Goal: Task Accomplishment & Management: Manage account settings

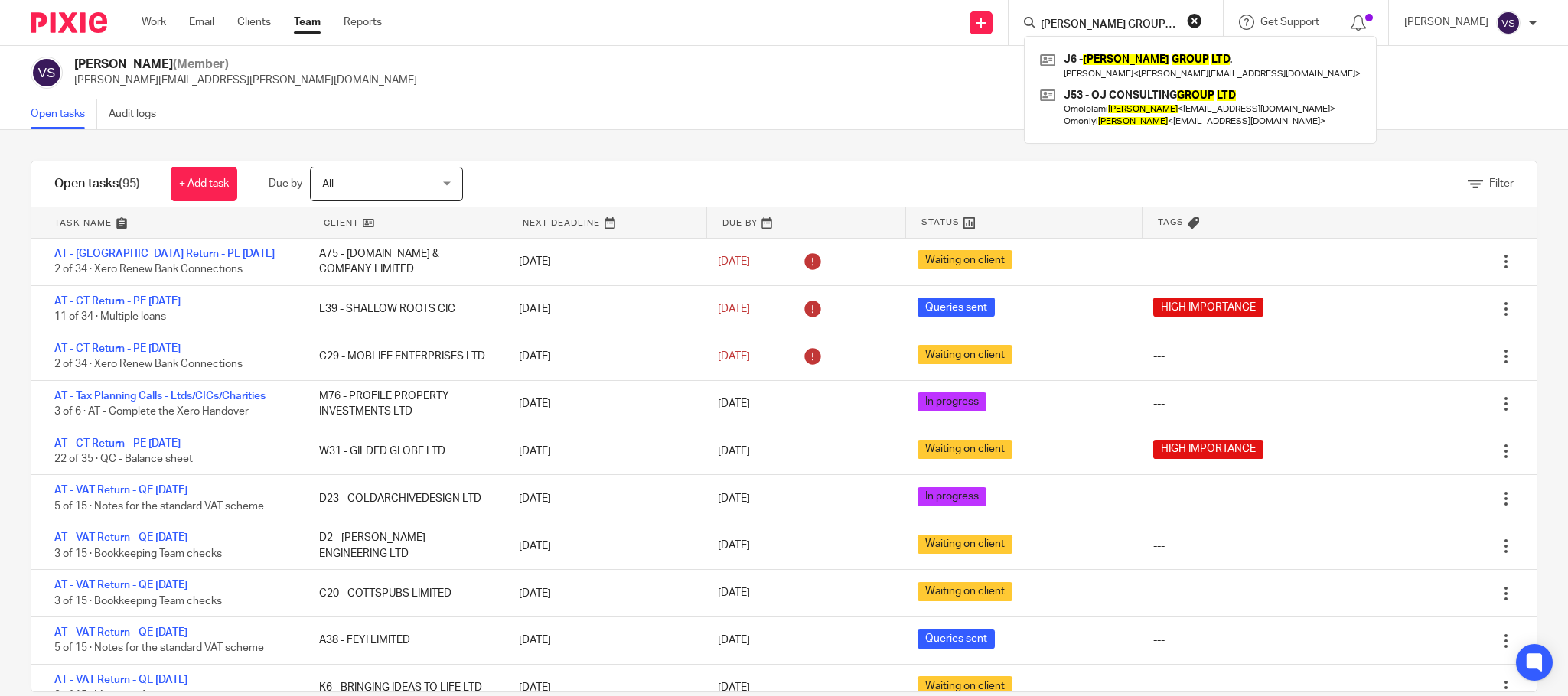
click at [1198, 24] on button "reset" at bounding box center [1194, 20] width 15 height 15
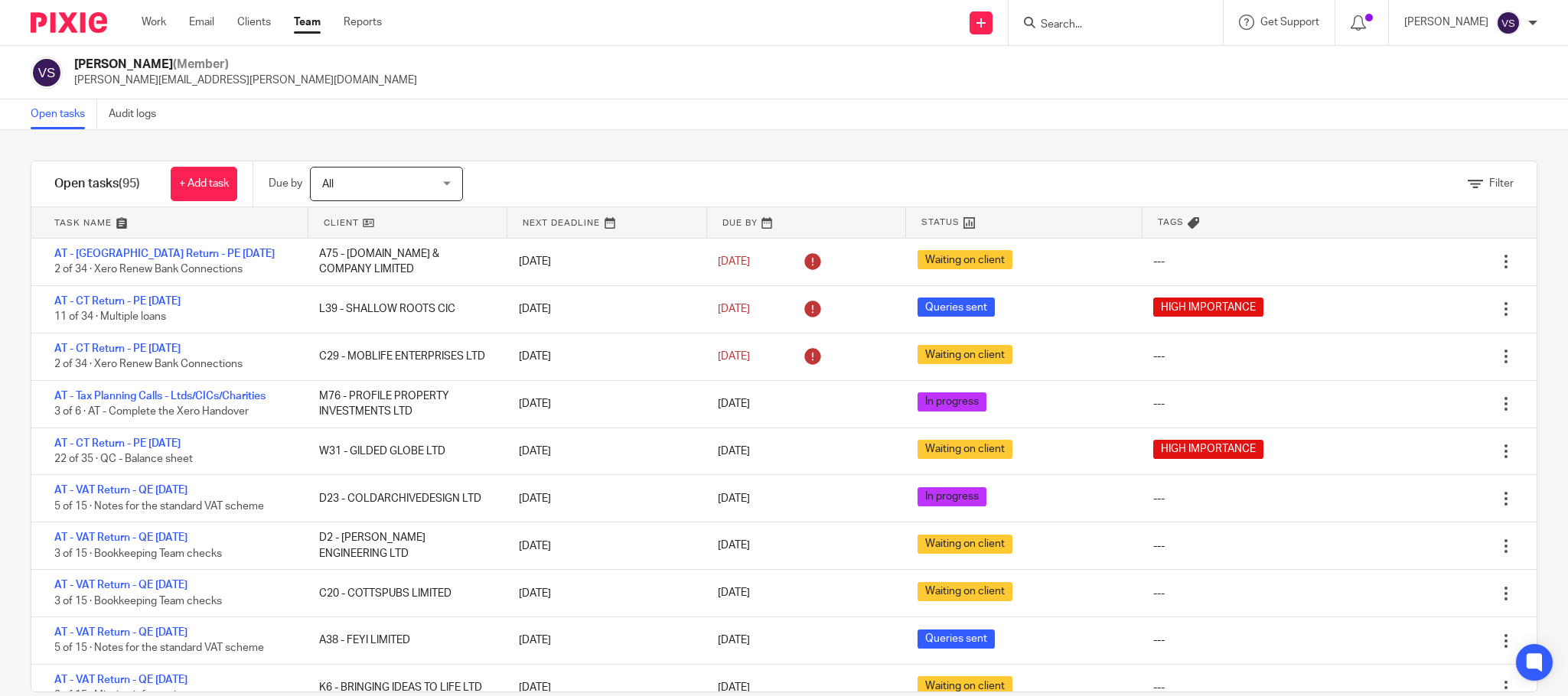
click at [1111, 30] on input "Search" at bounding box center [1108, 25] width 138 height 14
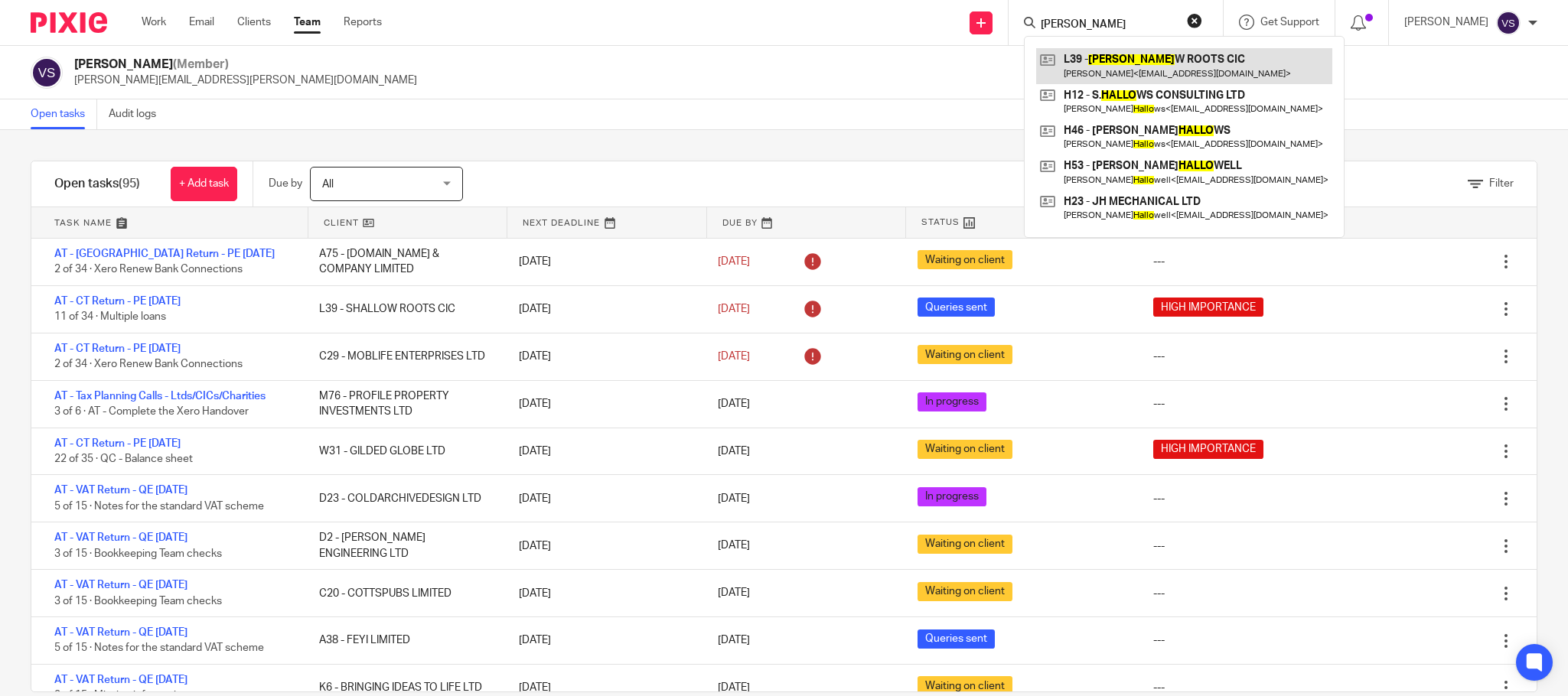
type input "shallo"
click at [1130, 72] on link at bounding box center [1184, 65] width 296 height 35
click at [1192, 18] on form "shallo" at bounding box center [1120, 22] width 163 height 19
click at [1202, 19] on button "reset" at bounding box center [1194, 20] width 15 height 15
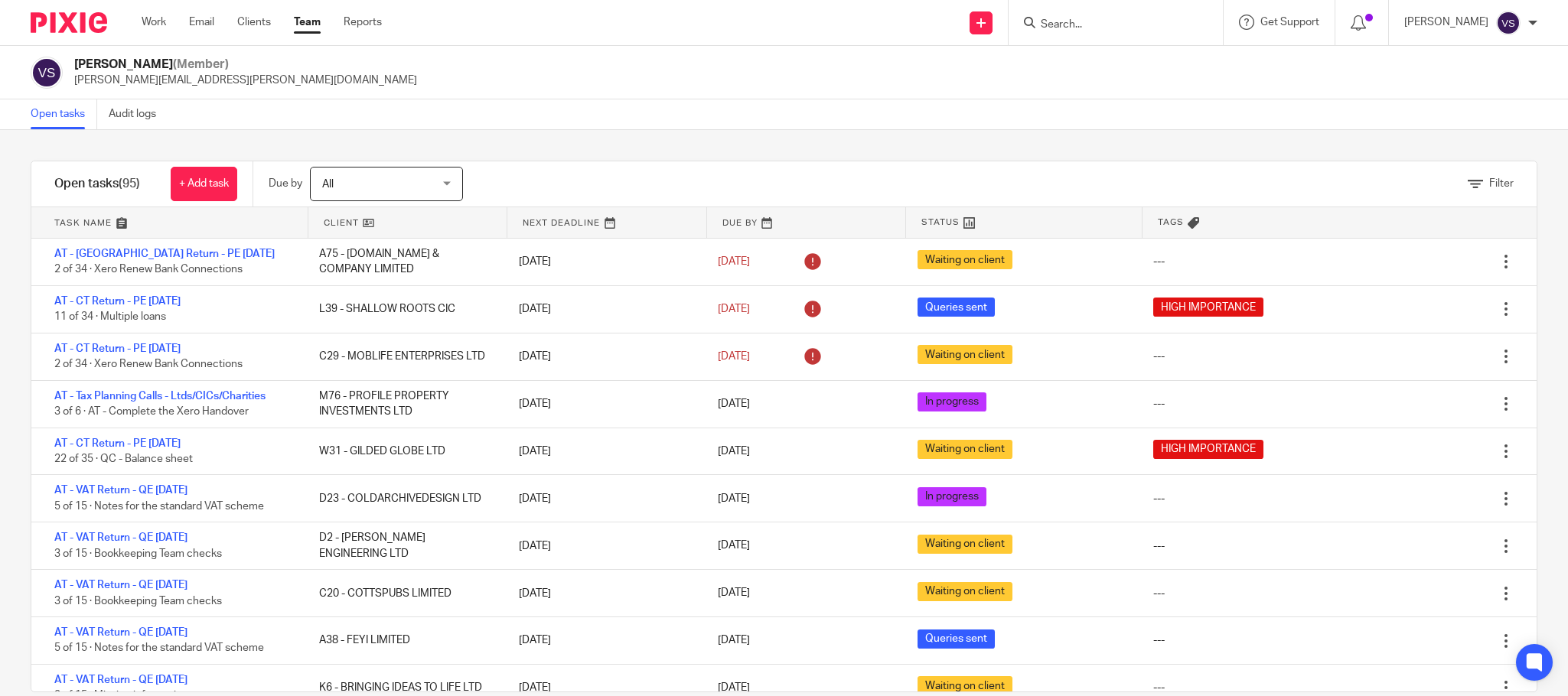
click at [1109, 32] on form at bounding box center [1120, 22] width 163 height 19
click at [1111, 23] on input "Search" at bounding box center [1108, 25] width 138 height 14
paste input "AD SOCIAL LTD"
type input "AD SOCIAL LTD"
click at [1116, 65] on link at bounding box center [1200, 65] width 329 height 35
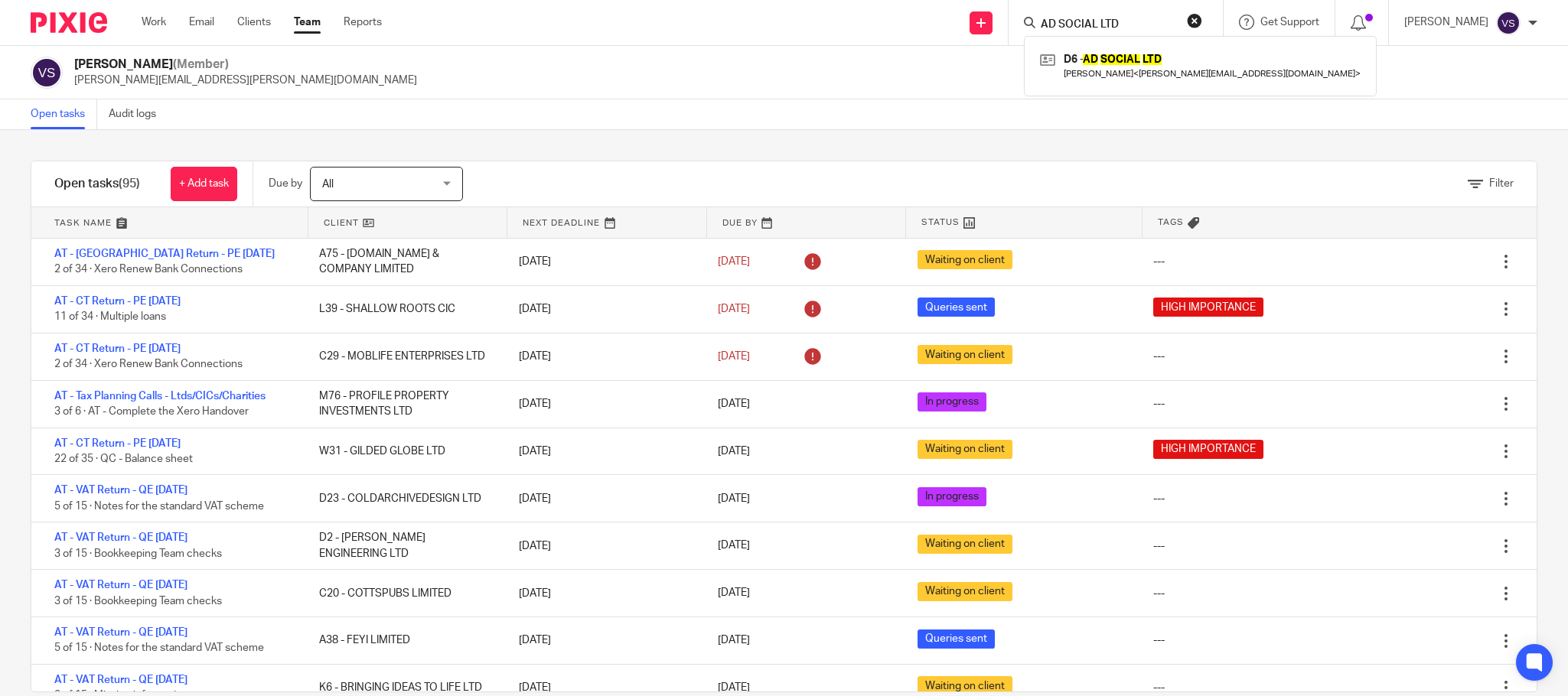
click at [1198, 19] on button "reset" at bounding box center [1194, 20] width 15 height 15
click at [1132, 24] on input "Search" at bounding box center [1108, 25] width 138 height 14
paste input "PARK TAVERN N4 LTD"
click at [1158, 23] on input "PARK TAVERN N4 LTD" at bounding box center [1108, 25] width 138 height 14
type input "PARK TAVERN N4 LT"
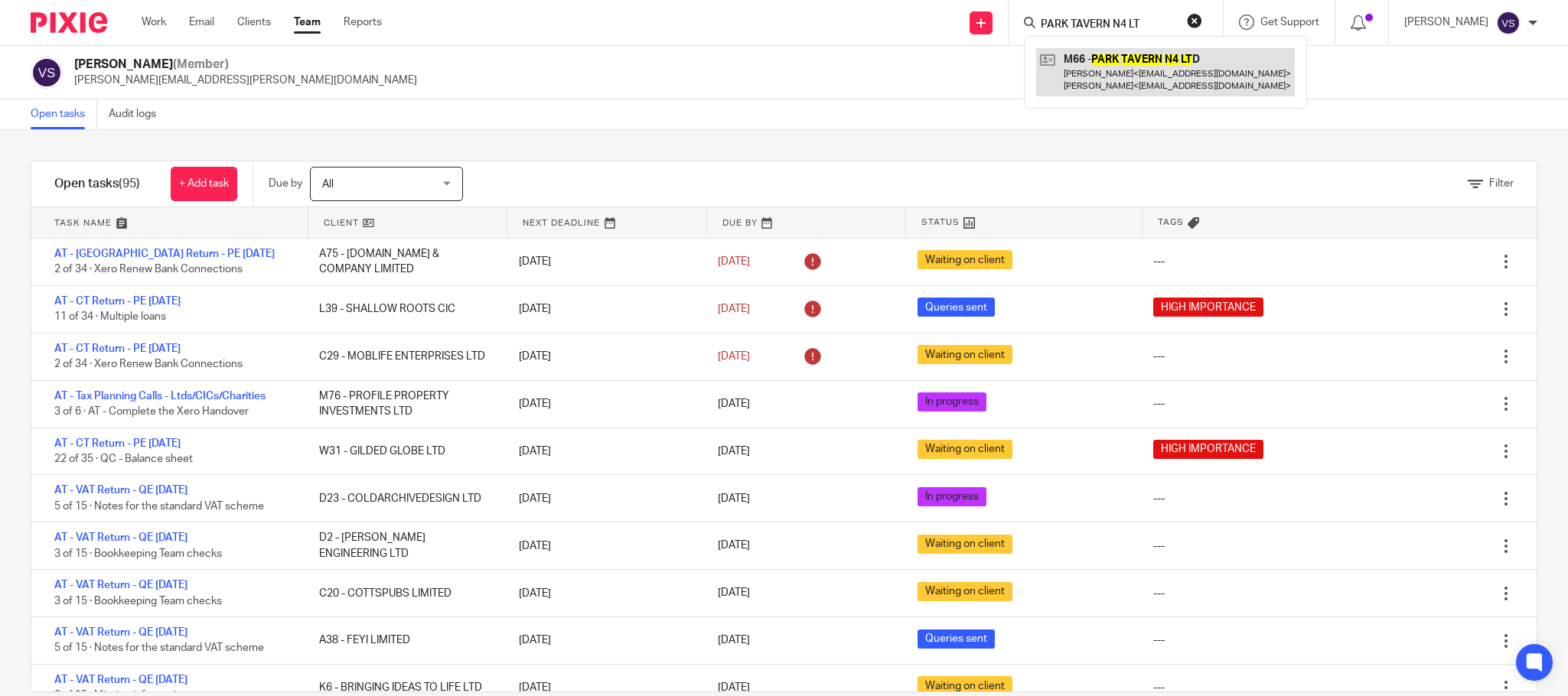
click at [1136, 75] on link at bounding box center [1165, 72] width 259 height 47
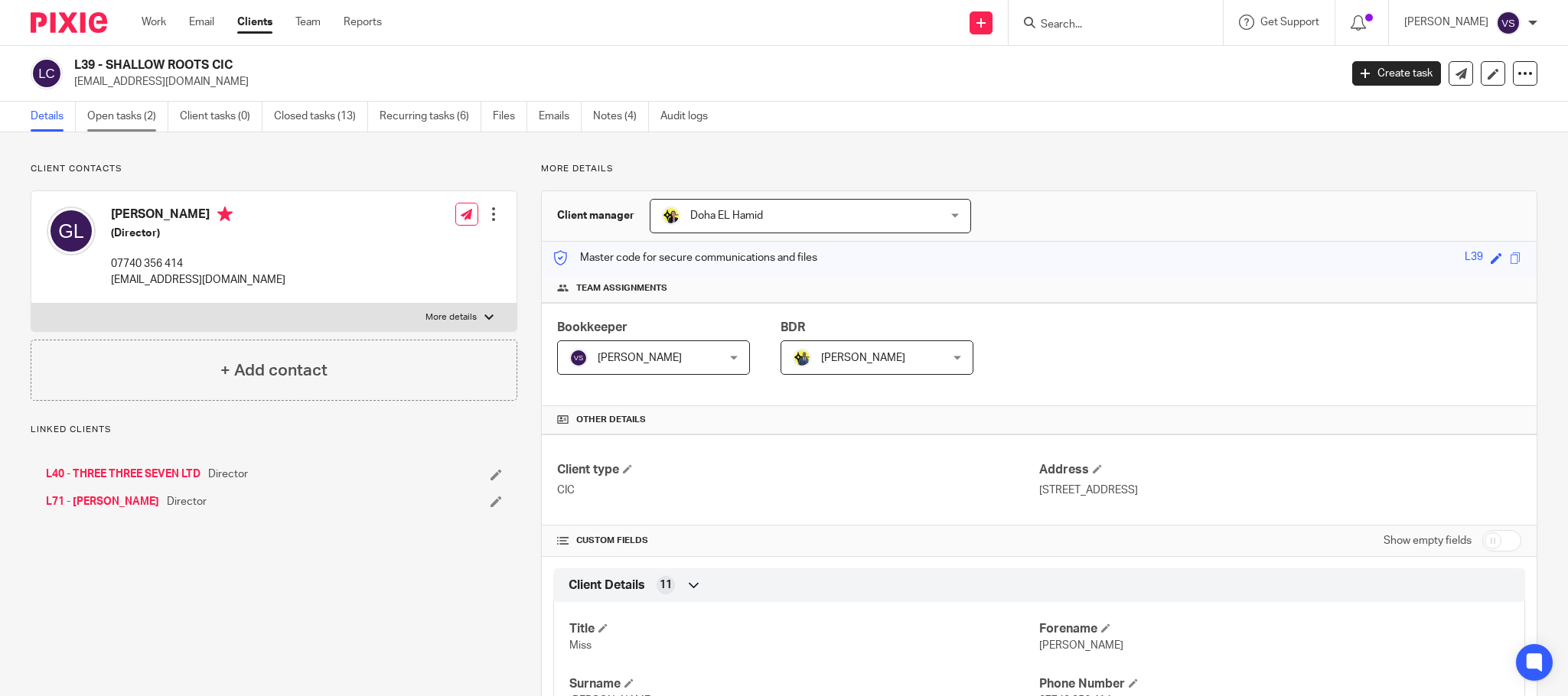
click at [132, 120] on link "Open tasks (2)" at bounding box center [127, 116] width 81 height 30
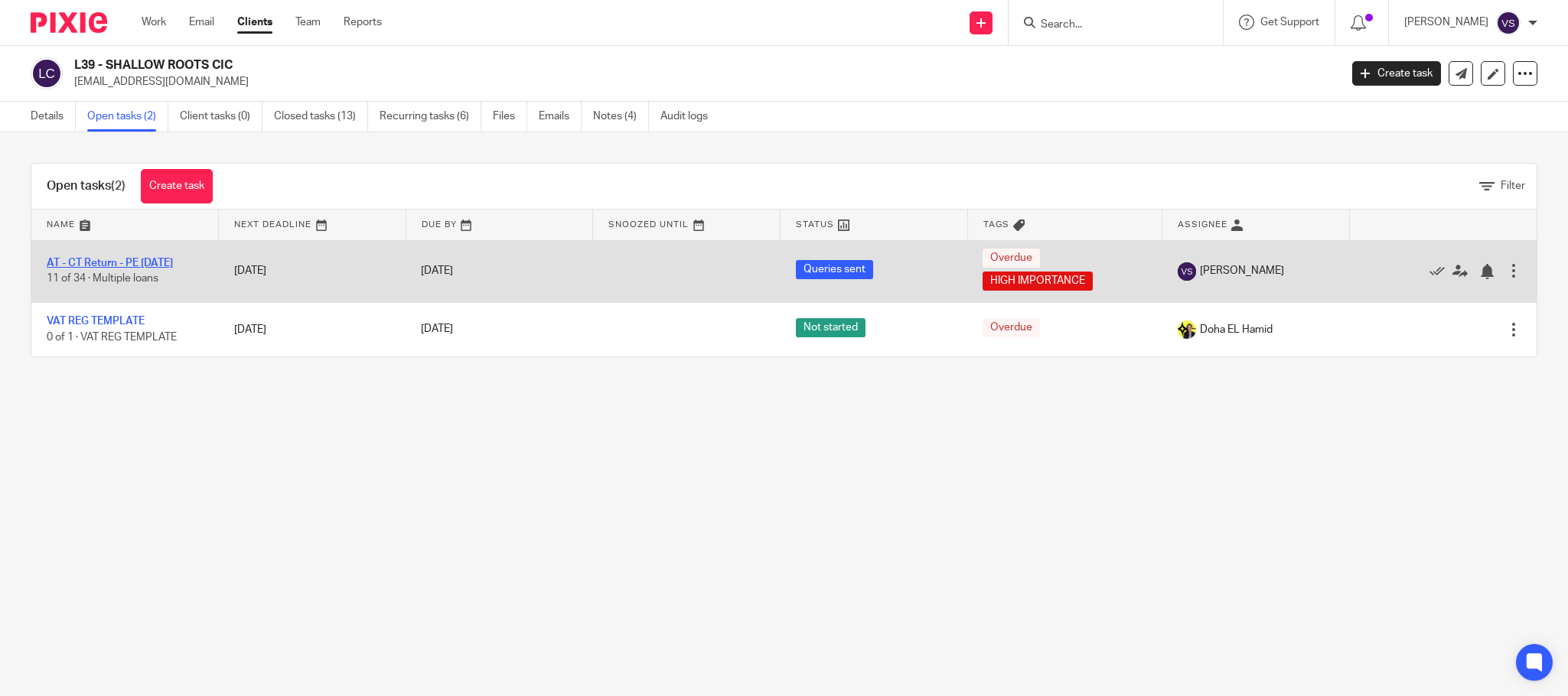
click at [133, 258] on link "AT - CT Return - PE [DATE]" at bounding box center [109, 263] width 126 height 11
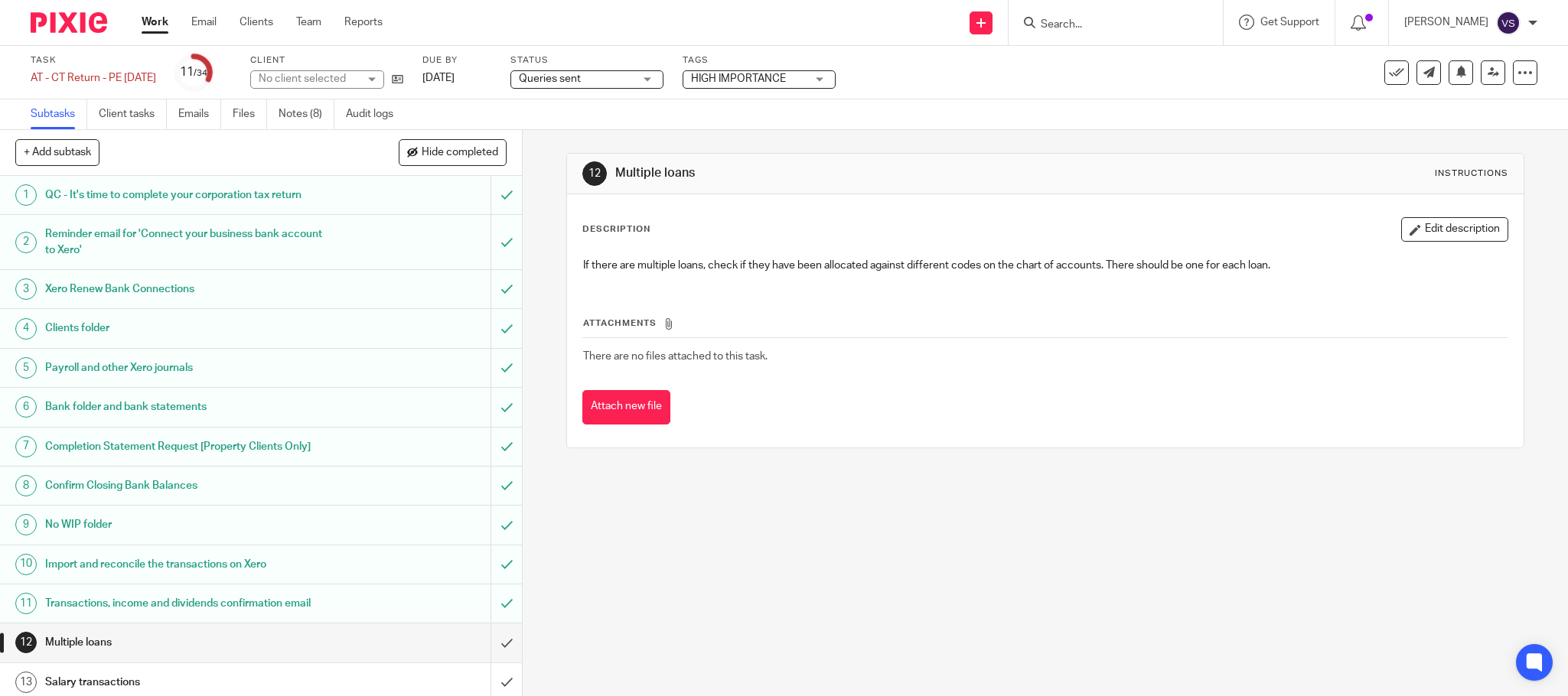
click at [664, 80] on div "Queries sent Queries sent" at bounding box center [587, 80] width 153 height 18
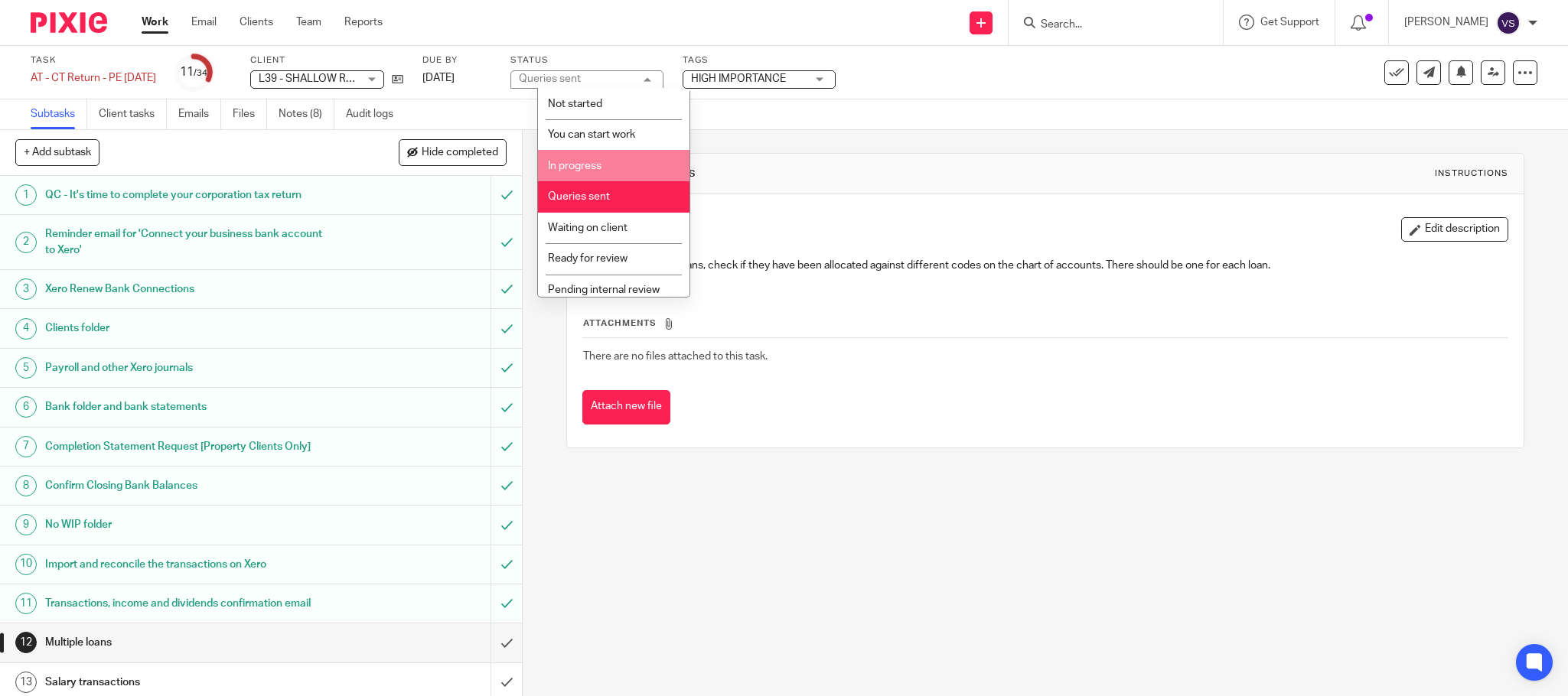
click at [609, 159] on li "In progress" at bounding box center [613, 165] width 152 height 32
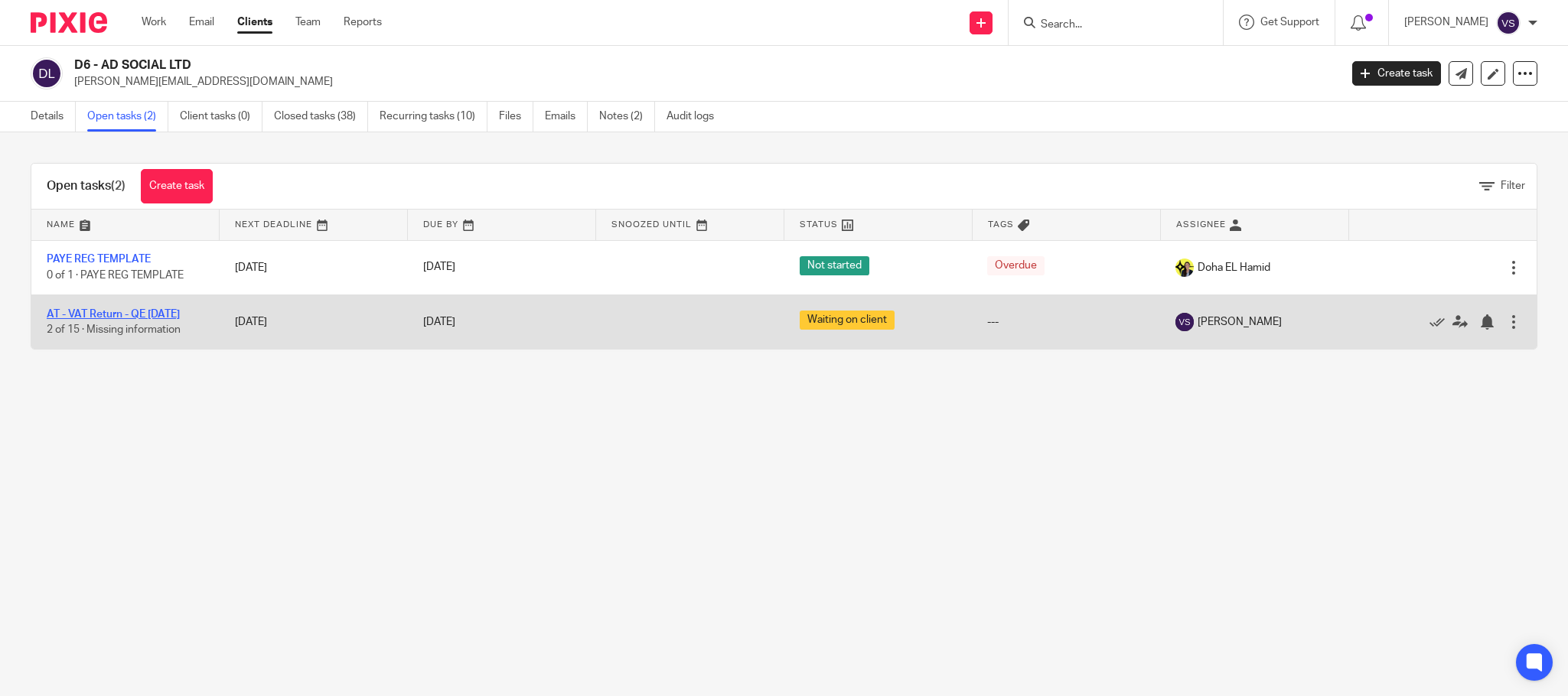
click at [141, 310] on link "AT - VAT Return - QE [DATE]" at bounding box center [113, 314] width 133 height 11
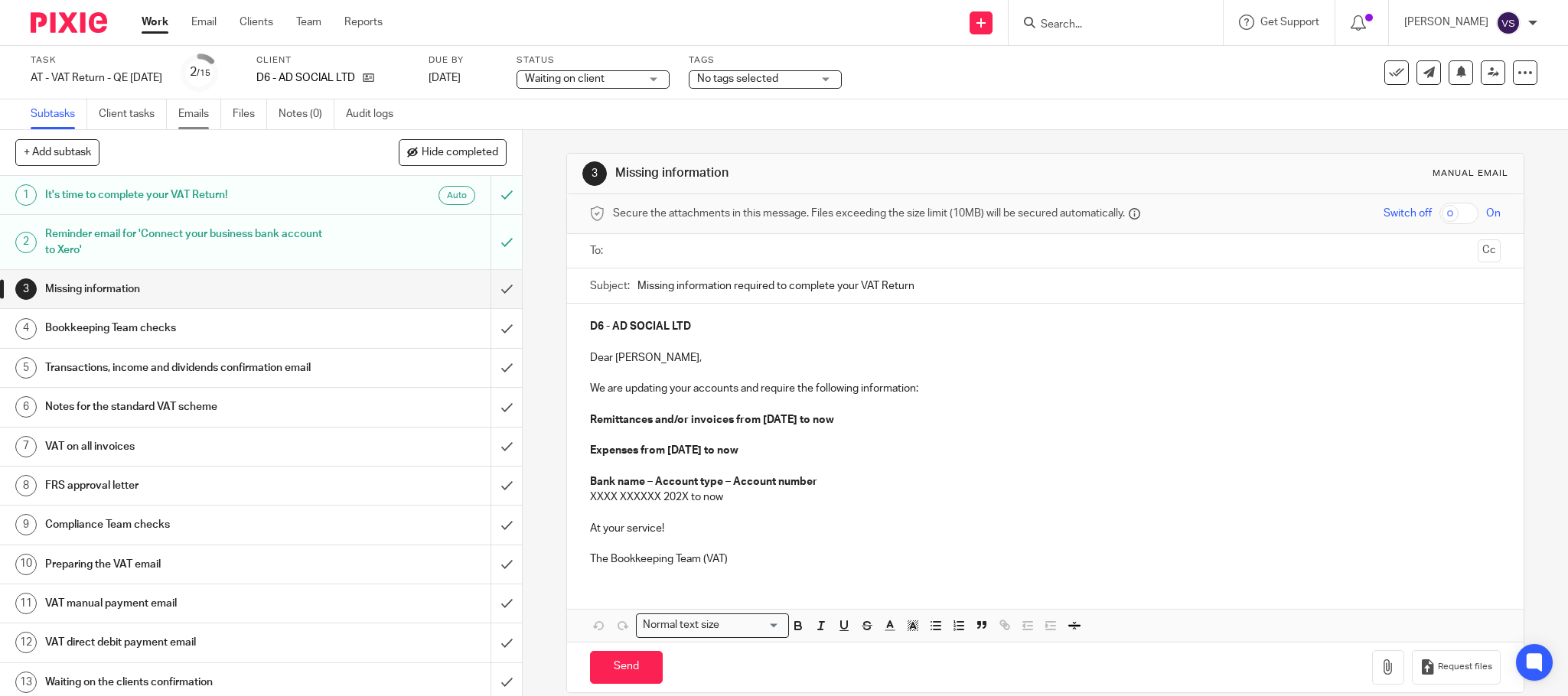
click at [197, 118] on link "Emails" at bounding box center [199, 114] width 43 height 30
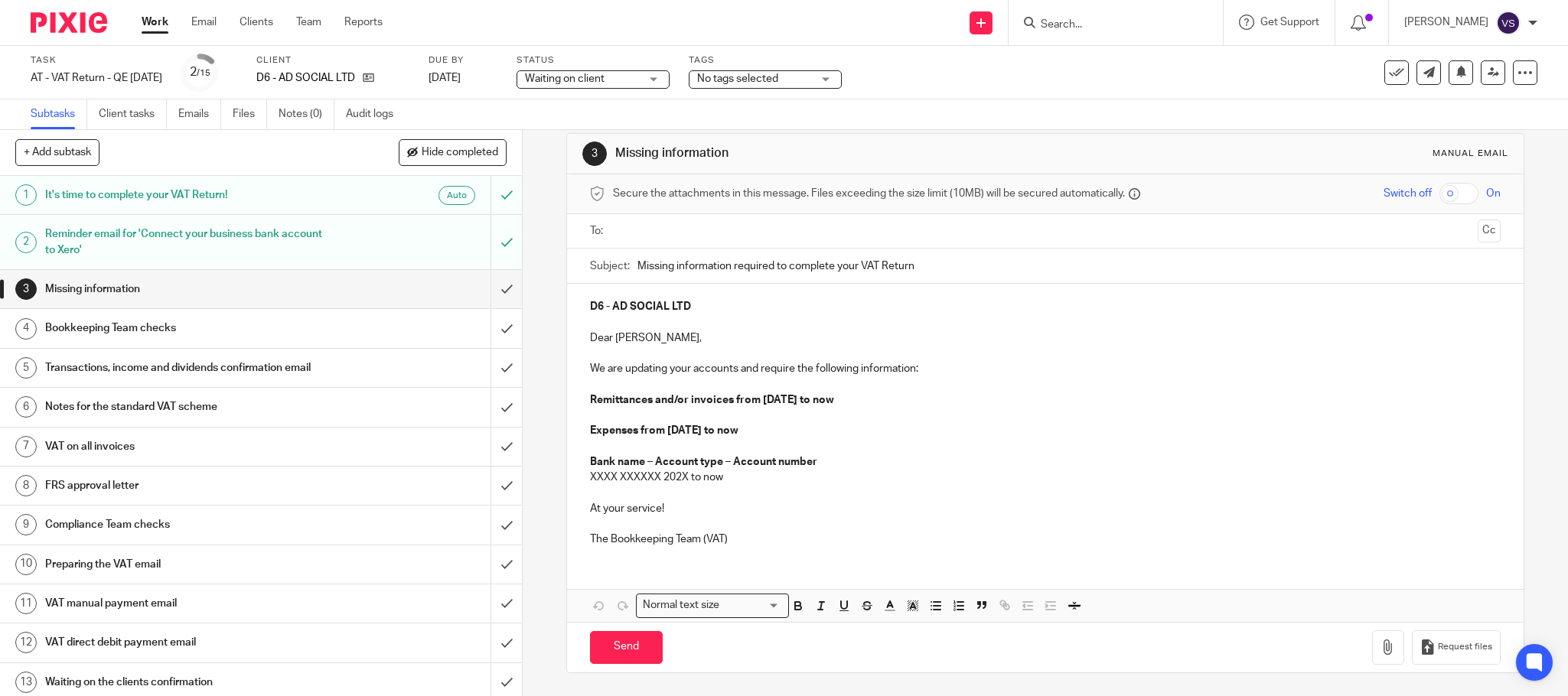
scroll to position [23, 0]
click at [478, 288] on input "submit" at bounding box center [261, 289] width 522 height 38
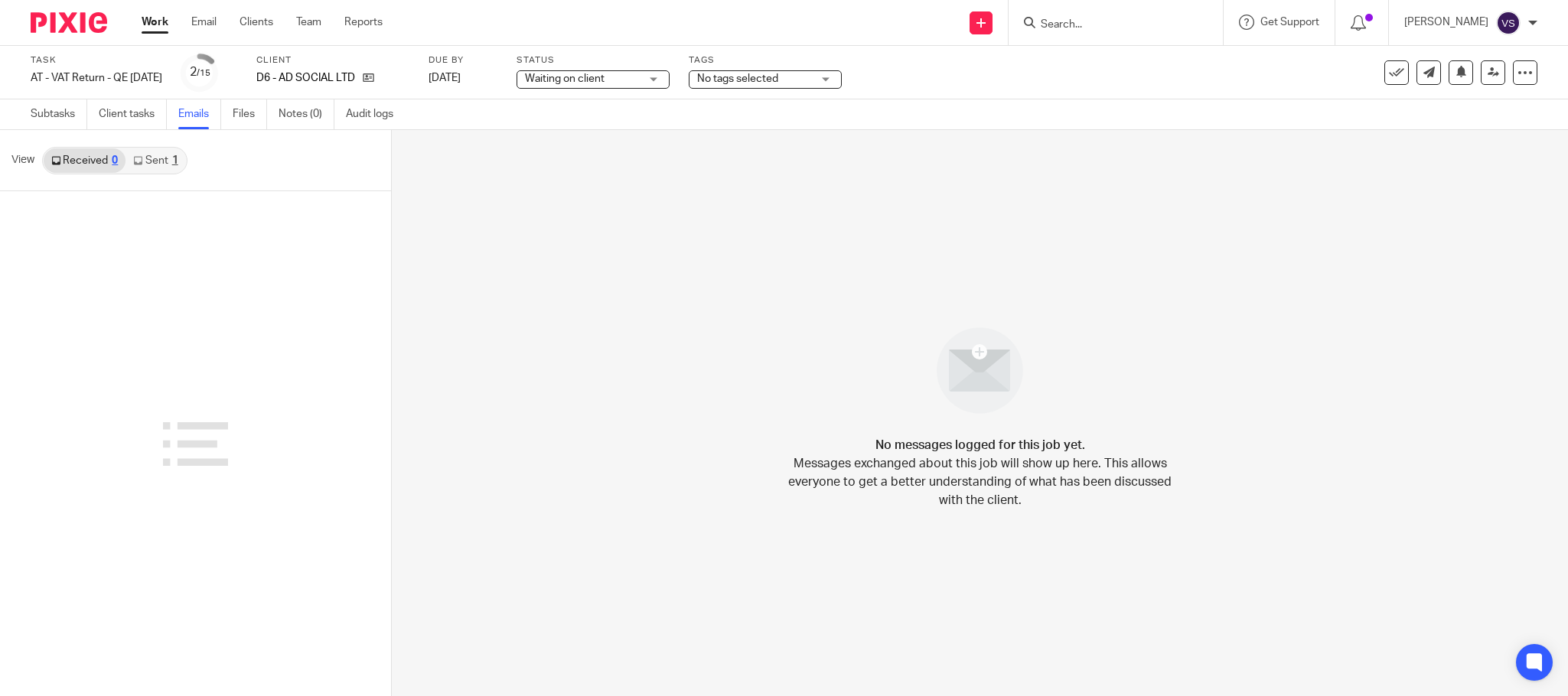
click at [139, 159] on icon at bounding box center [138, 161] width 9 height 9
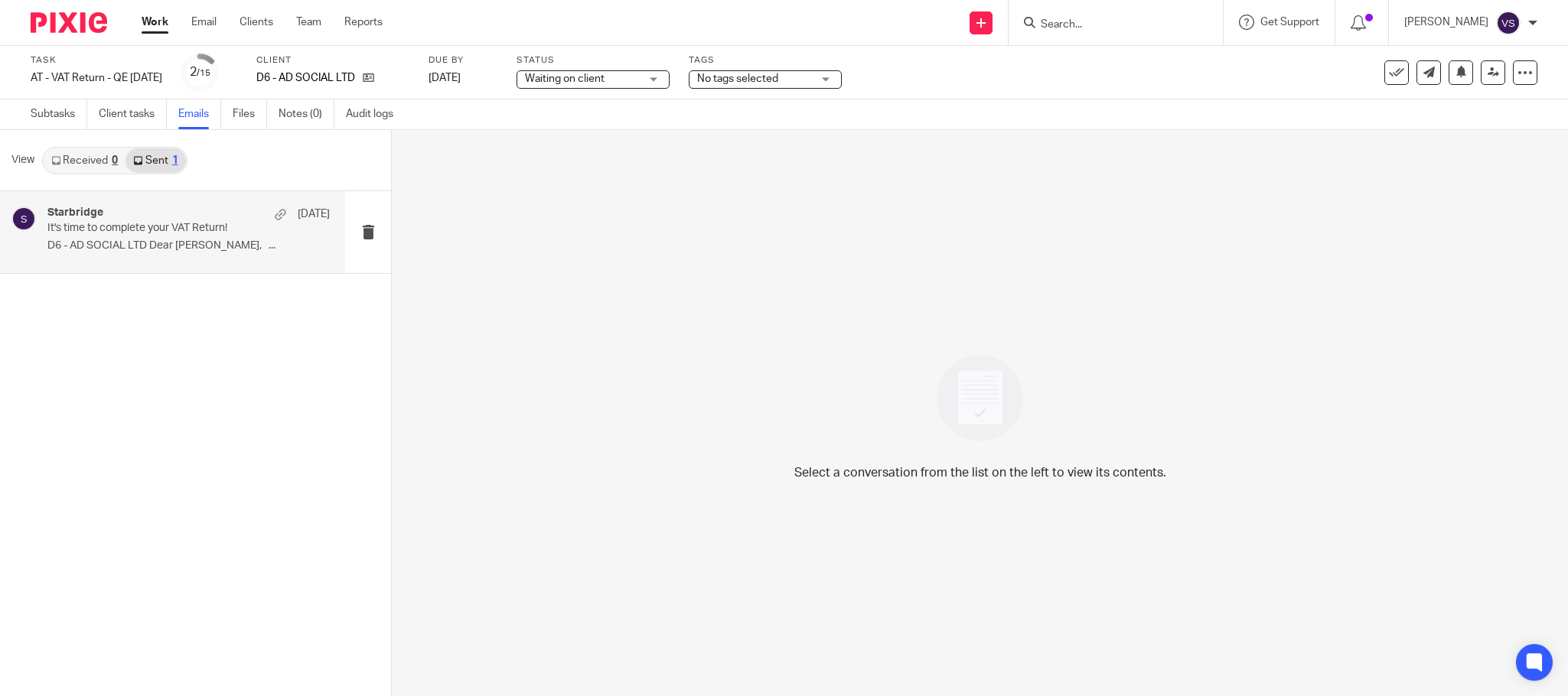
click at [174, 227] on p "It's time to complete your VAT Return!" at bounding box center [160, 228] width 226 height 13
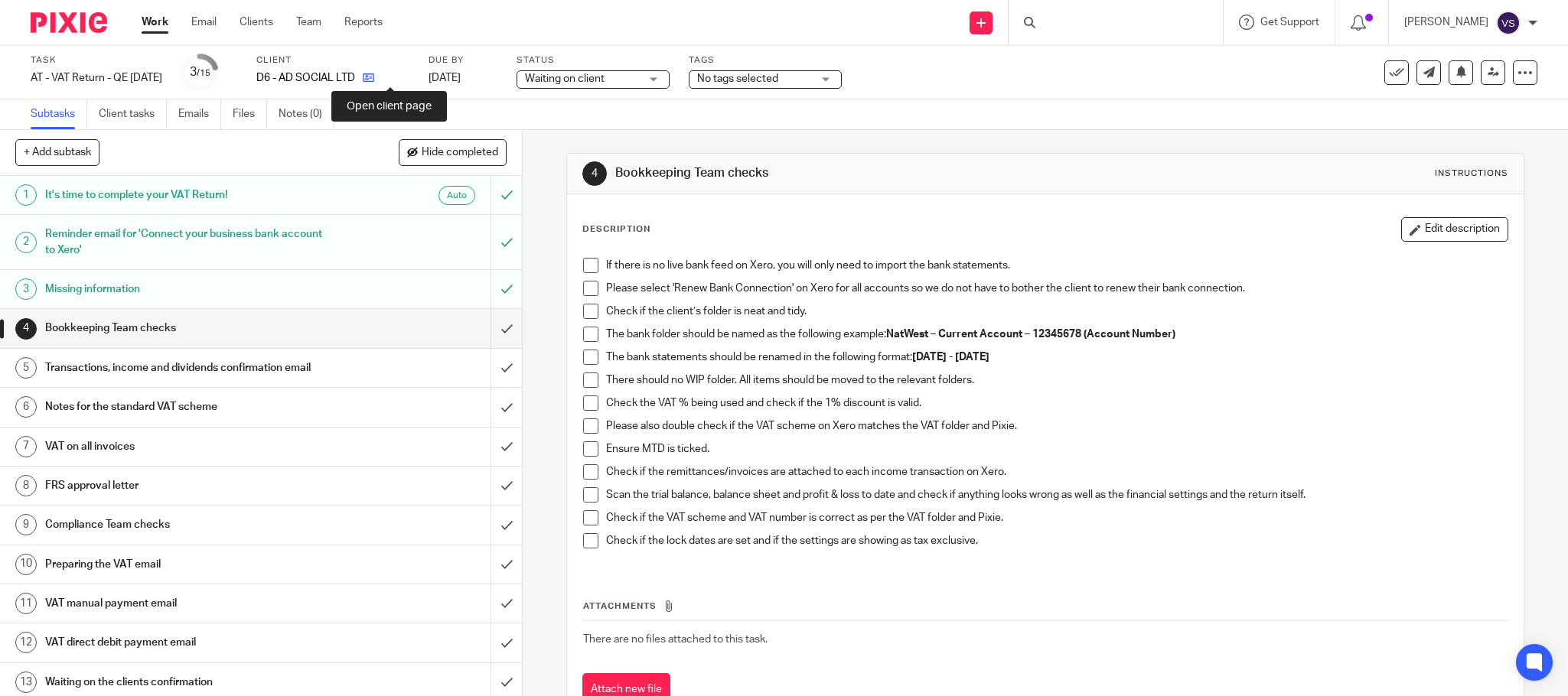
click at [374, 78] on icon at bounding box center [368, 77] width 12 height 12
click at [590, 273] on span at bounding box center [590, 265] width 15 height 15
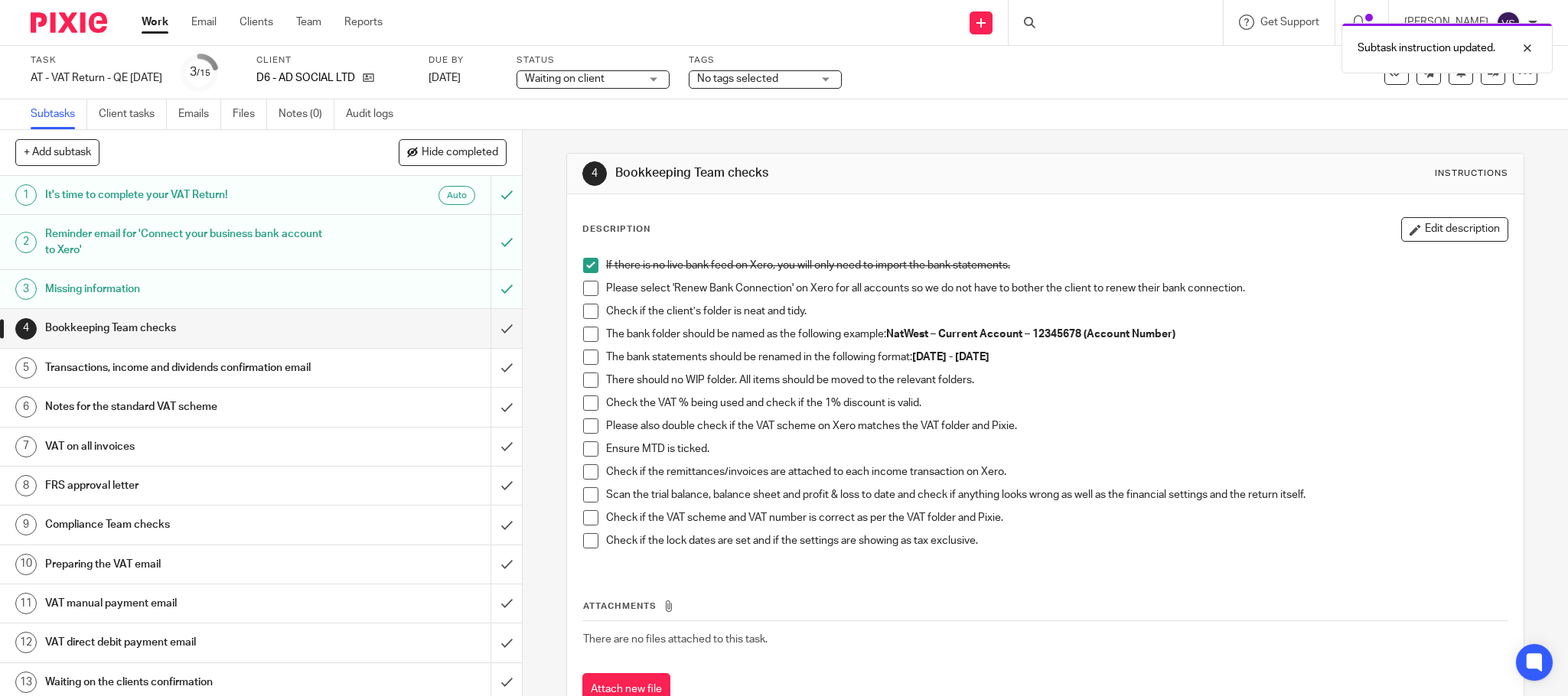
click at [588, 294] on span at bounding box center [590, 288] width 15 height 15
click at [587, 312] on span at bounding box center [590, 311] width 15 height 15
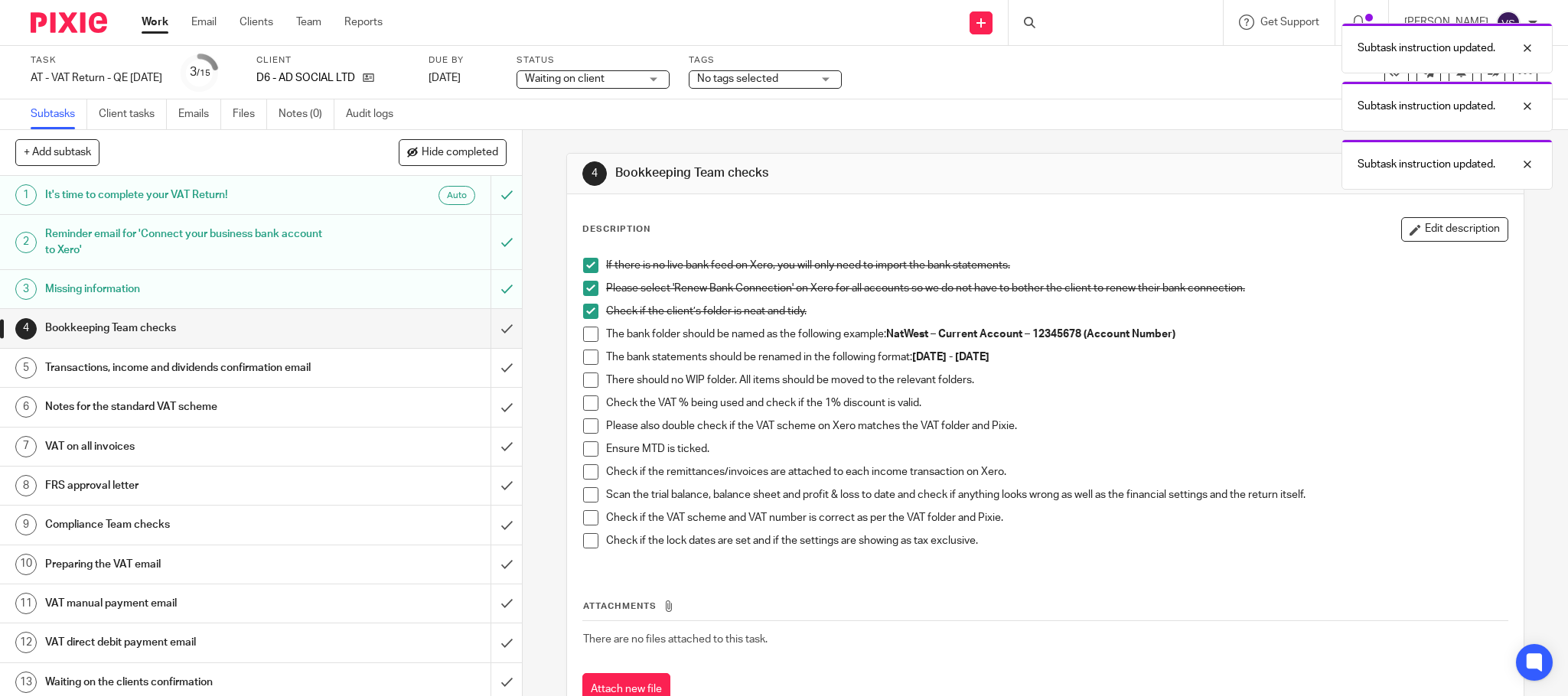
click at [584, 338] on span at bounding box center [590, 334] width 15 height 15
click at [587, 358] on span at bounding box center [590, 357] width 15 height 15
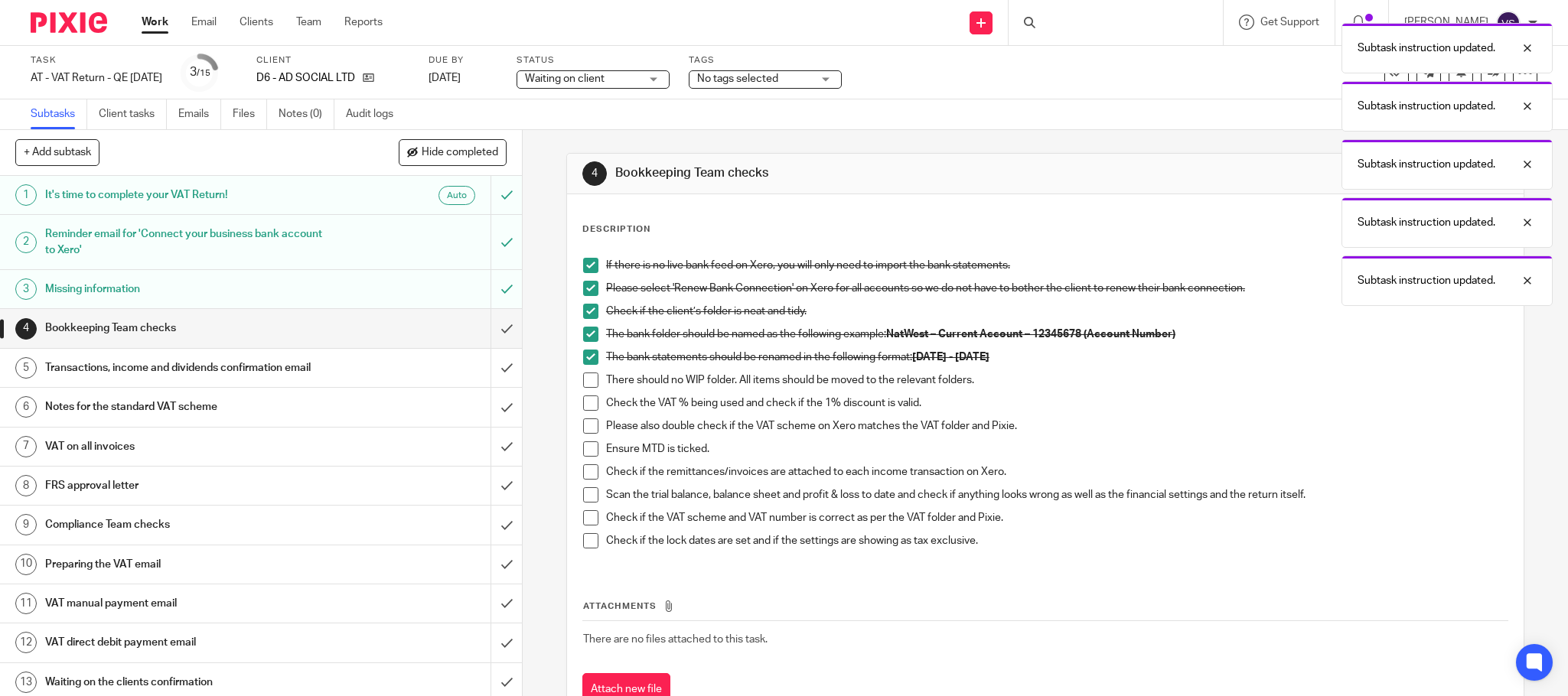
click at [586, 383] on span at bounding box center [590, 379] width 15 height 15
click at [584, 406] on span at bounding box center [590, 403] width 15 height 15
click at [586, 426] on span at bounding box center [590, 426] width 15 height 15
click at [584, 455] on span at bounding box center [590, 448] width 15 height 15
click at [586, 469] on span at bounding box center [590, 472] width 15 height 15
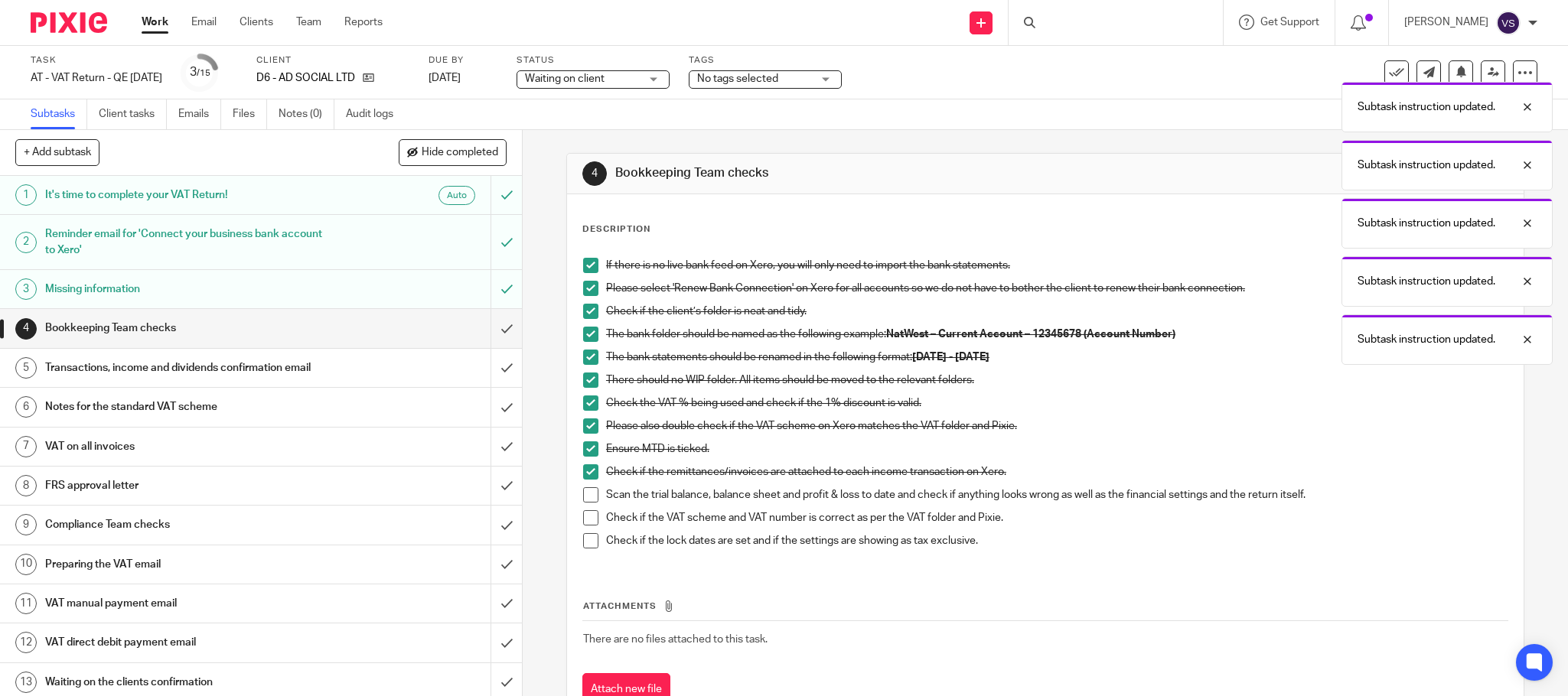
click at [586, 498] on span at bounding box center [590, 495] width 15 height 15
drag, startPoint x: 584, startPoint y: 516, endPoint x: 584, endPoint y: 544, distance: 28.0
click at [584, 517] on span at bounding box center [590, 517] width 15 height 15
click at [586, 540] on span at bounding box center [590, 540] width 15 height 15
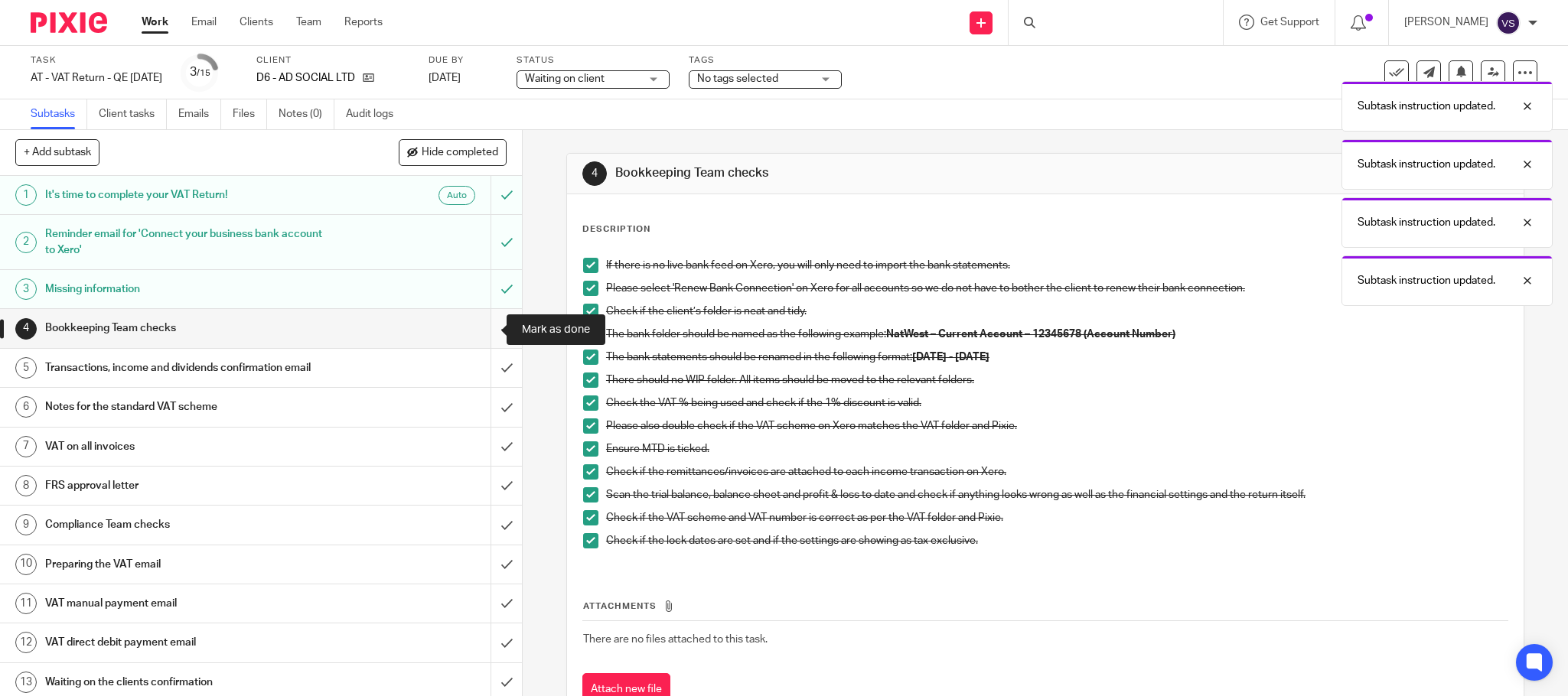
click at [484, 335] on input "submit" at bounding box center [261, 328] width 522 height 38
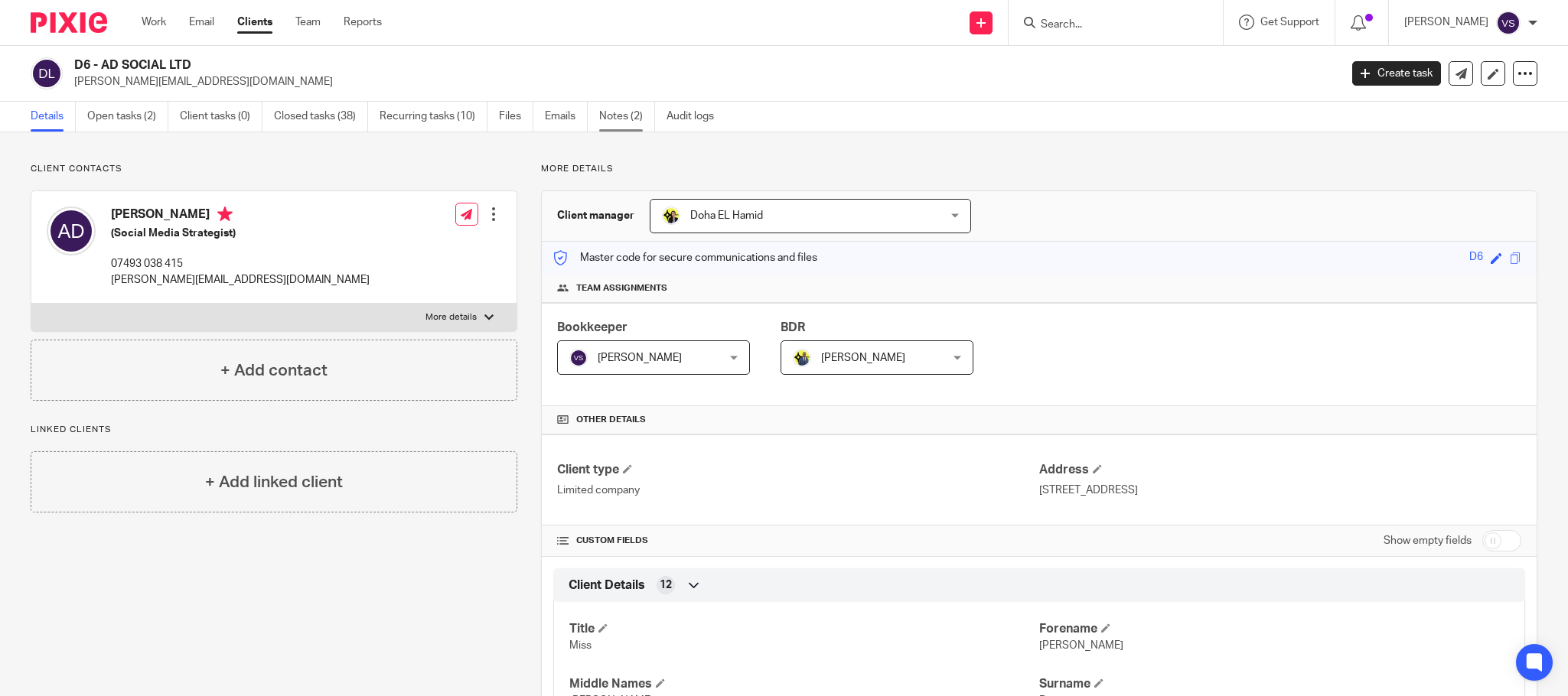
click at [626, 120] on link "Notes (2)" at bounding box center [627, 116] width 56 height 30
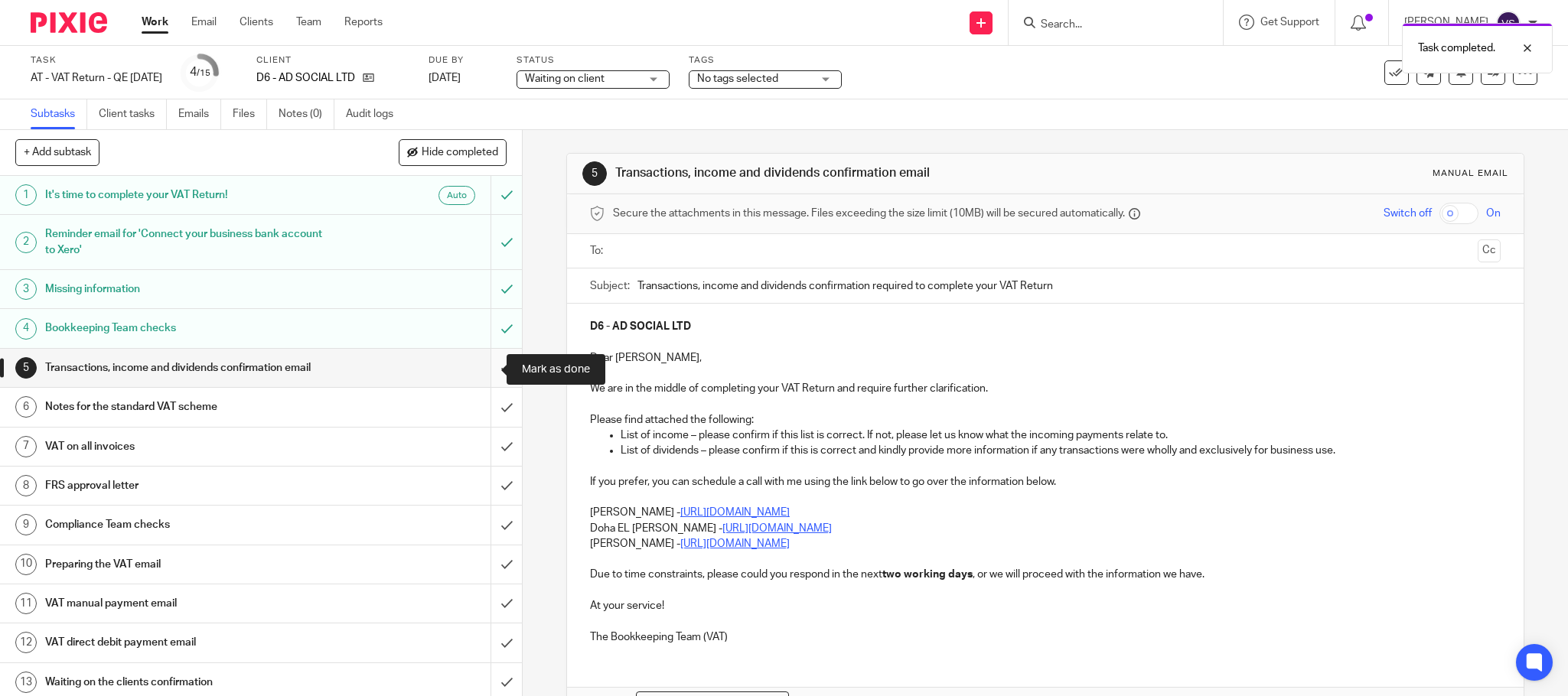
click at [485, 363] on input "submit" at bounding box center [261, 368] width 522 height 38
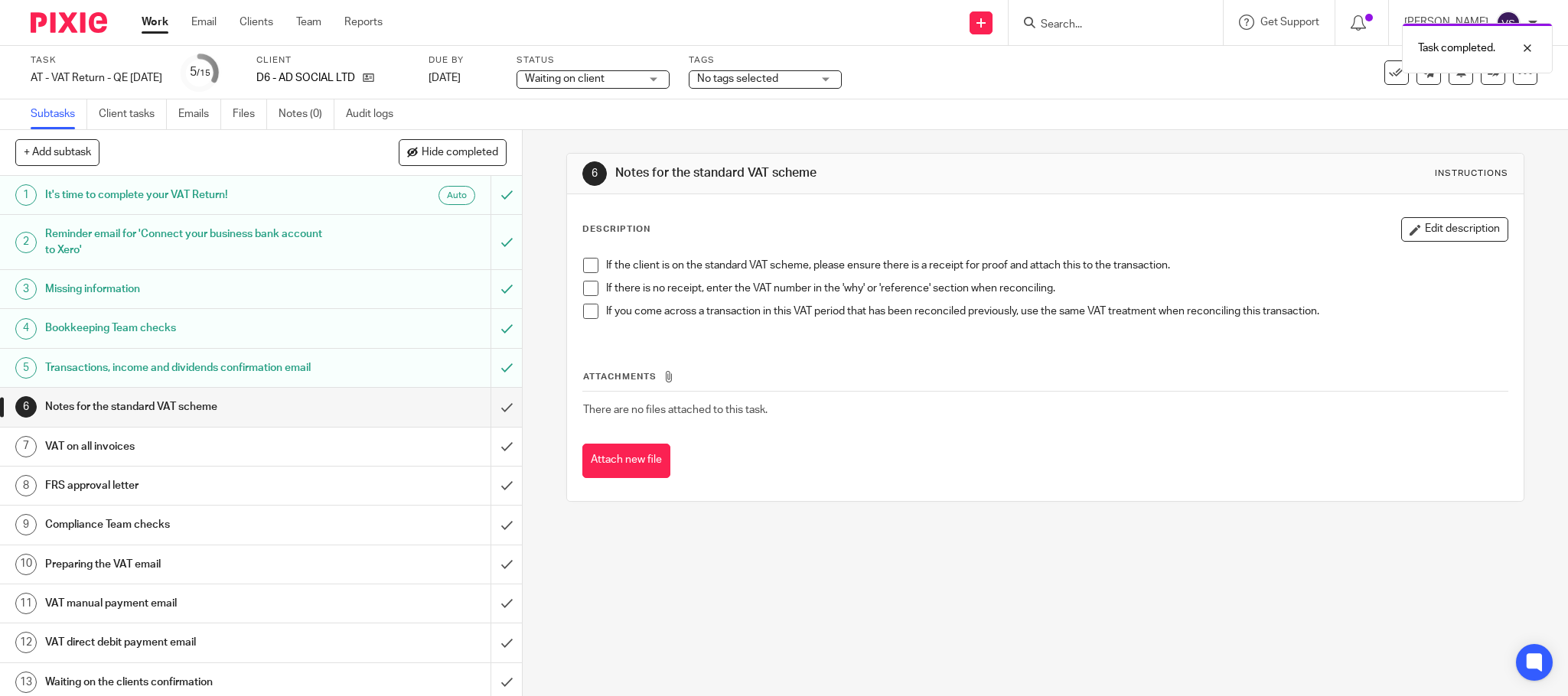
click at [584, 266] on span at bounding box center [590, 265] width 15 height 15
click at [588, 294] on span at bounding box center [590, 288] width 15 height 15
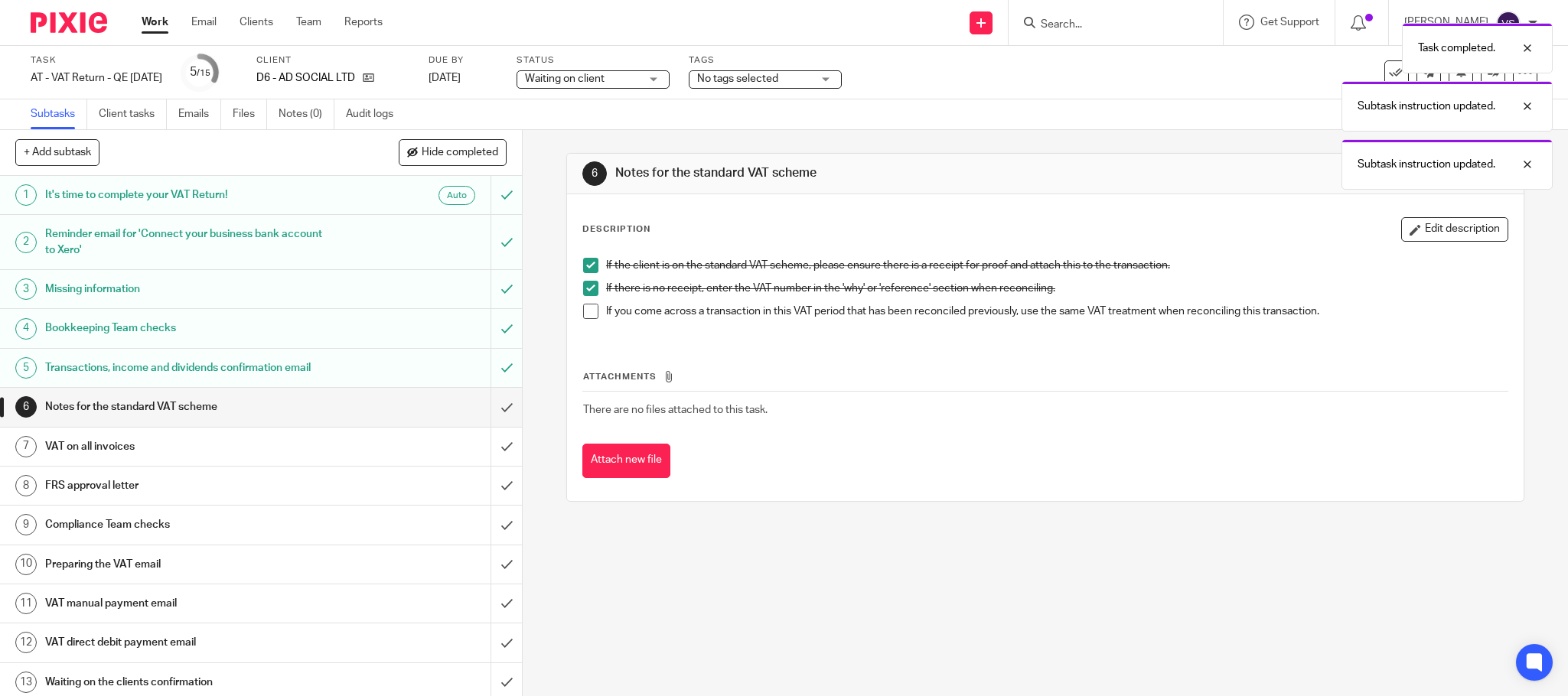
click at [583, 319] on li "If you come across a transaction in this VAT period that has been reconciled pr…" at bounding box center [1045, 315] width 924 height 23
click at [583, 312] on span at bounding box center [590, 311] width 15 height 15
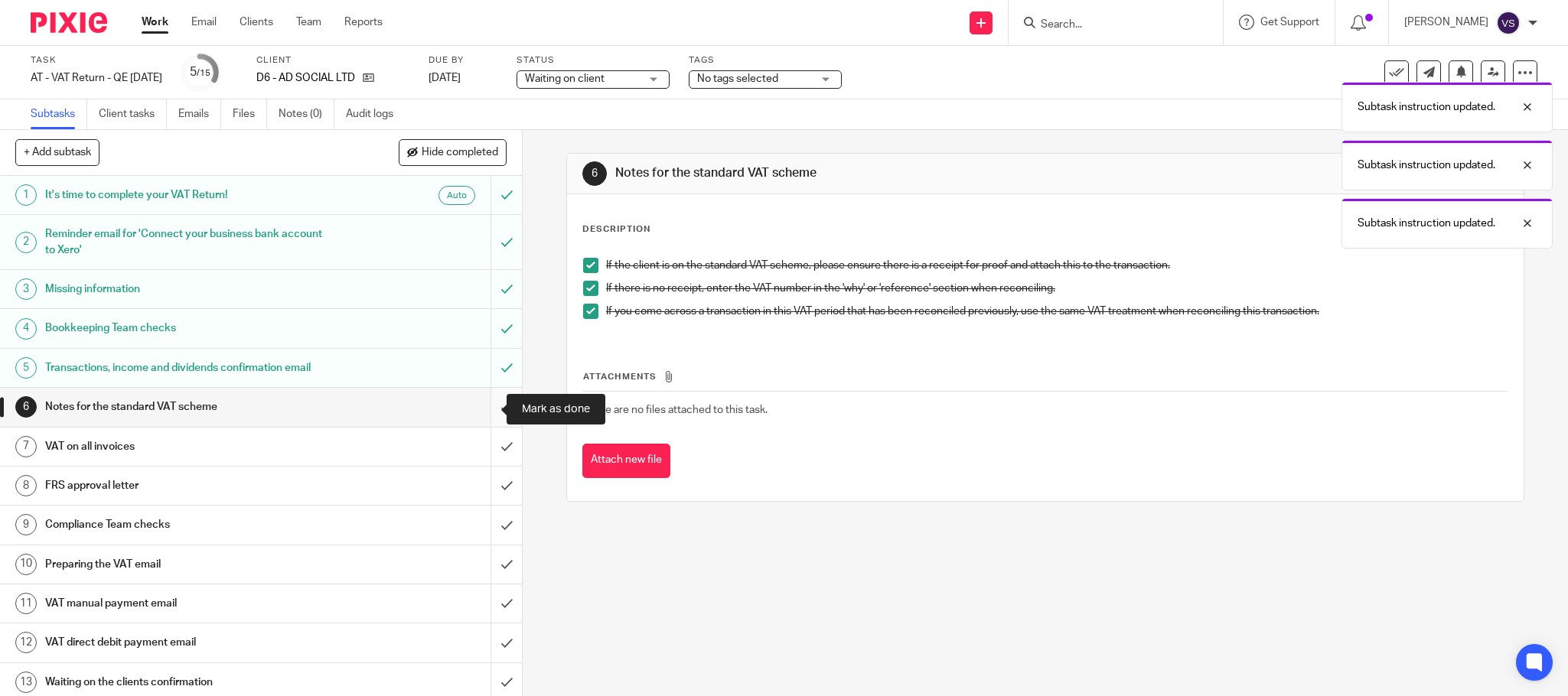
click at [485, 411] on input "submit" at bounding box center [261, 407] width 522 height 38
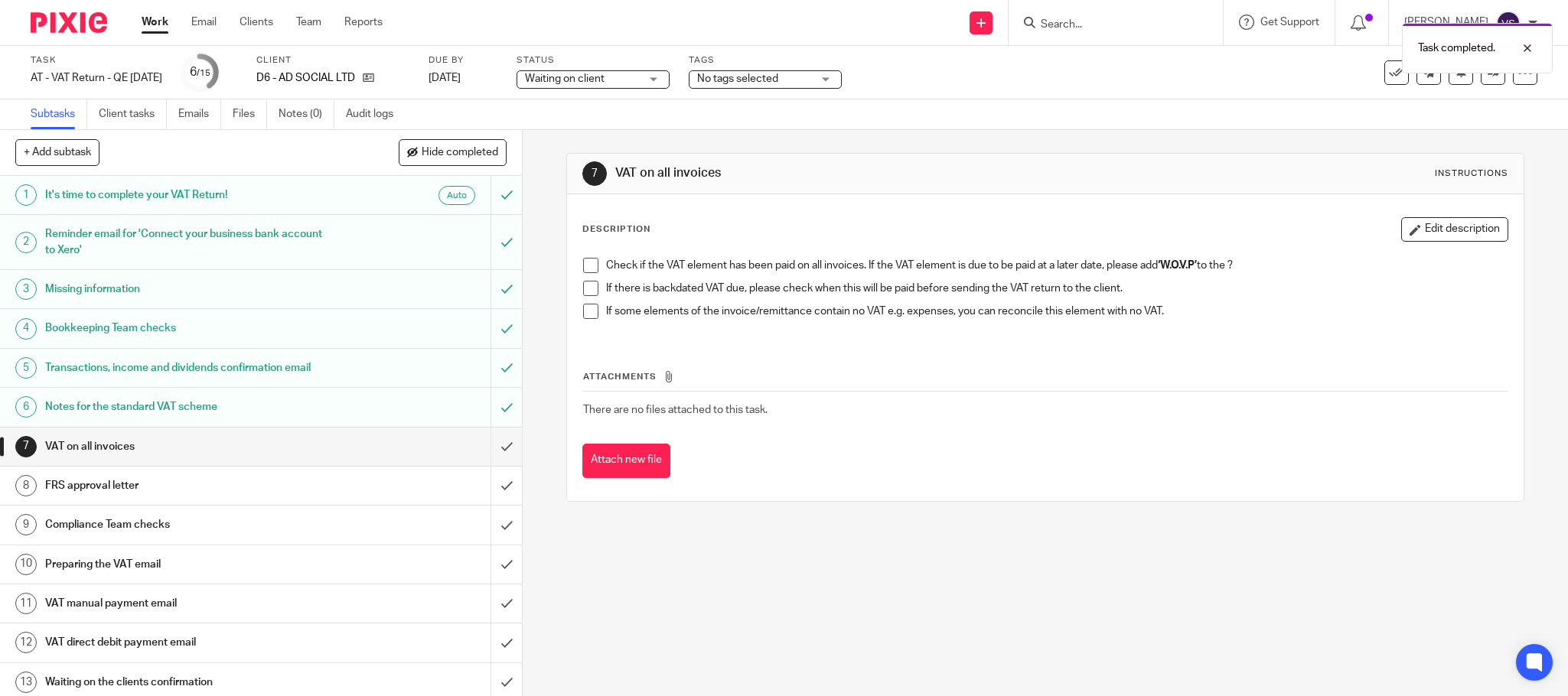
click at [588, 270] on span at bounding box center [590, 265] width 15 height 15
click at [590, 289] on span at bounding box center [590, 288] width 15 height 15
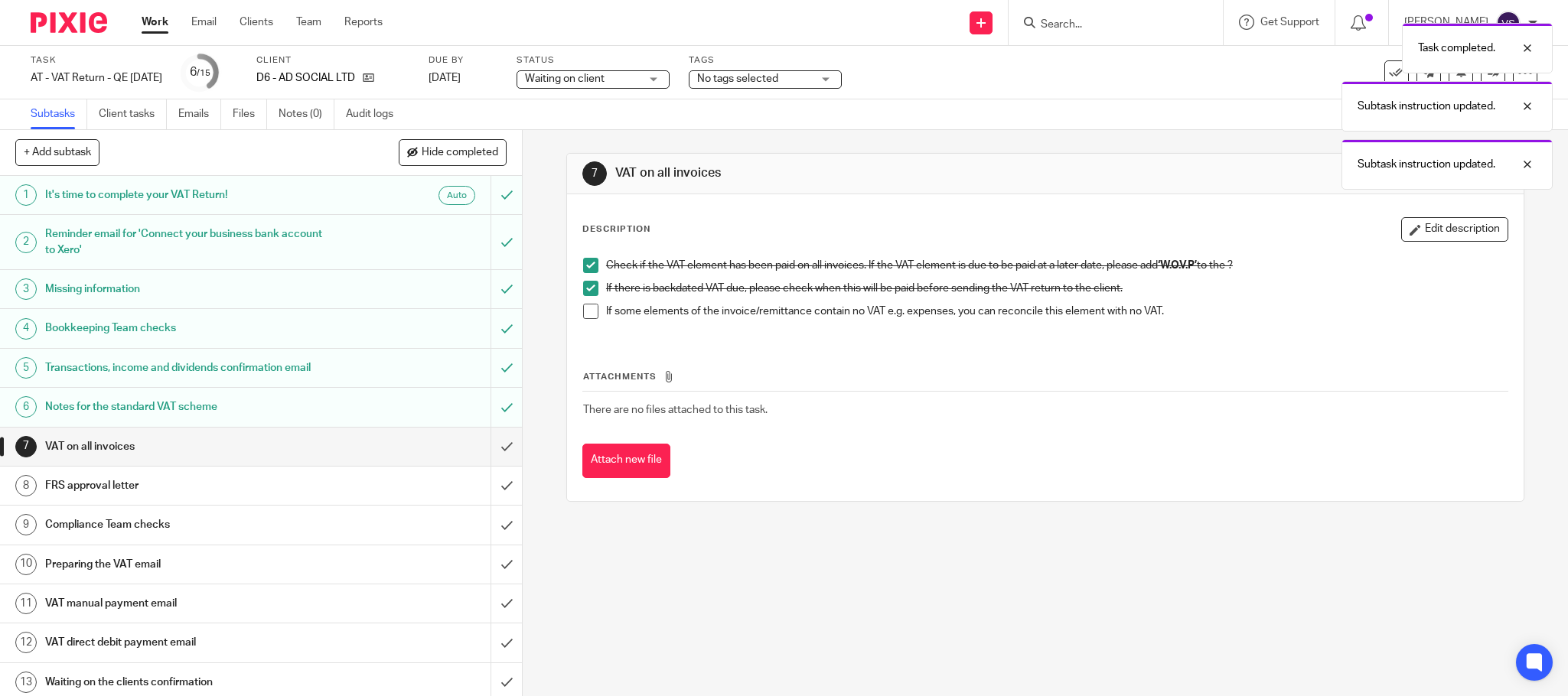
click at [586, 312] on span at bounding box center [590, 311] width 15 height 15
click at [487, 444] on input "submit" at bounding box center [261, 446] width 522 height 38
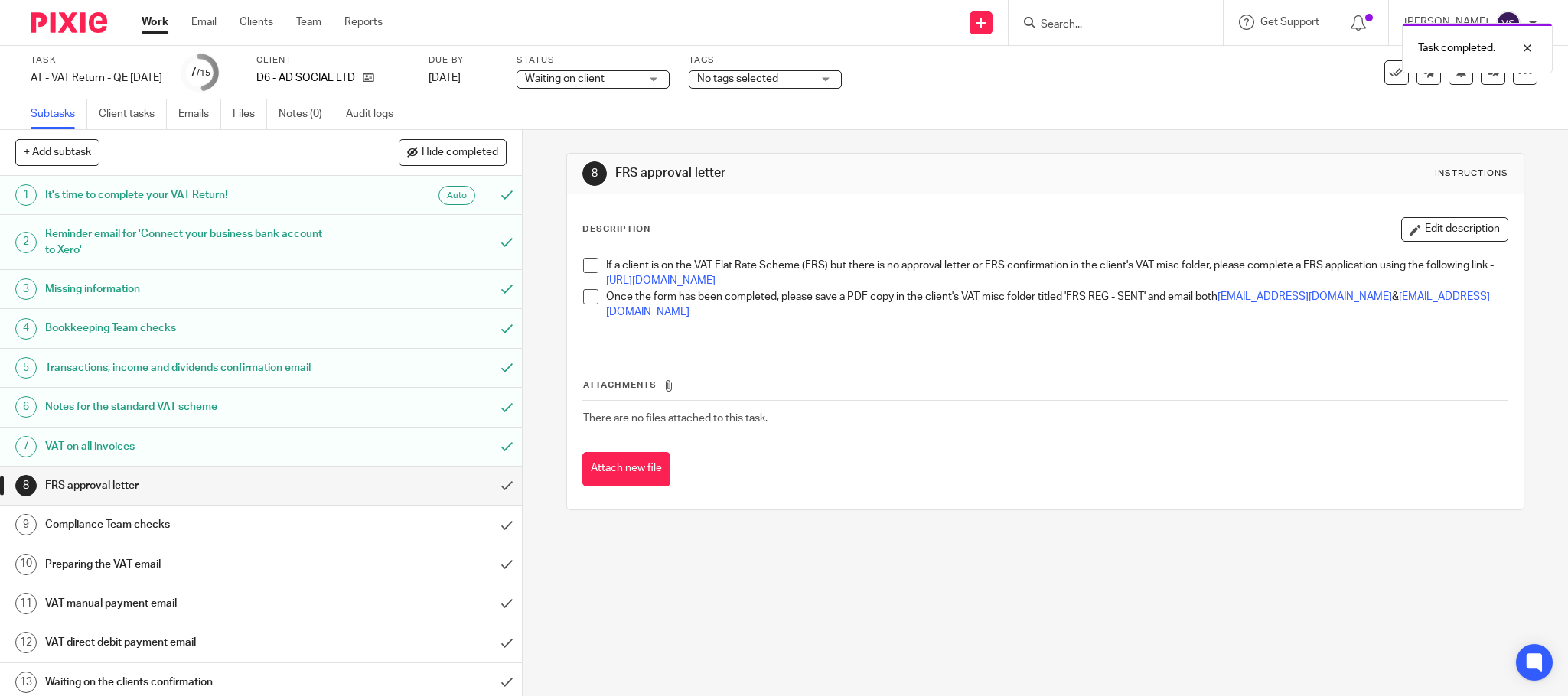
click at [586, 271] on span at bounding box center [590, 265] width 15 height 15
click at [586, 301] on span at bounding box center [590, 297] width 15 height 15
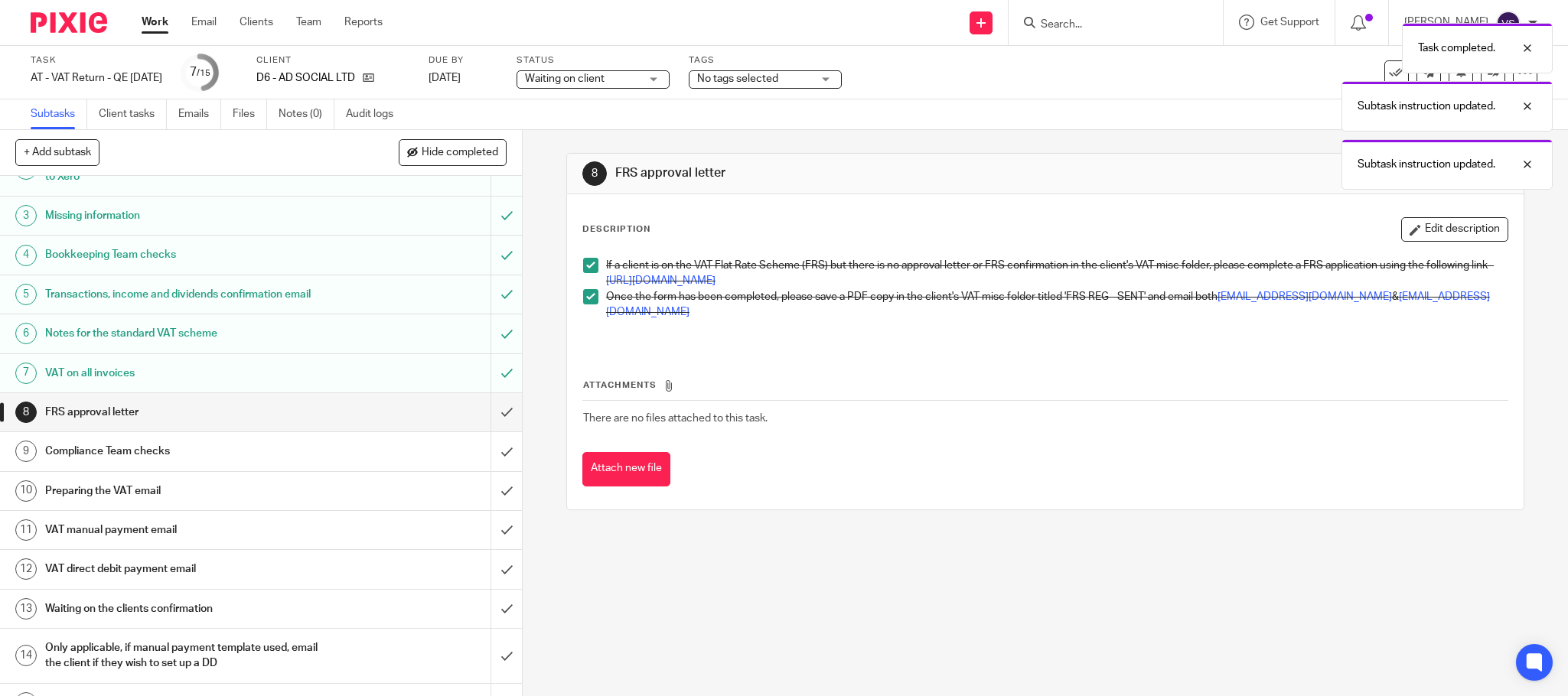
scroll to position [105, 0]
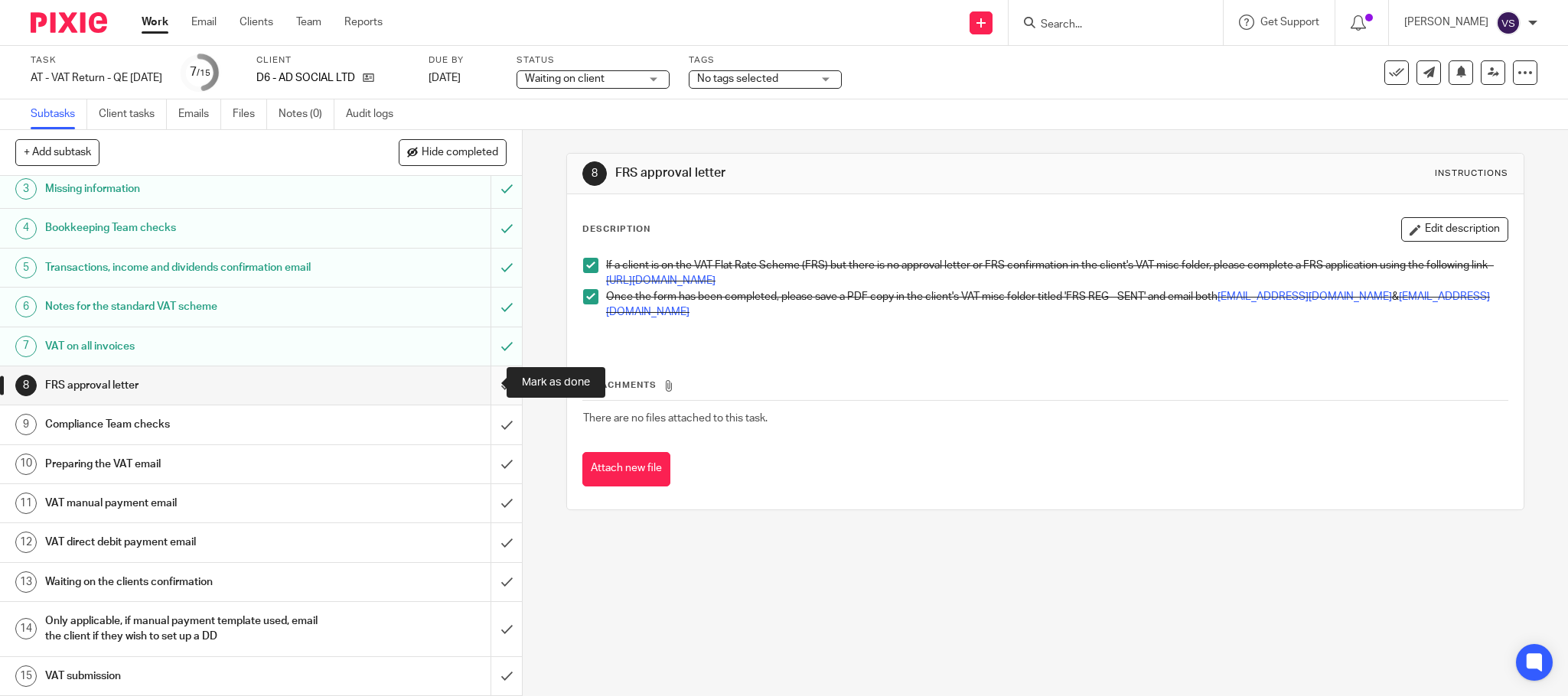
click at [480, 381] on input "submit" at bounding box center [261, 386] width 522 height 38
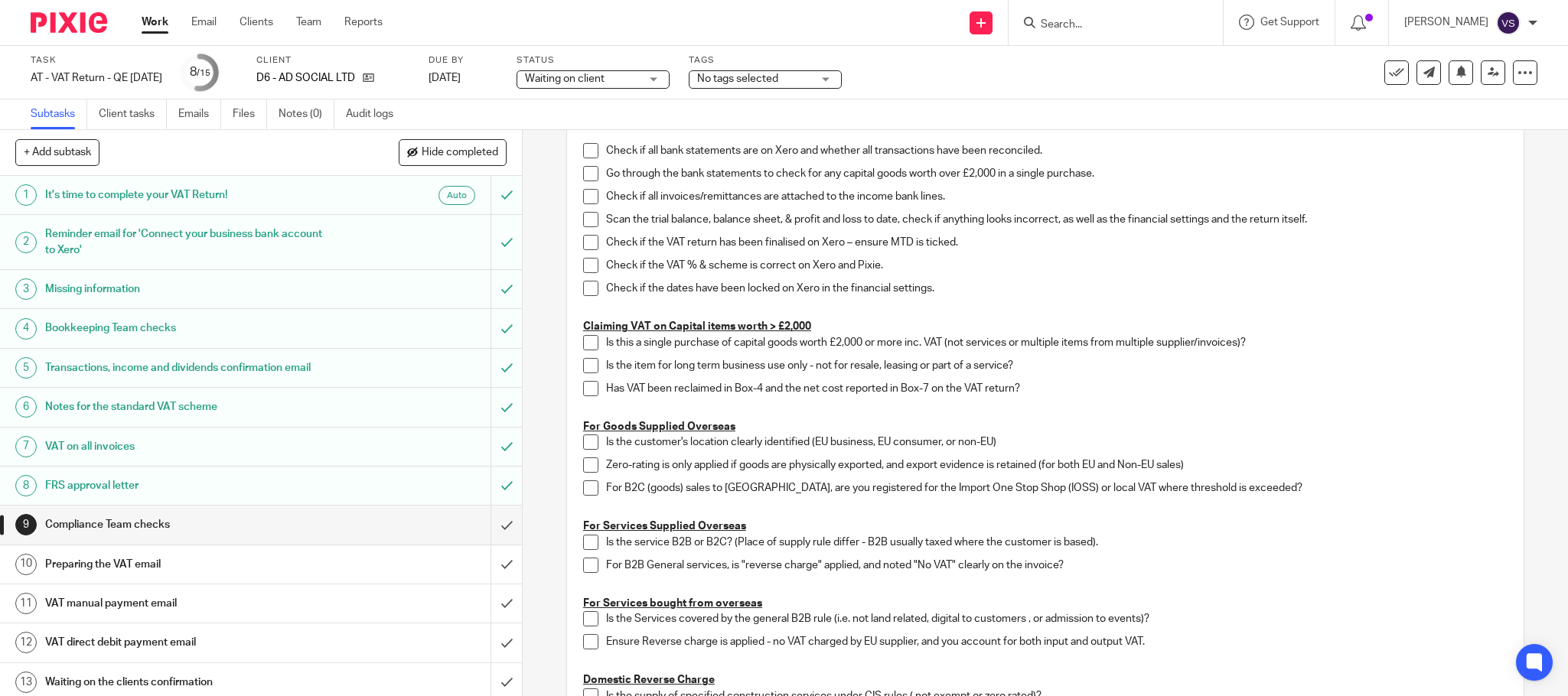
click at [669, 80] on div "Waiting on client Waiting on client" at bounding box center [593, 80] width 153 height 18
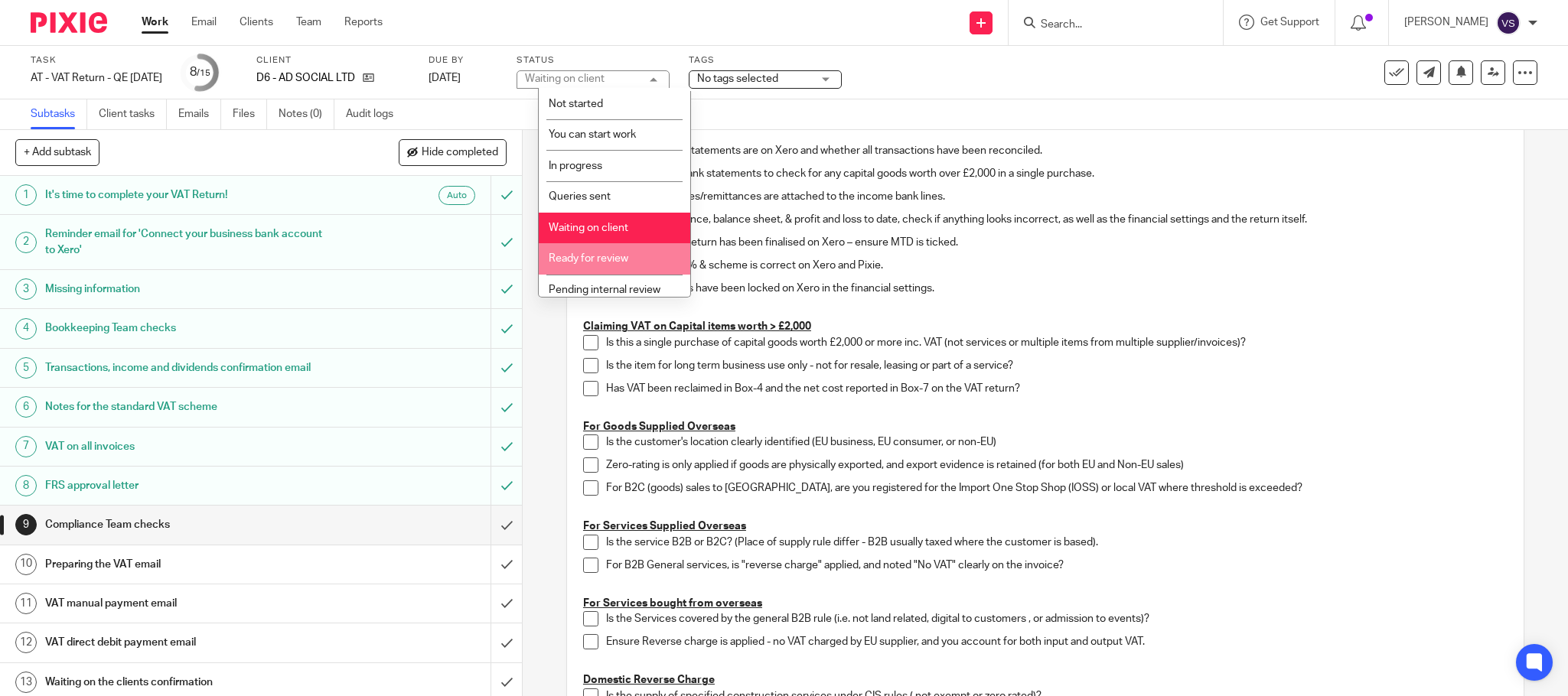
click at [626, 255] on span "Ready for review" at bounding box center [588, 259] width 80 height 11
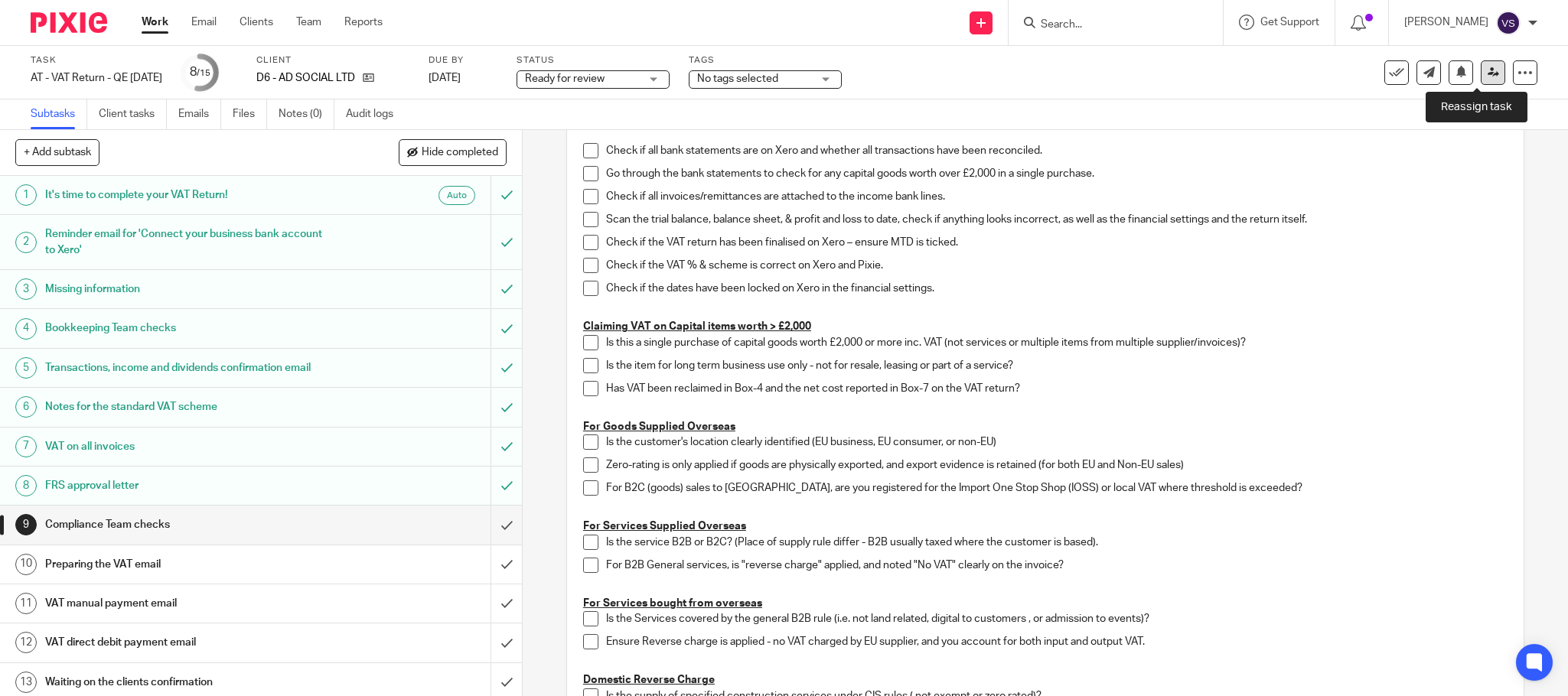
click at [1487, 72] on icon at bounding box center [1493, 72] width 12 height 12
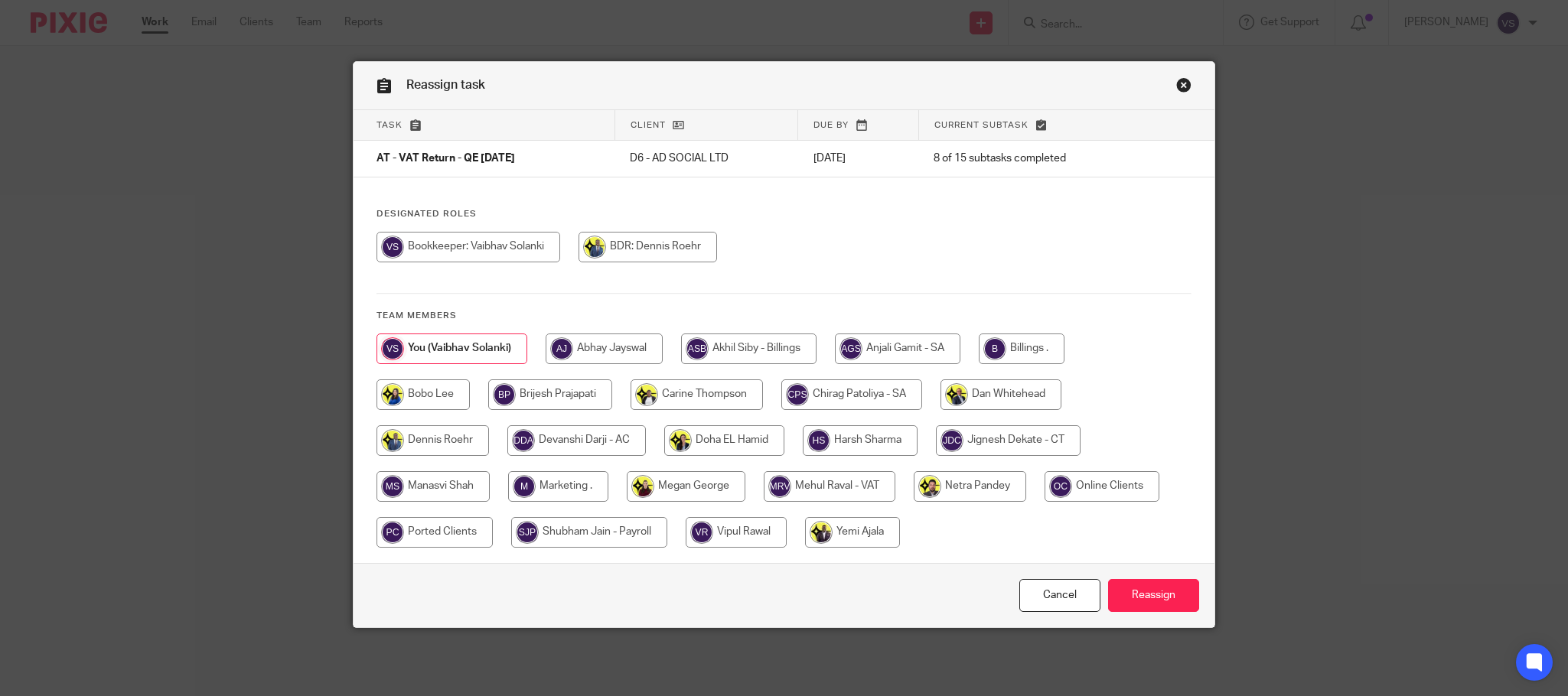
click at [808, 487] on input "radio" at bounding box center [829, 486] width 132 height 31
radio input "true"
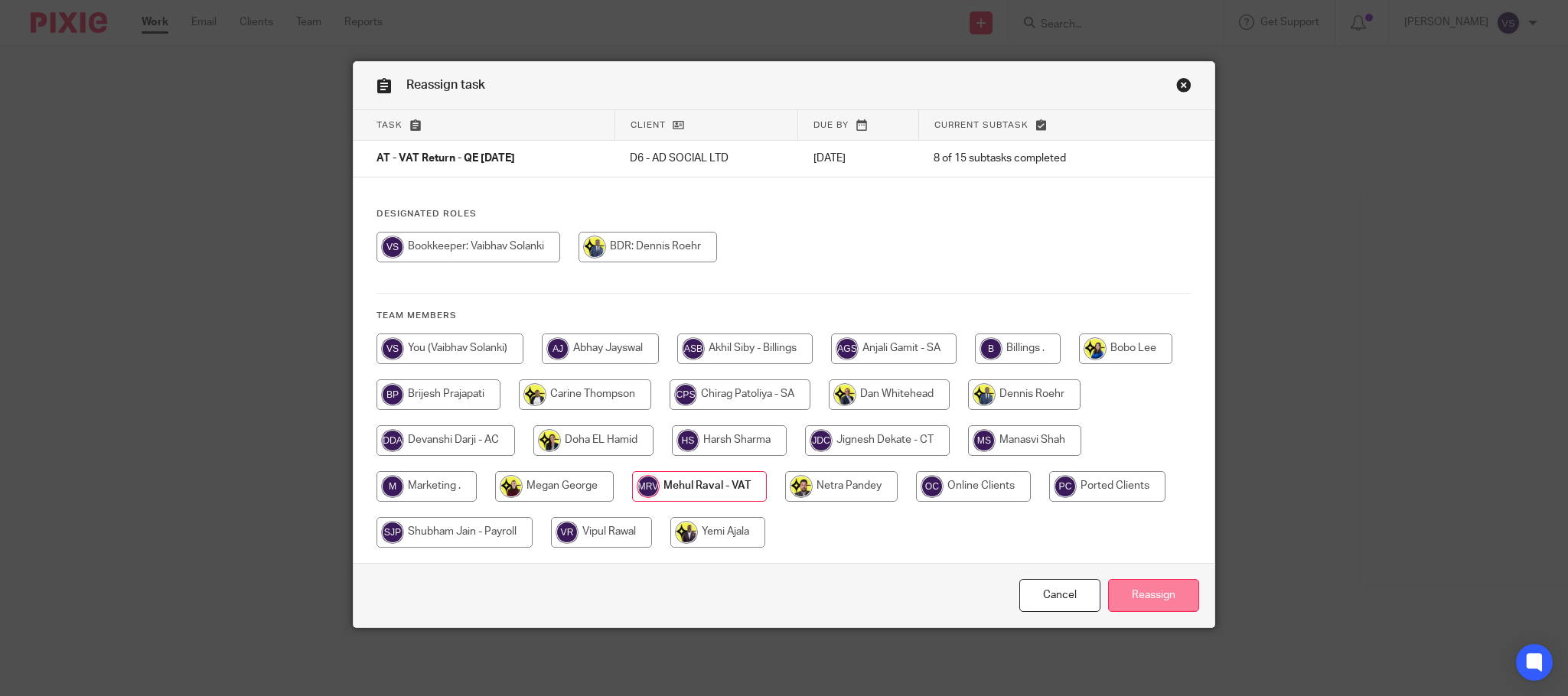
click at [1136, 600] on input "Reassign" at bounding box center [1153, 595] width 91 height 33
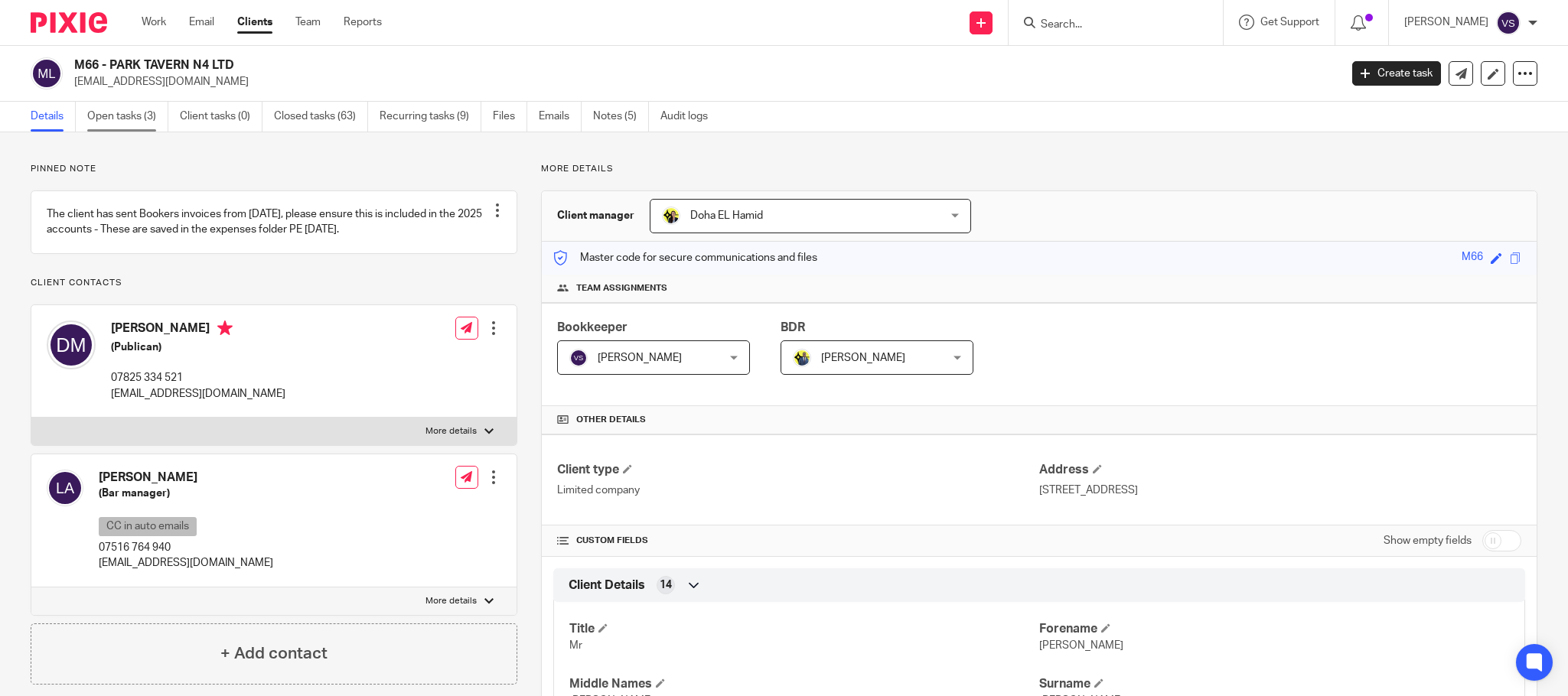
click at [127, 122] on link "Open tasks (3)" at bounding box center [127, 116] width 81 height 30
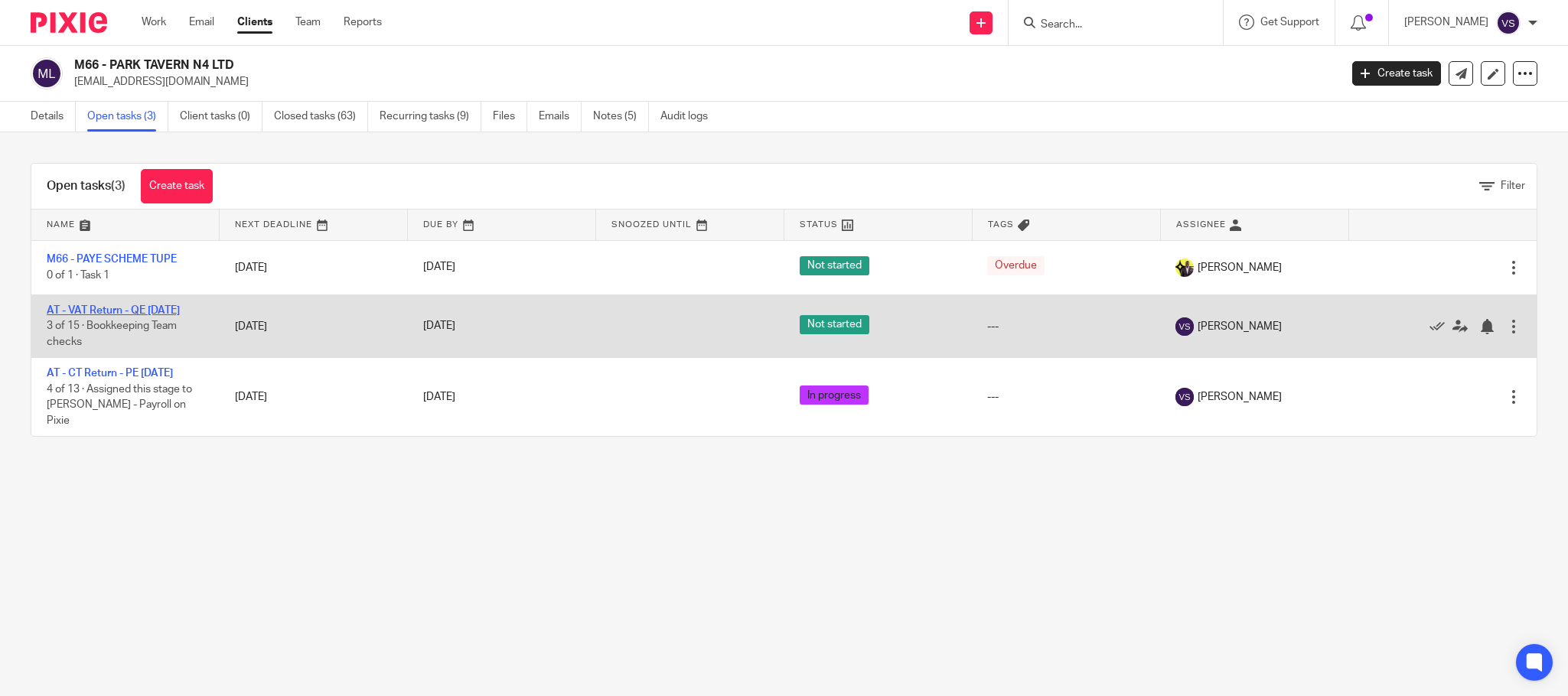
click at [143, 310] on link "AT - VAT Return - QE [DATE]" at bounding box center [113, 310] width 133 height 11
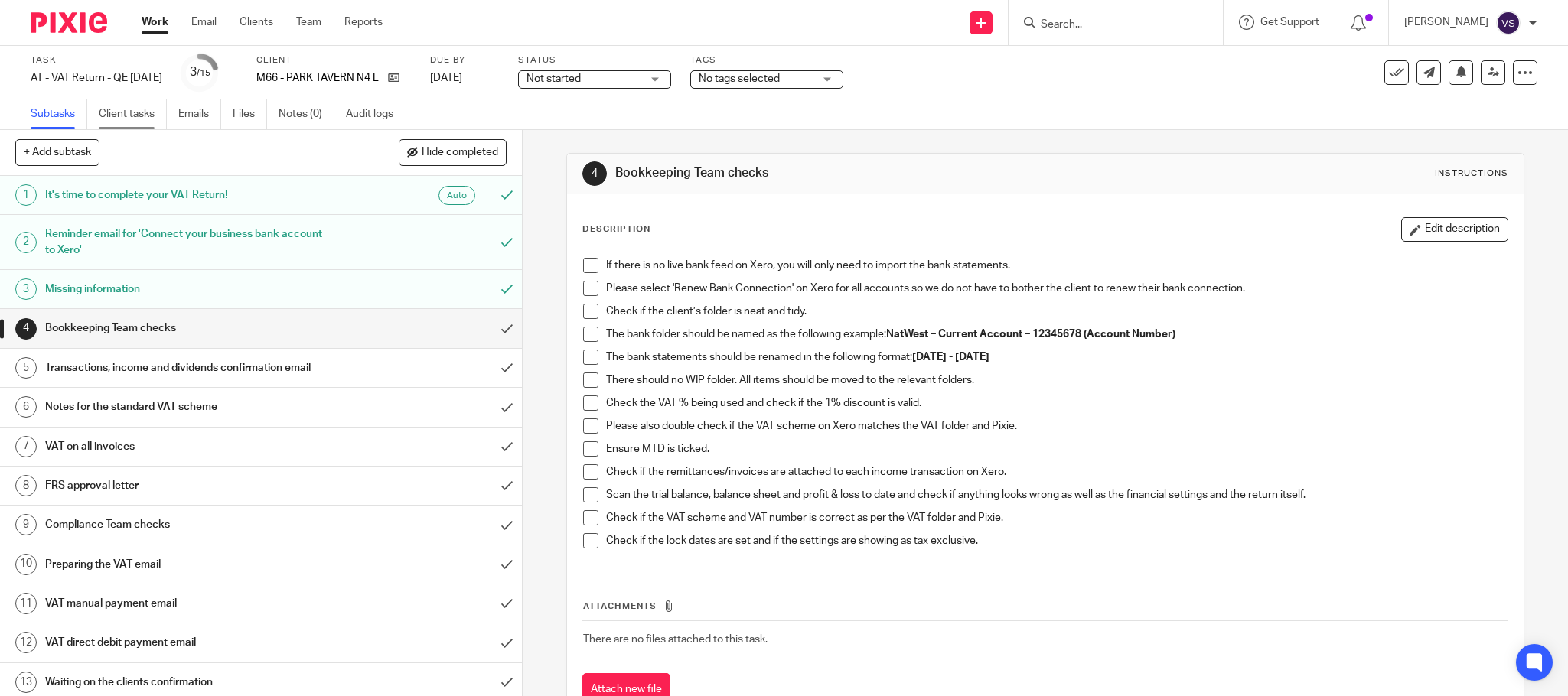
click at [136, 115] on link "Client tasks" at bounding box center [133, 114] width 68 height 30
click at [399, 72] on icon at bounding box center [393, 77] width 12 height 12
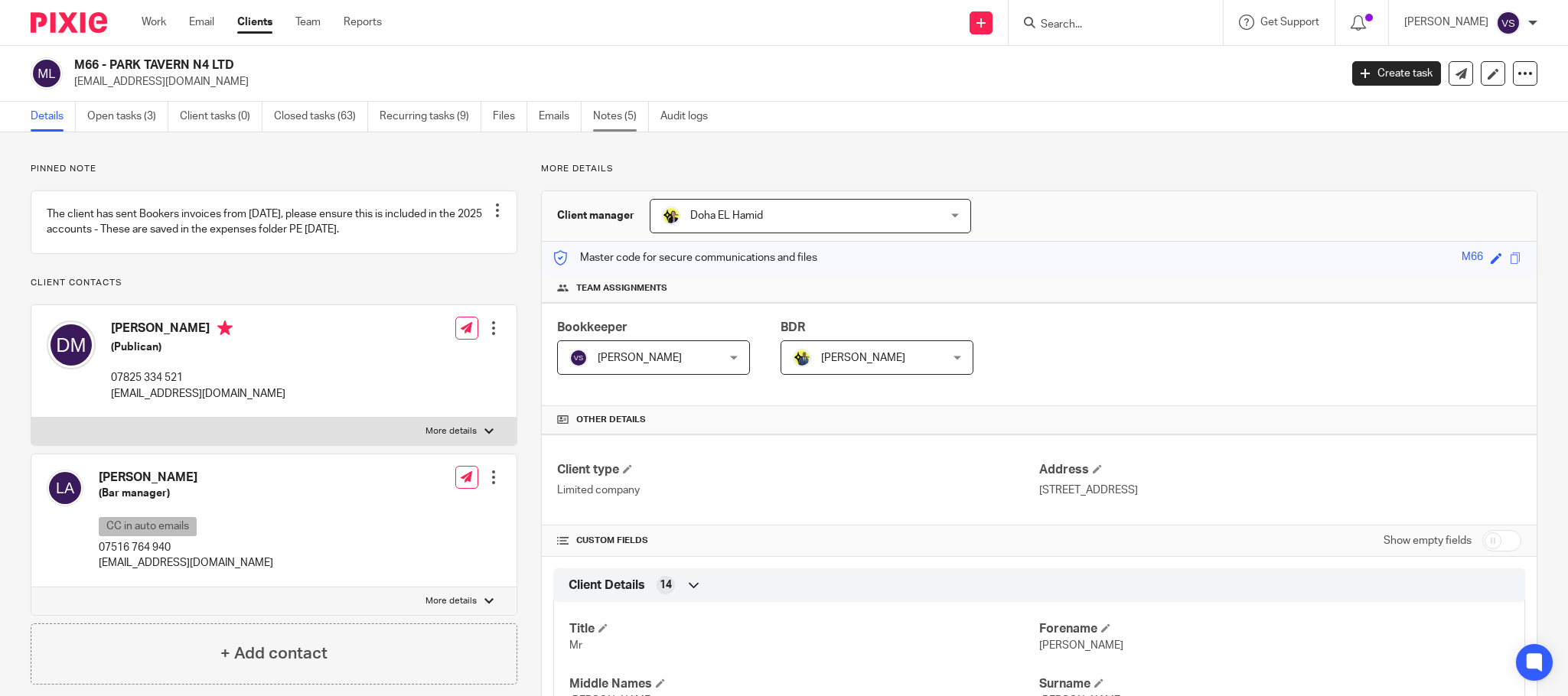
click at [609, 117] on link "Notes (5)" at bounding box center [621, 116] width 56 height 30
click at [129, 124] on link "Open tasks (3)" at bounding box center [127, 116] width 81 height 30
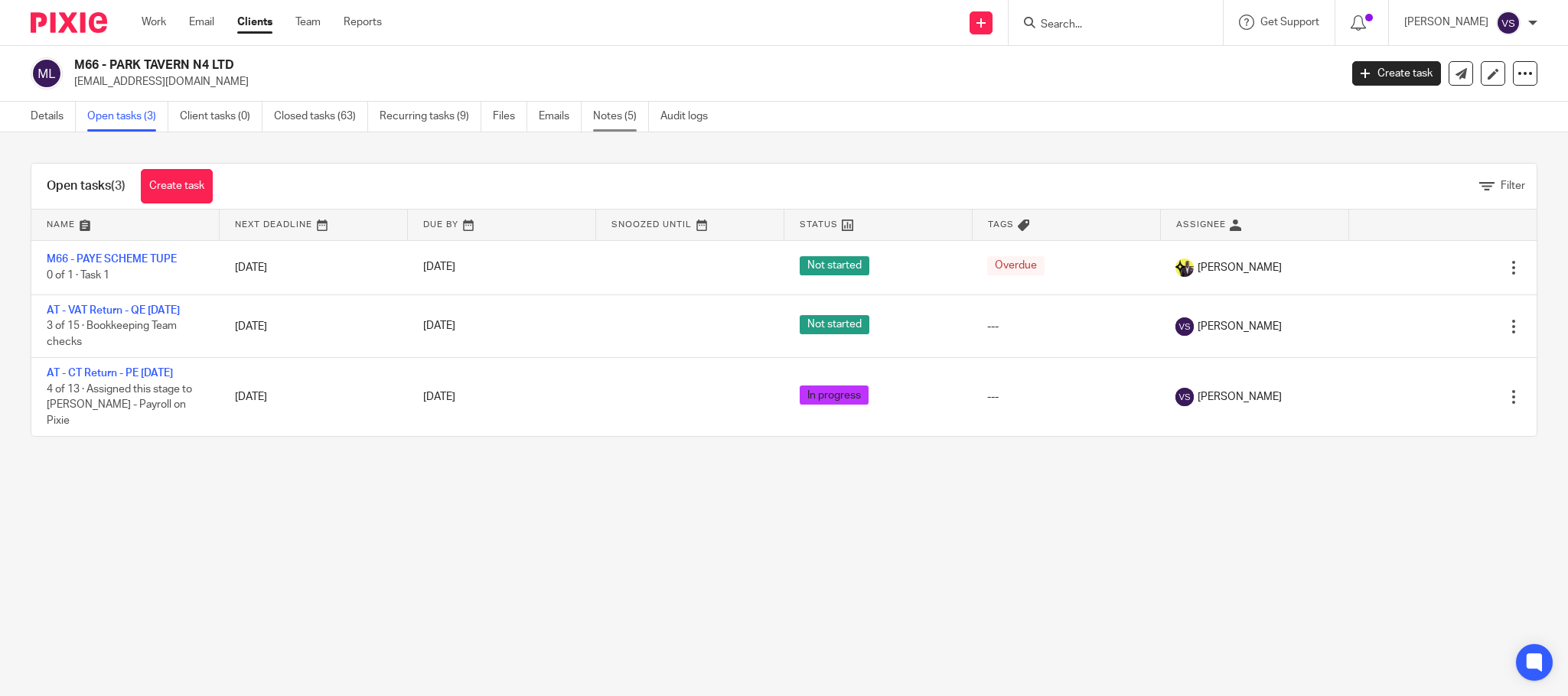
click at [626, 117] on link "Notes (5)" at bounding box center [621, 116] width 56 height 30
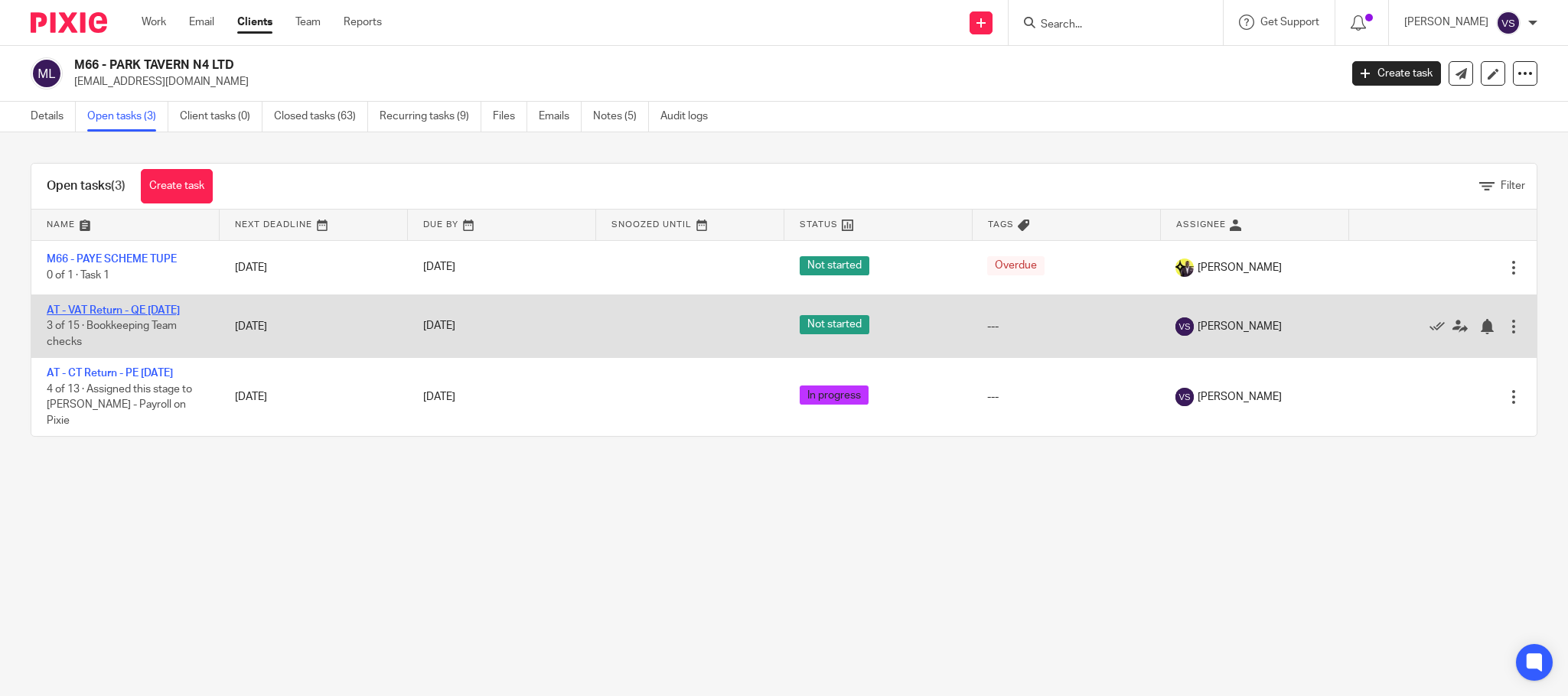
click at [139, 312] on link "AT - VAT Return - QE [DATE]" at bounding box center [113, 310] width 133 height 11
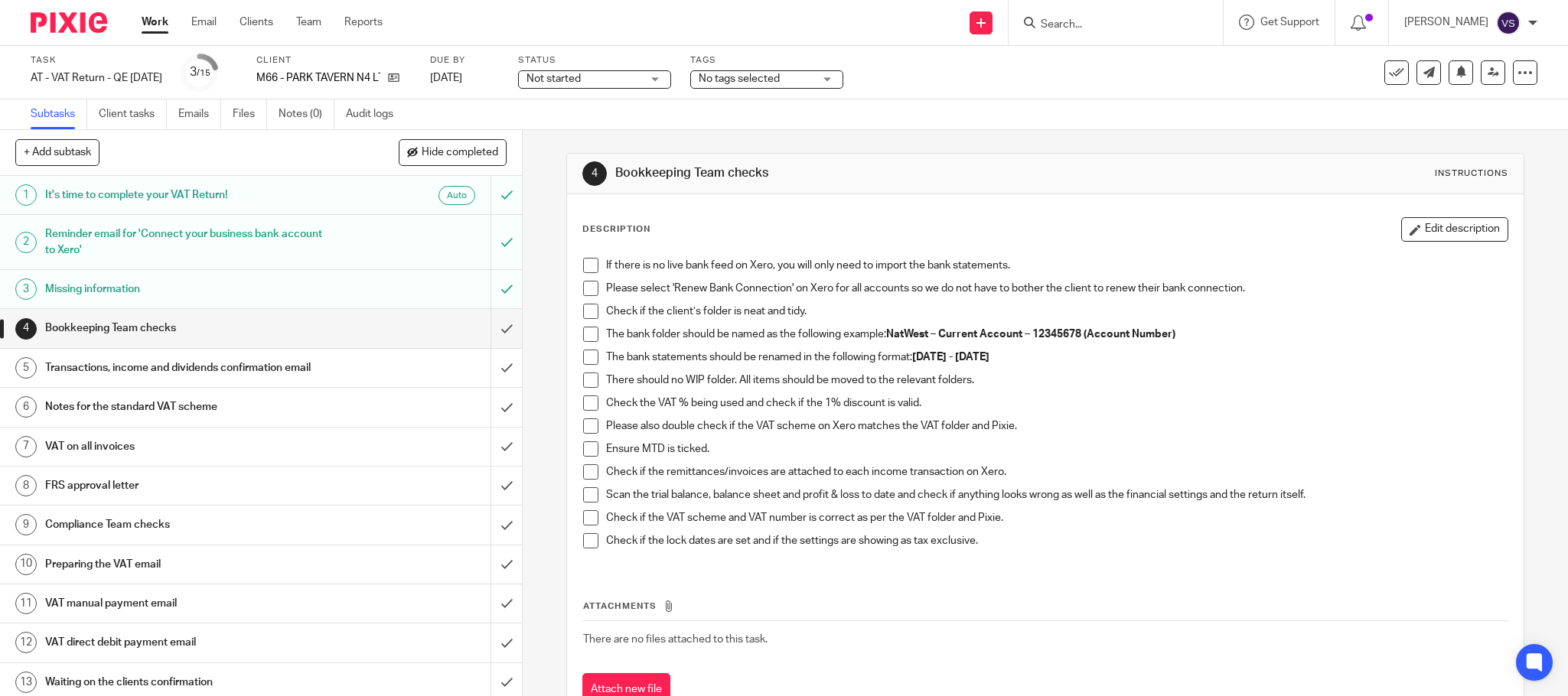
click at [587, 271] on span at bounding box center [590, 265] width 15 height 15
click at [584, 289] on span at bounding box center [590, 288] width 15 height 15
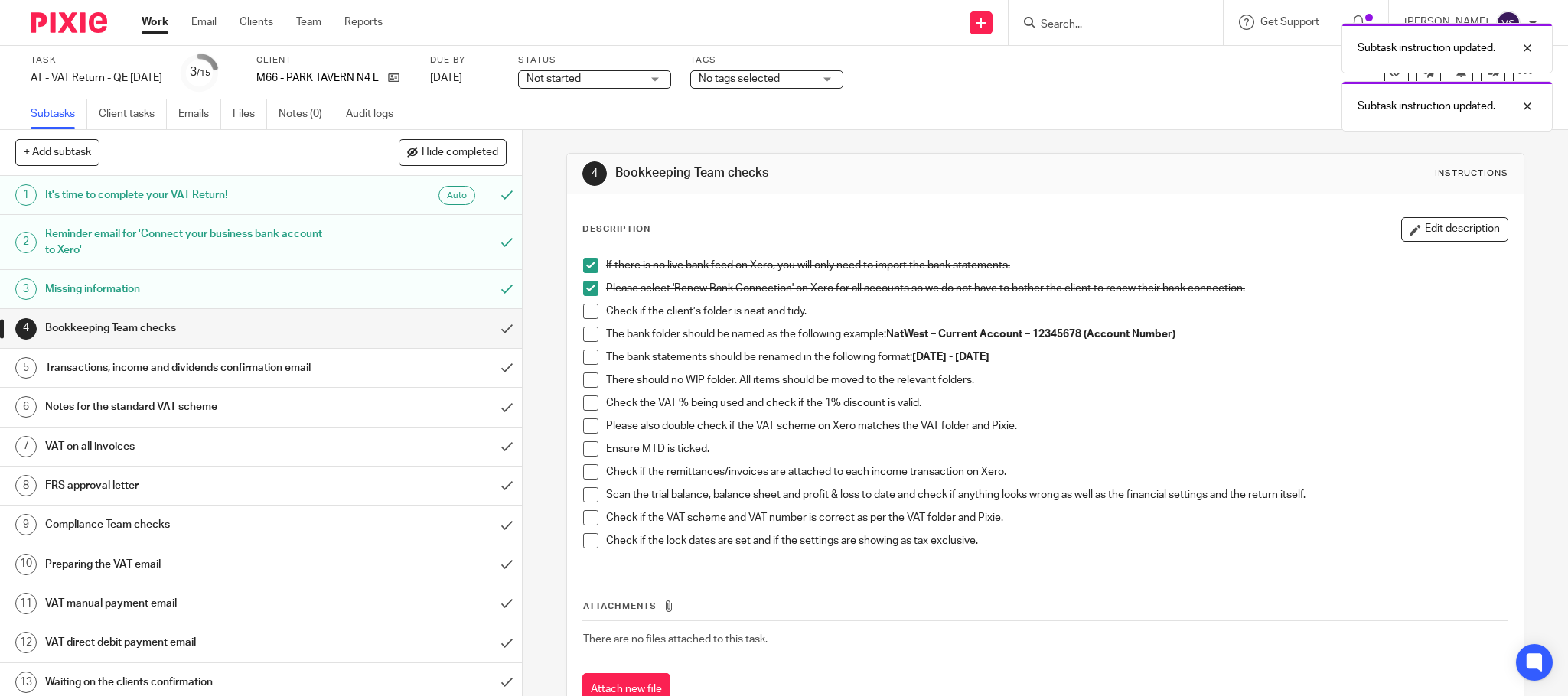
click at [587, 313] on span at bounding box center [590, 311] width 15 height 15
click at [586, 338] on span at bounding box center [590, 334] width 15 height 15
click at [671, 76] on div "Not started Not started" at bounding box center [595, 80] width 153 height 18
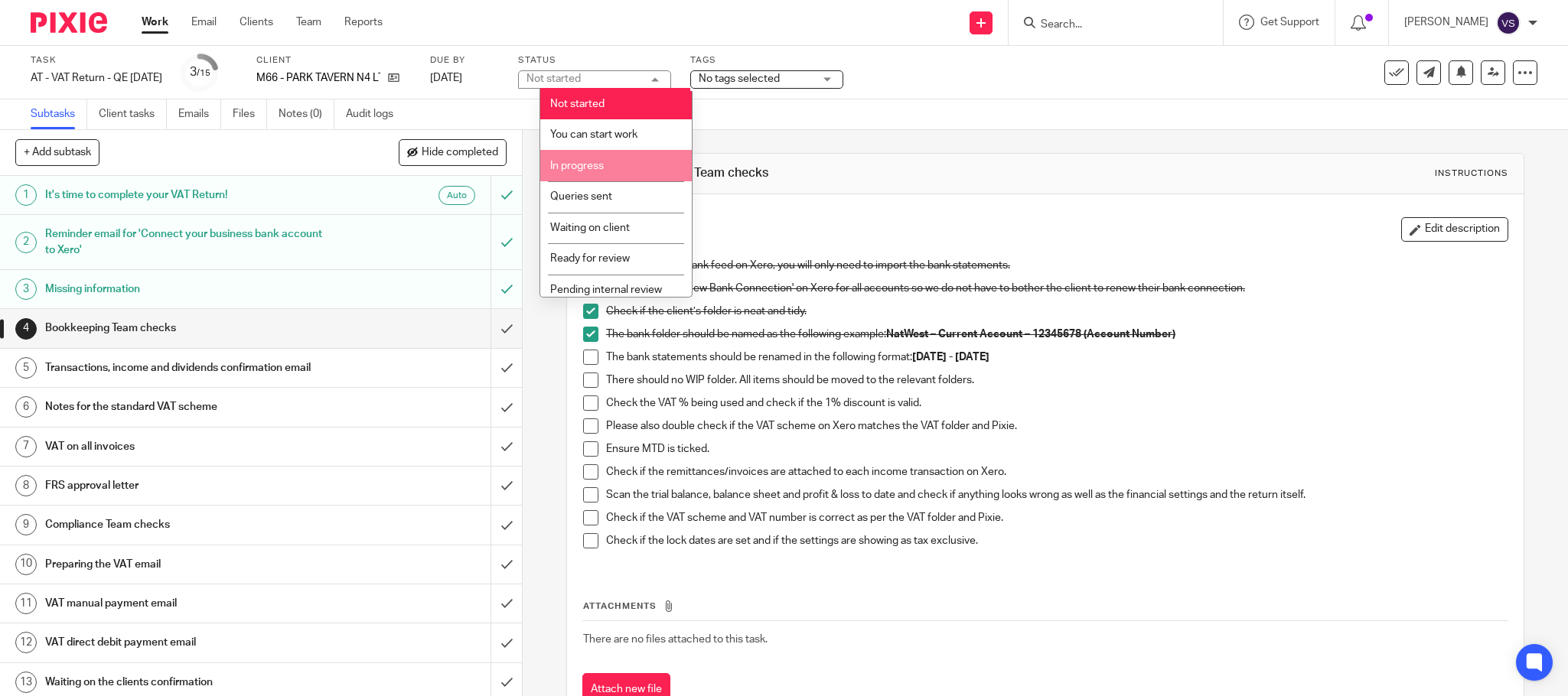
click at [623, 172] on li "In progress" at bounding box center [616, 165] width 152 height 32
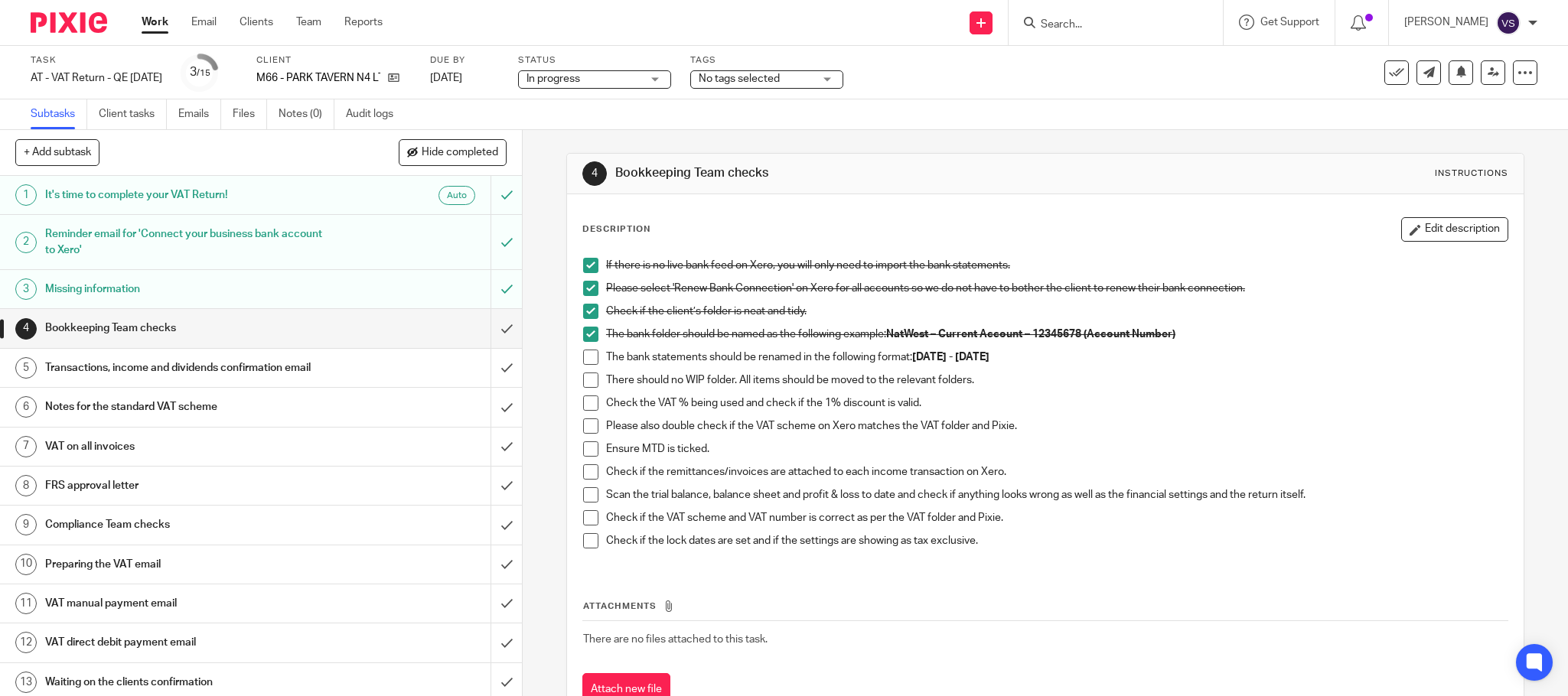
click at [587, 361] on span at bounding box center [590, 357] width 15 height 15
click at [584, 387] on span at bounding box center [590, 379] width 15 height 15
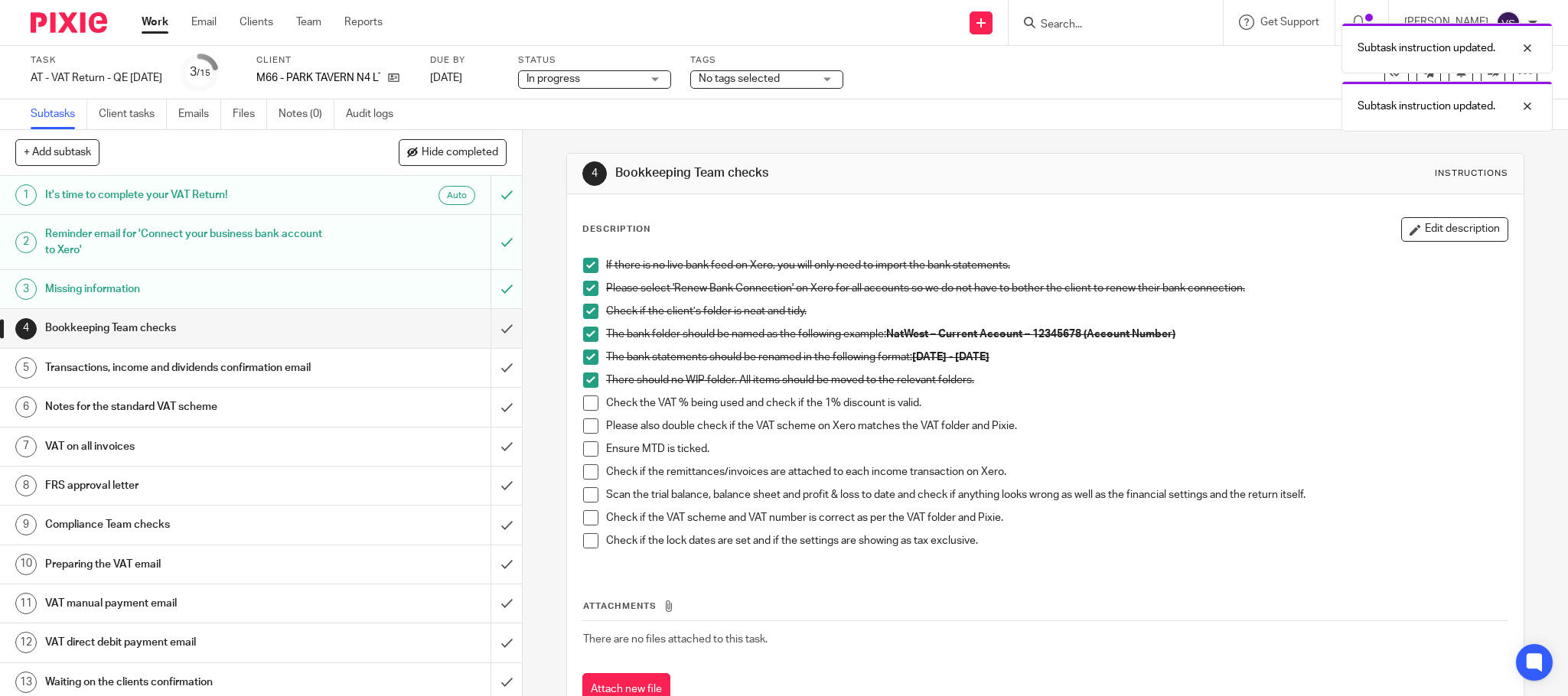
click at [588, 404] on span at bounding box center [590, 403] width 15 height 15
click at [583, 432] on span at bounding box center [590, 426] width 15 height 15
click at [584, 450] on span at bounding box center [590, 448] width 15 height 15
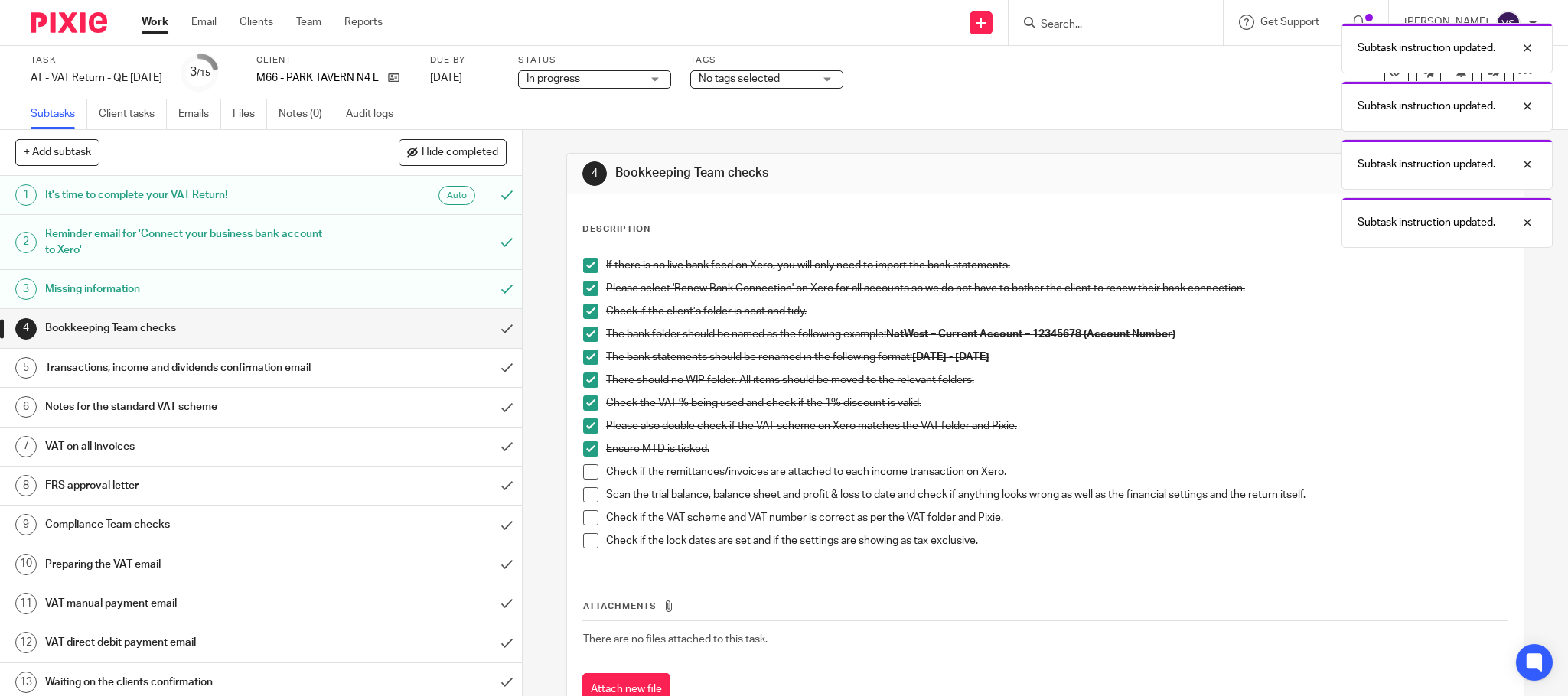
click at [584, 465] on span at bounding box center [590, 472] width 15 height 15
click at [584, 494] on span at bounding box center [590, 495] width 15 height 15
click at [587, 519] on span at bounding box center [590, 517] width 15 height 15
click at [584, 537] on span at bounding box center [590, 540] width 15 height 15
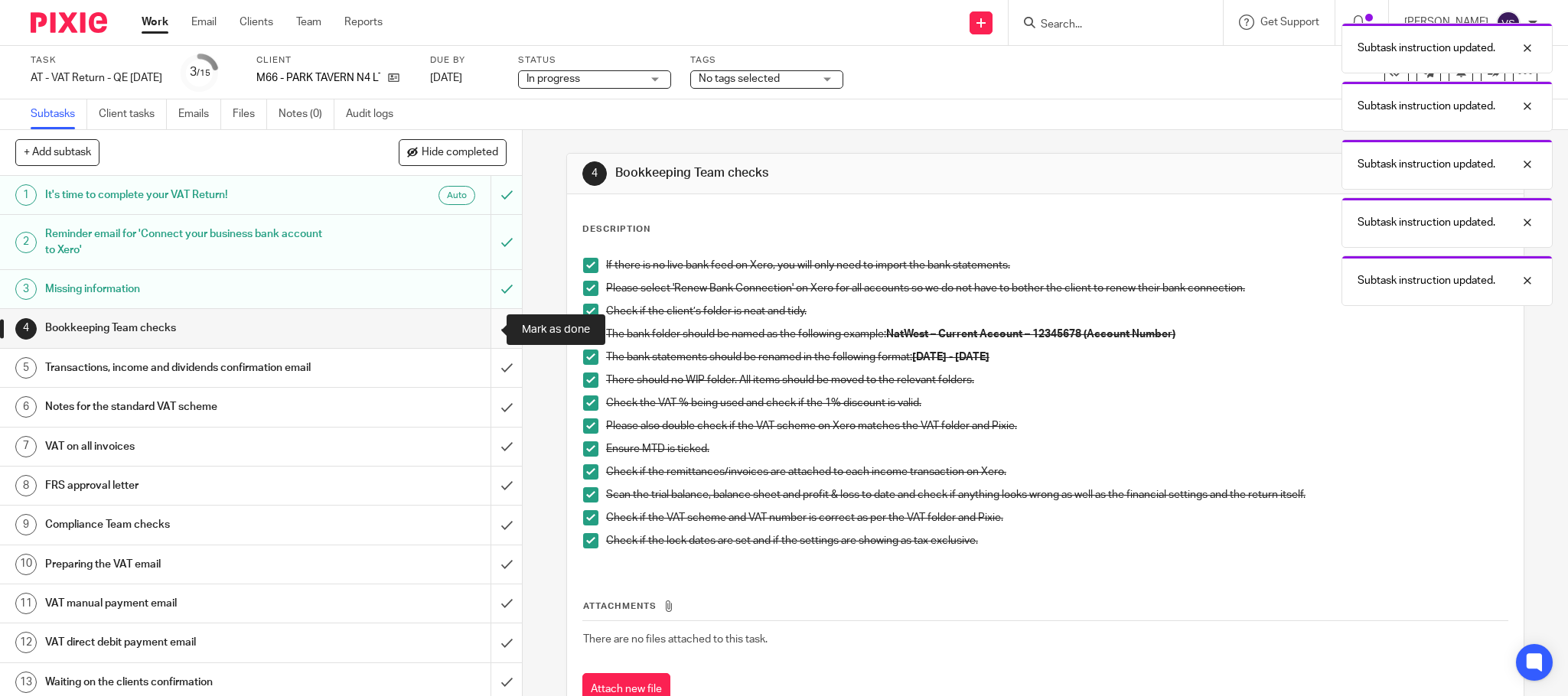
click at [484, 330] on input "submit" at bounding box center [261, 328] width 522 height 38
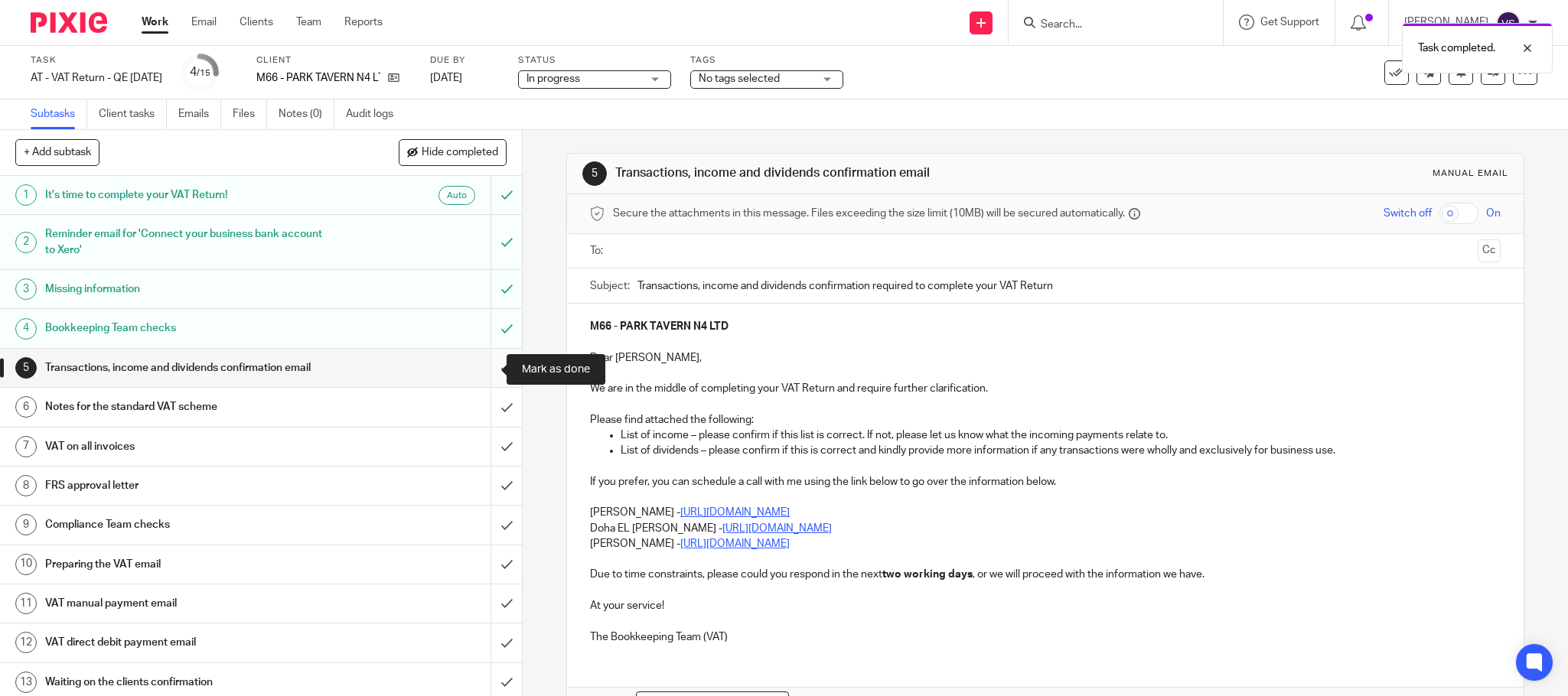
click at [484, 372] on input "submit" at bounding box center [261, 368] width 522 height 38
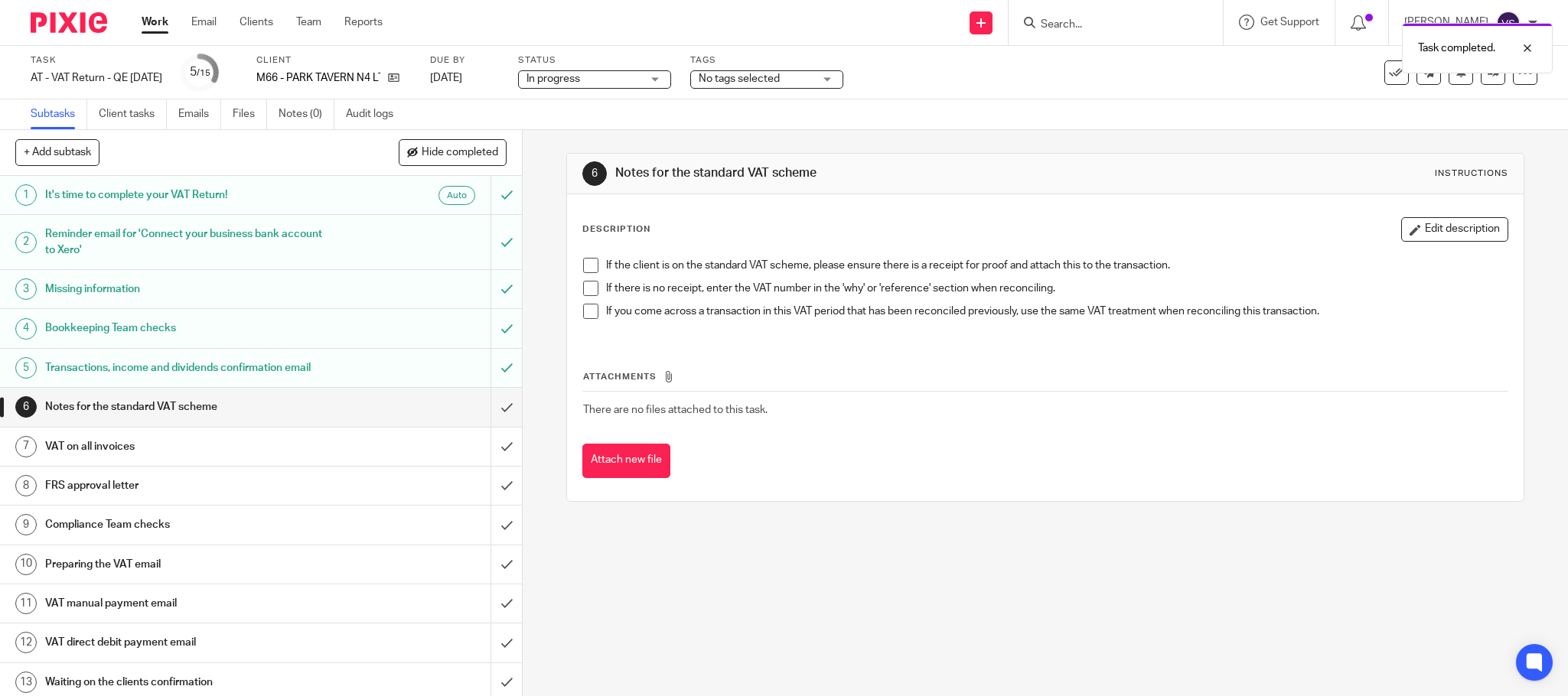
click at [584, 269] on span at bounding box center [590, 265] width 15 height 15
click at [584, 292] on span at bounding box center [590, 288] width 15 height 15
click at [583, 318] on span at bounding box center [590, 311] width 15 height 15
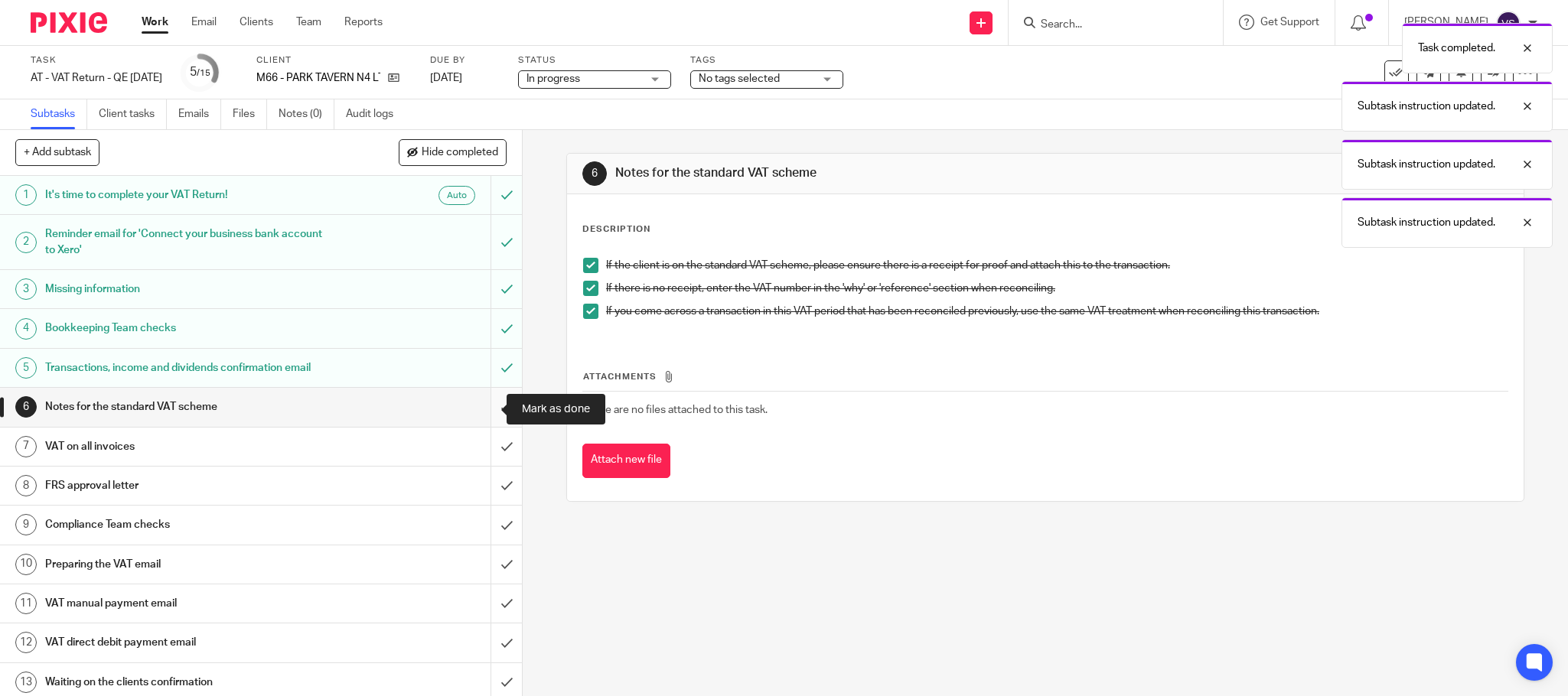
click at [491, 408] on input "submit" at bounding box center [261, 407] width 522 height 38
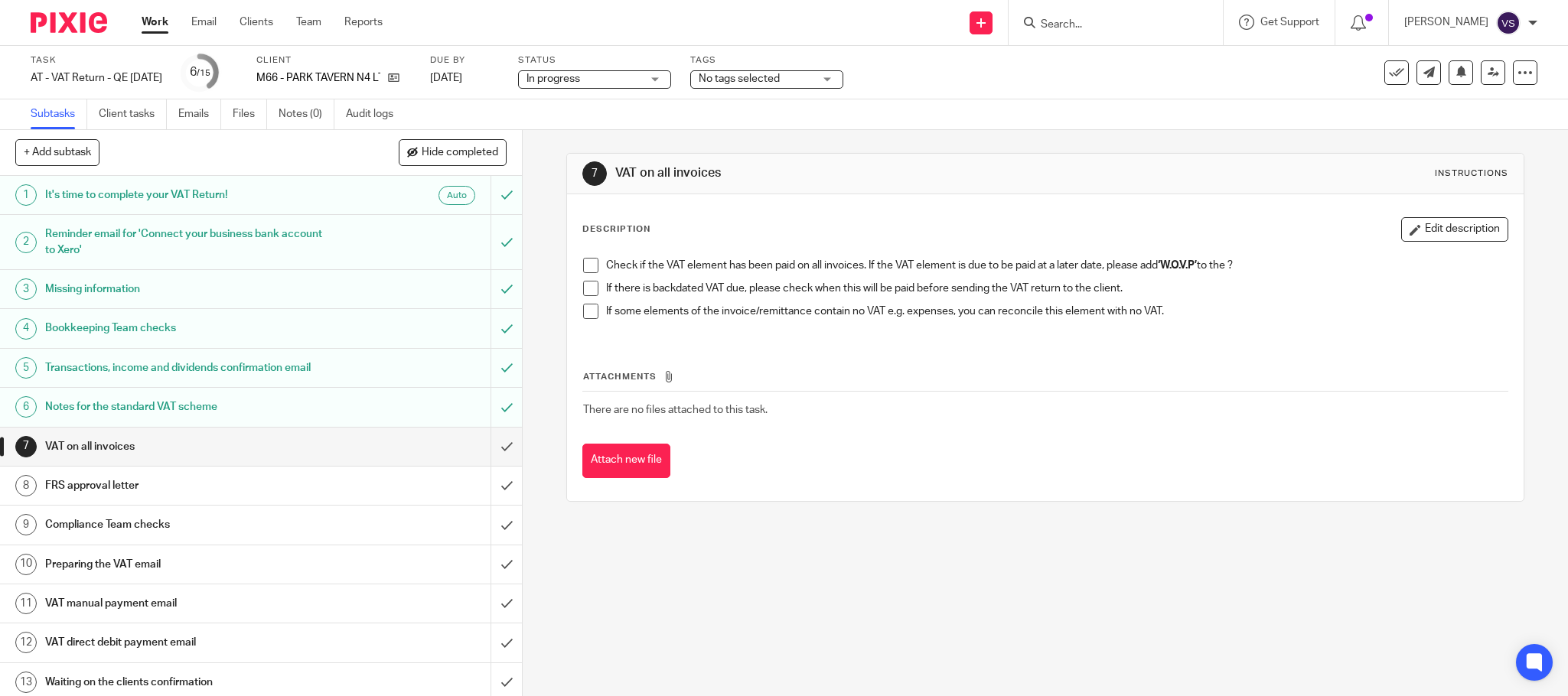
click at [587, 265] on span at bounding box center [590, 265] width 15 height 15
click at [583, 292] on span at bounding box center [590, 288] width 15 height 15
click at [590, 310] on span at bounding box center [590, 311] width 15 height 15
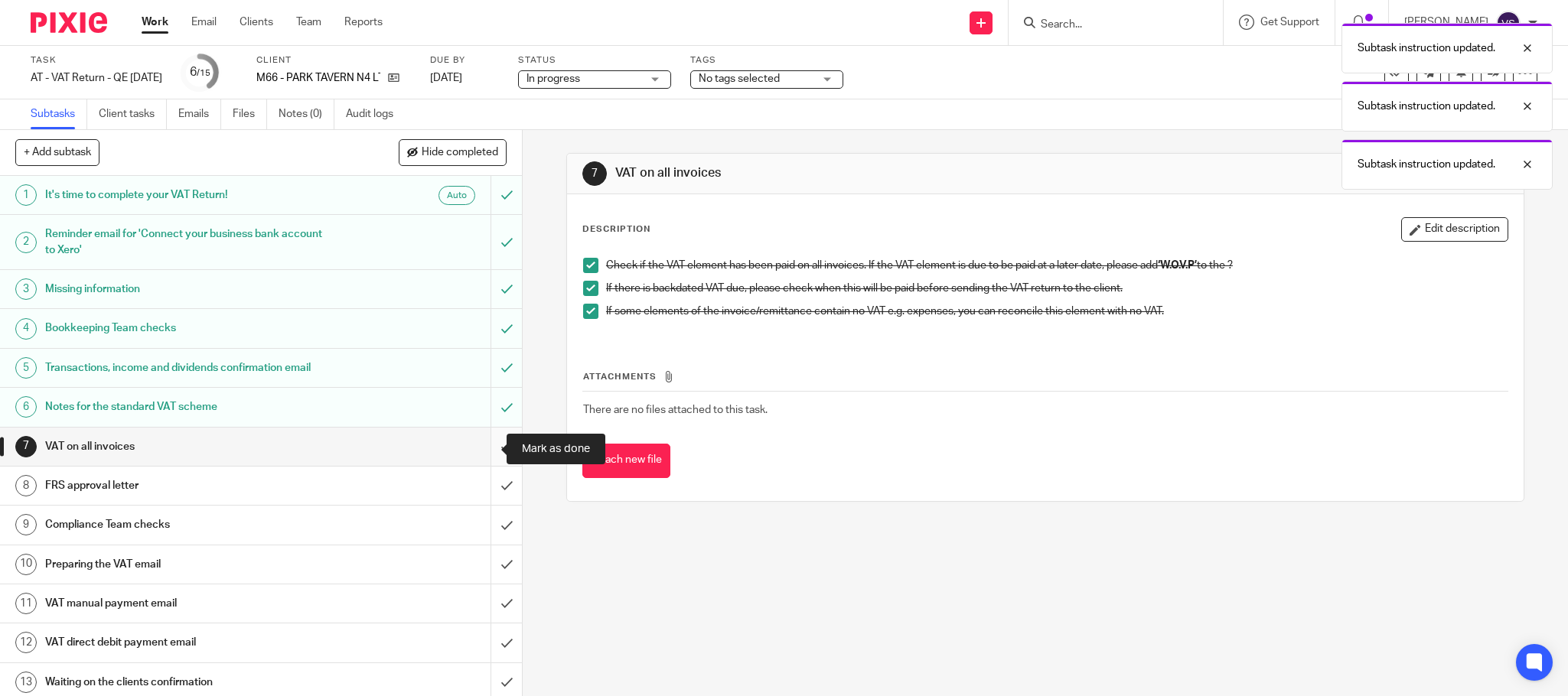
click at [484, 450] on input "submit" at bounding box center [261, 446] width 522 height 38
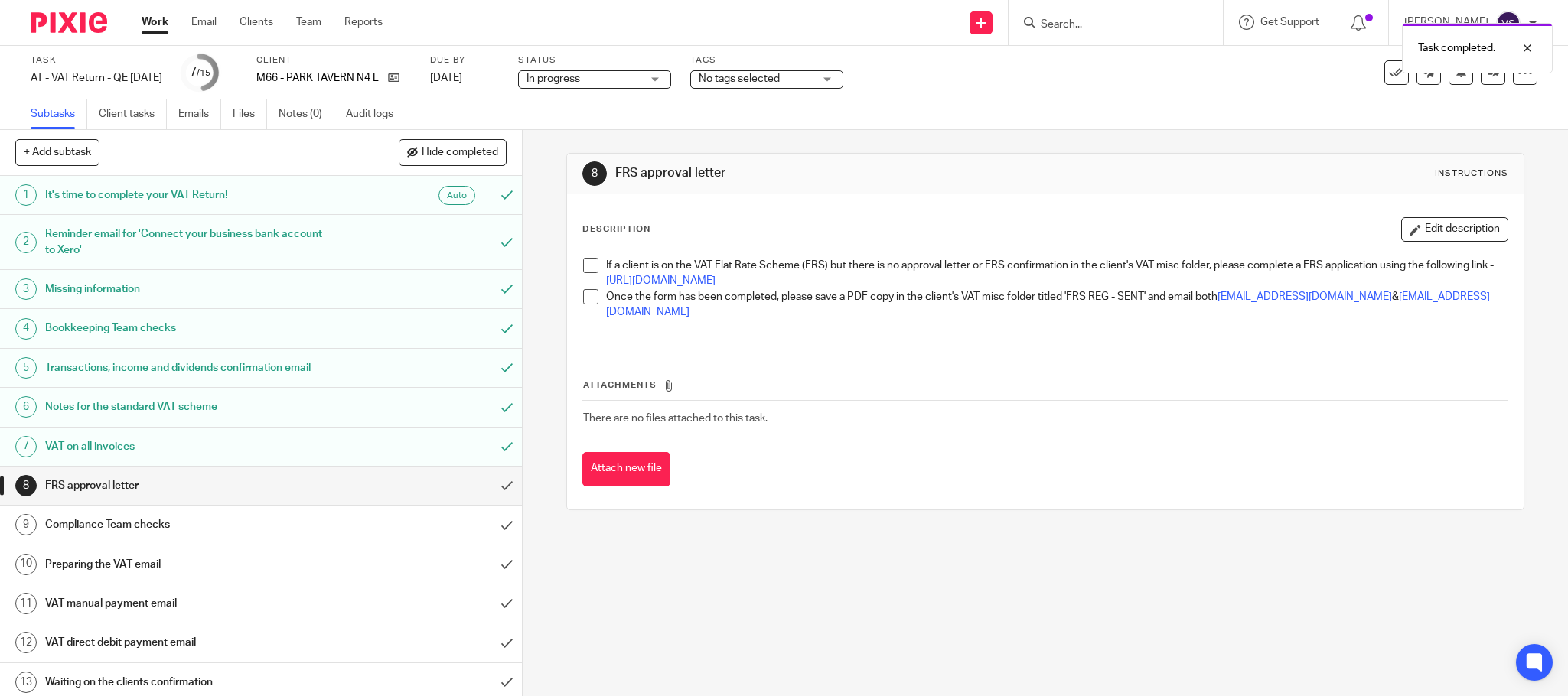
click at [586, 266] on span at bounding box center [590, 265] width 15 height 15
click at [587, 292] on span at bounding box center [590, 297] width 15 height 15
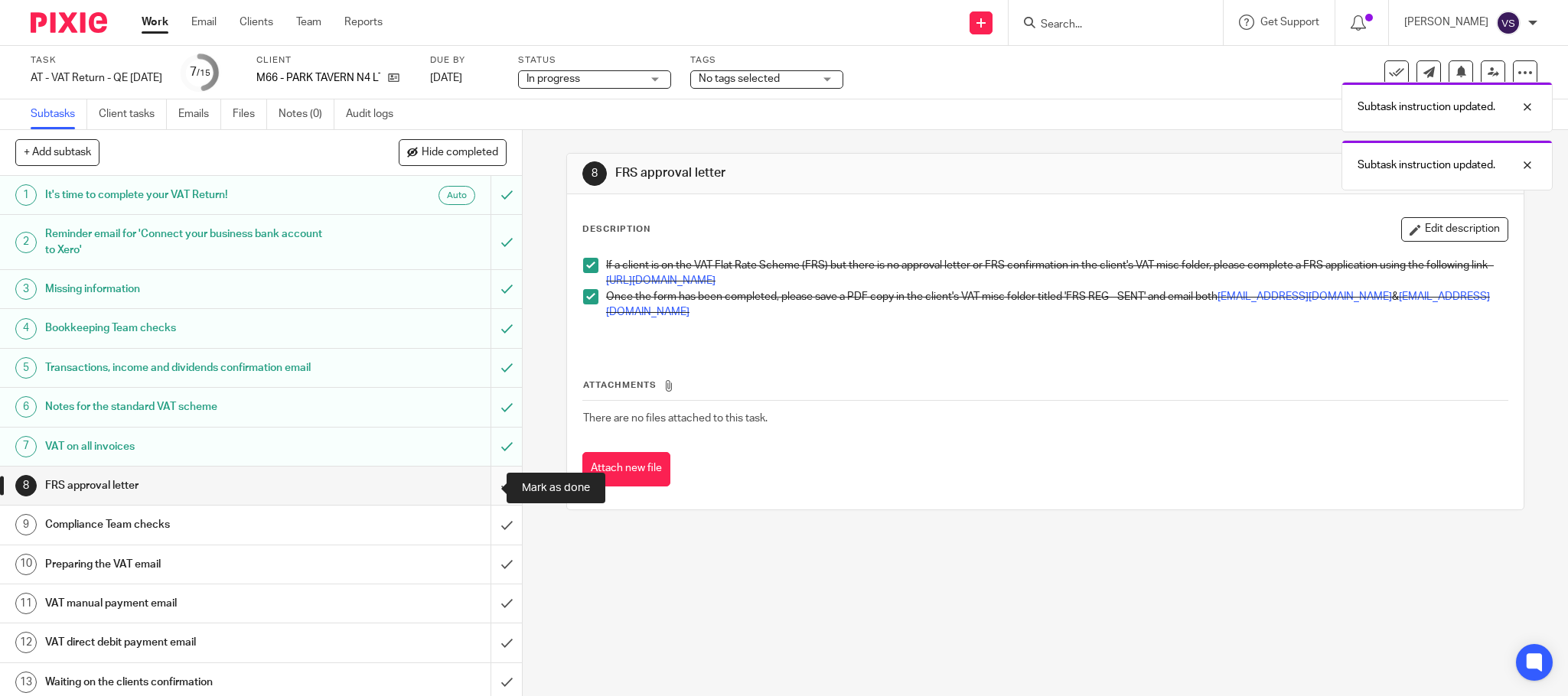
click at [482, 485] on input "submit" at bounding box center [261, 485] width 522 height 38
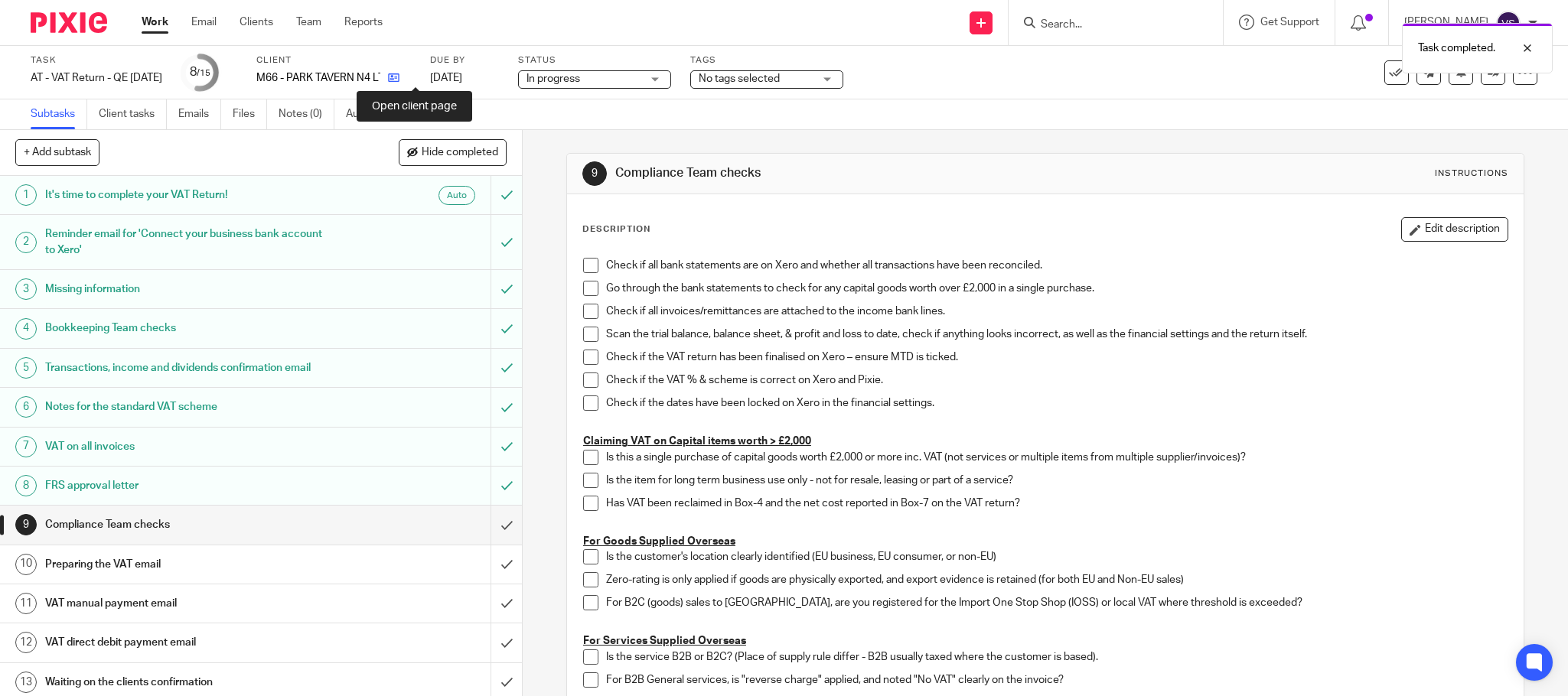
click at [399, 81] on icon at bounding box center [393, 77] width 12 height 12
click at [671, 75] on div "In progress In progress" at bounding box center [595, 80] width 153 height 18
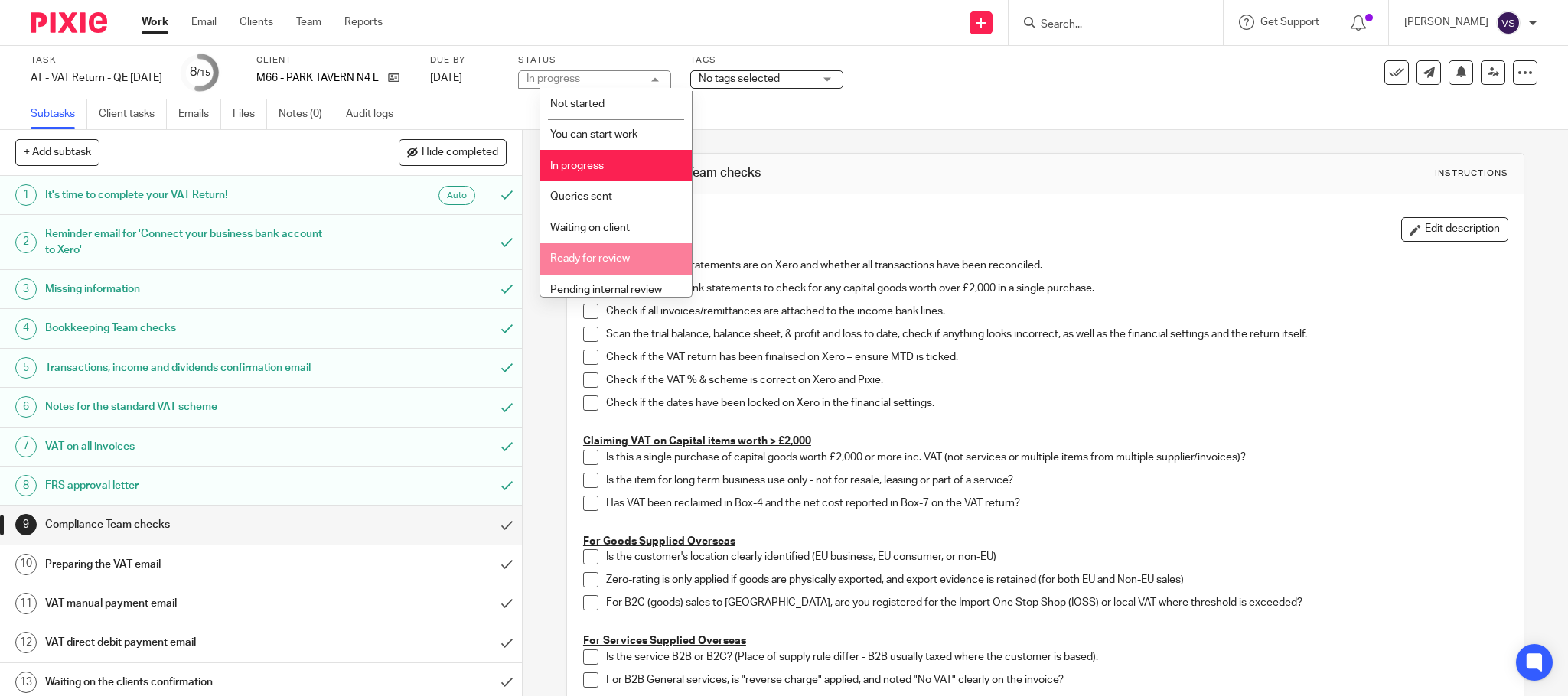
click at [614, 261] on span "Ready for review" at bounding box center [590, 259] width 80 height 11
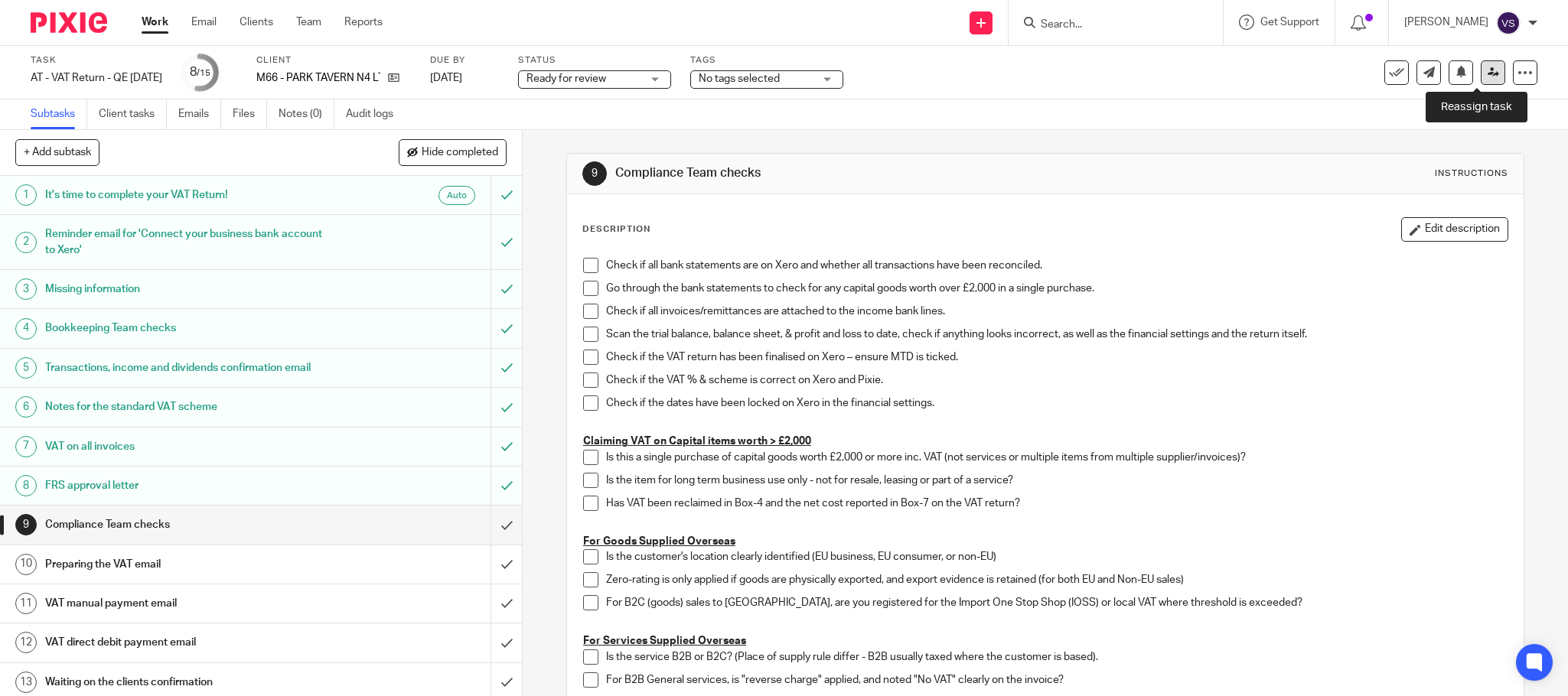
click at [1481, 72] on link at bounding box center [1493, 73] width 25 height 25
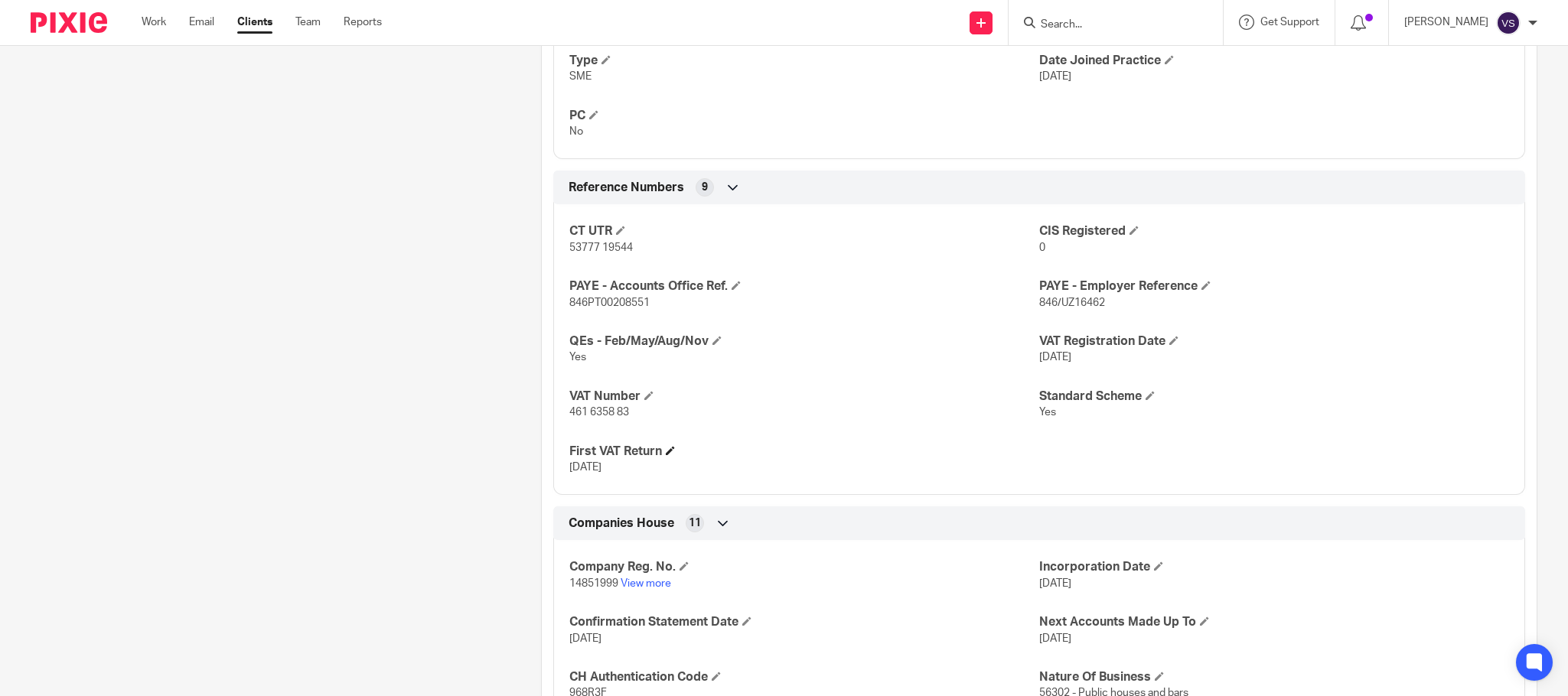
scroll to position [1147, 0]
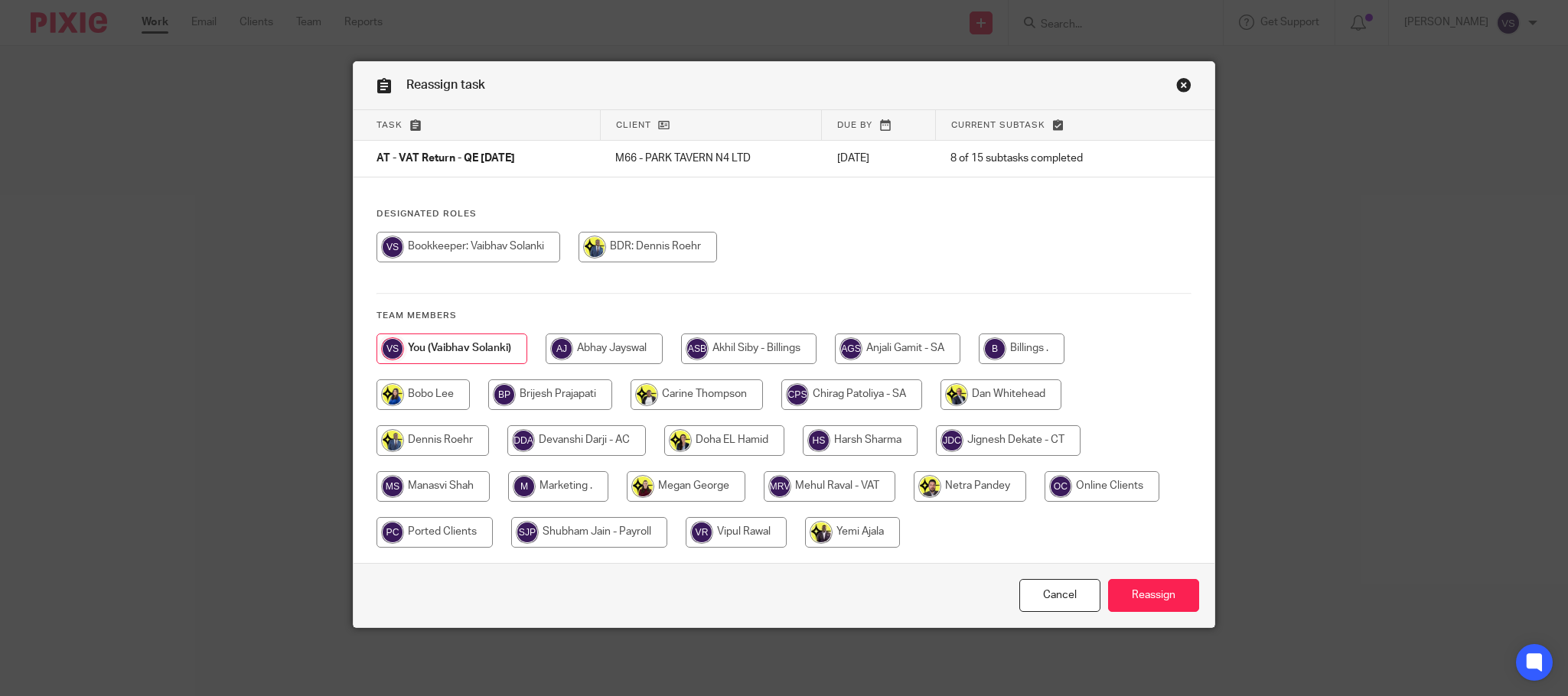
click at [850, 494] on input "radio" at bounding box center [829, 486] width 132 height 31
radio input "true"
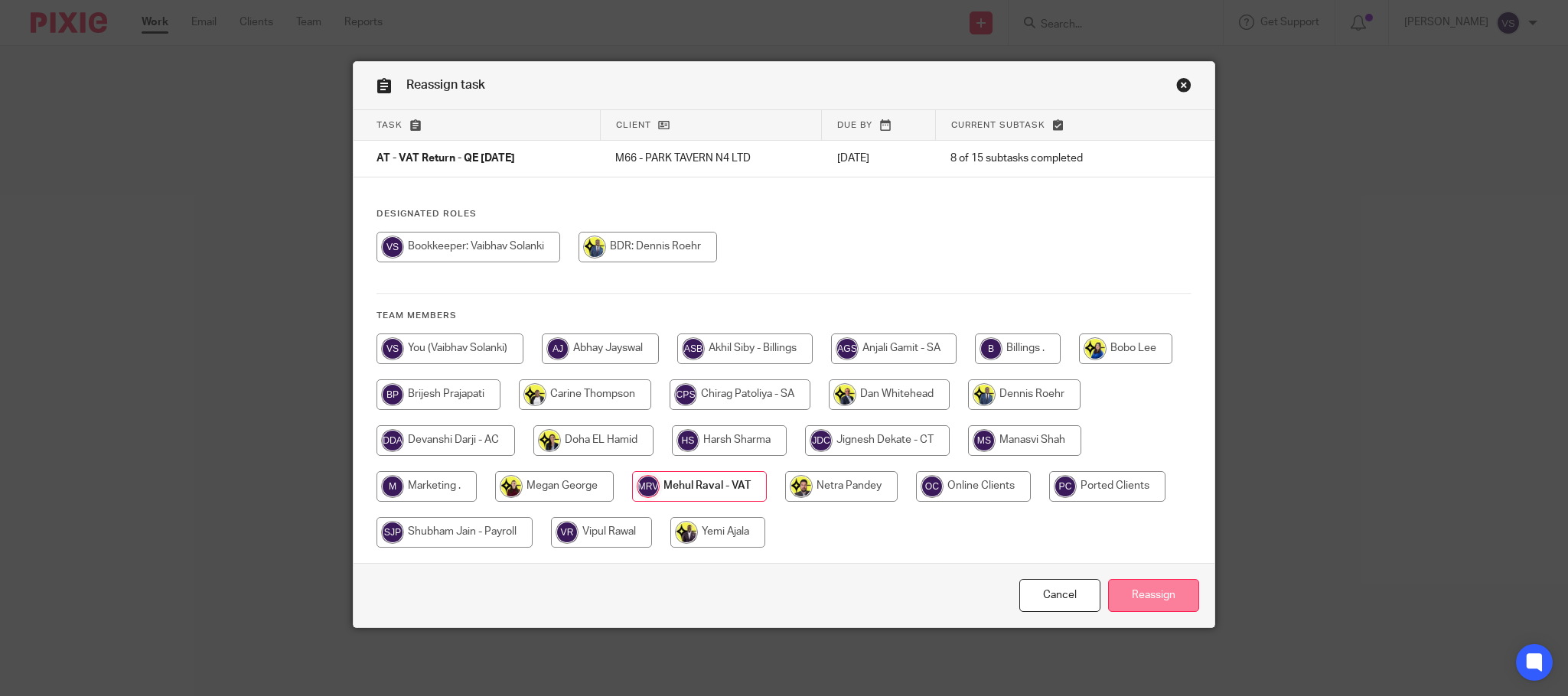
click at [1148, 600] on input "Reassign" at bounding box center [1153, 595] width 91 height 33
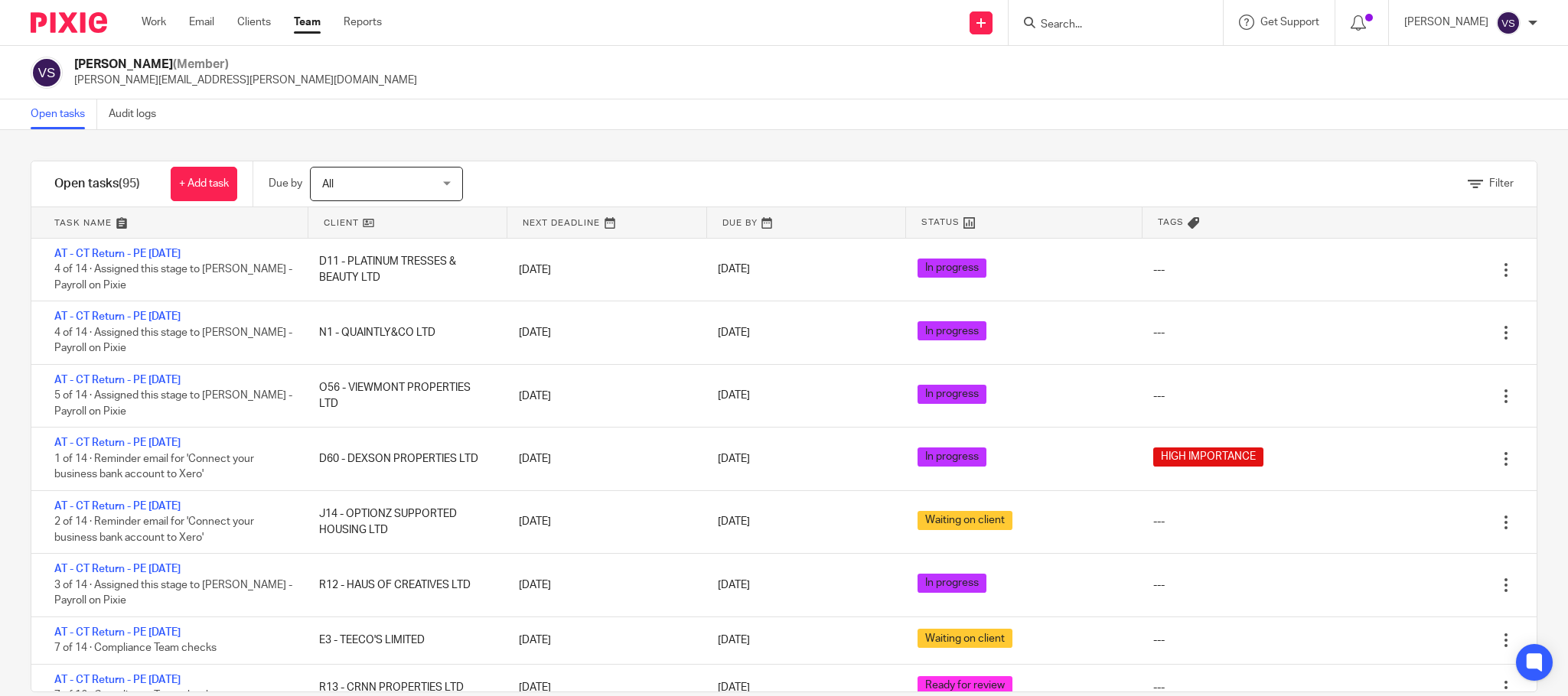
scroll to position [4588, 0]
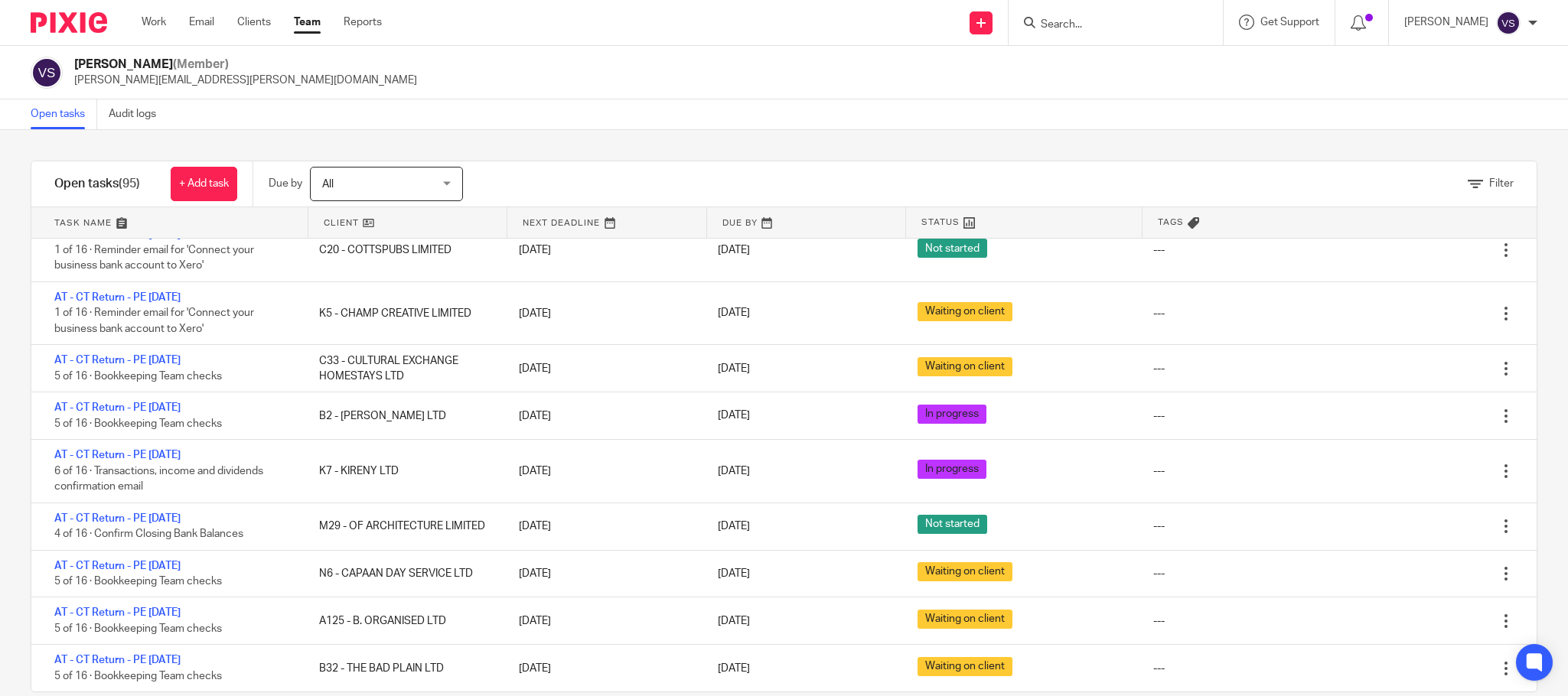
click at [1125, 19] on input "Search" at bounding box center [1108, 25] width 138 height 14
paste input "AD SOCIAL LTD"
type input "AD SOCIAL LTD"
click at [1120, 70] on link at bounding box center [1200, 65] width 329 height 35
drag, startPoint x: 1198, startPoint y: 16, endPoint x: 1120, endPoint y: 32, distance: 79.6
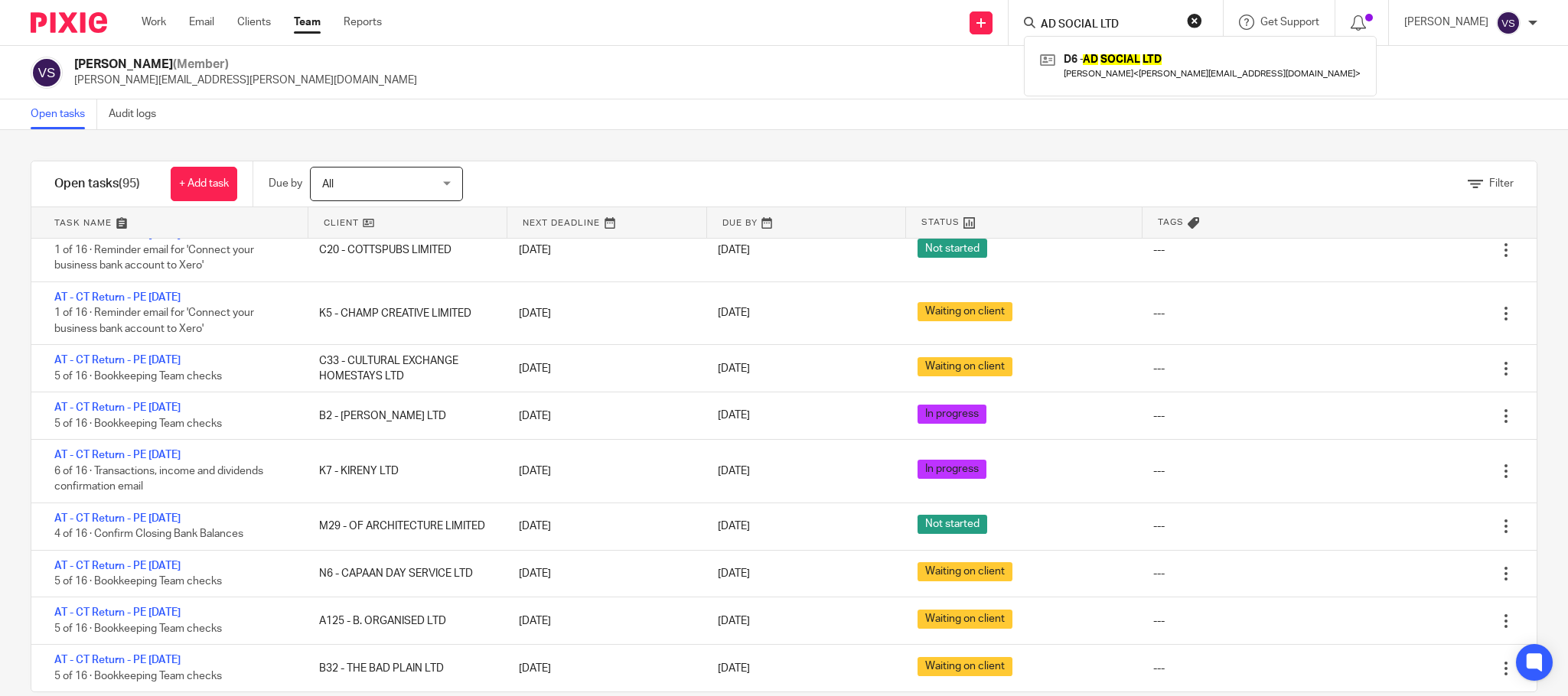
click at [1198, 18] on button "reset" at bounding box center [1194, 20] width 15 height 15
click at [1113, 28] on input "Search" at bounding box center [1108, 25] width 138 height 14
paste input "PARK TAVERN N4 LTD"
type input "PARK TAVERN N4 LTD"
click at [1131, 83] on link at bounding box center [1165, 72] width 259 height 47
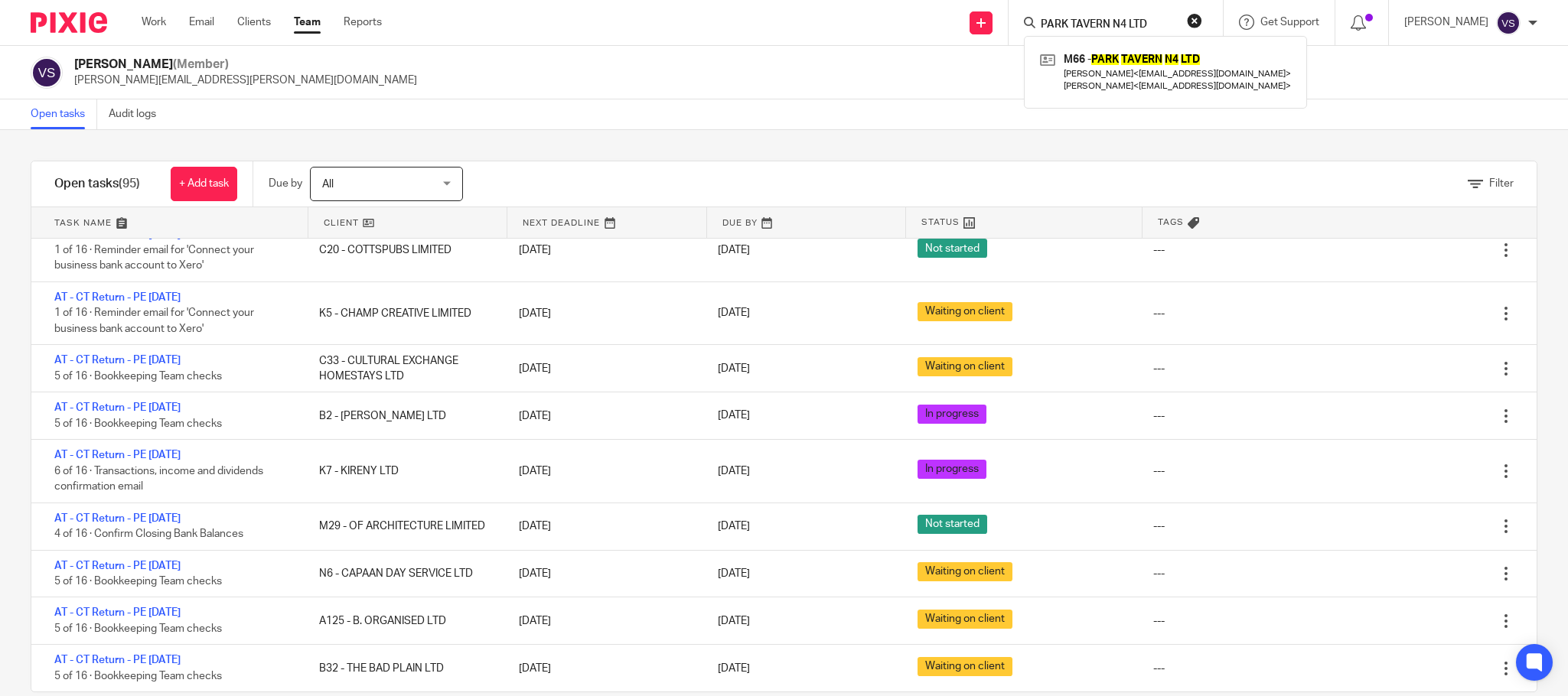
click at [1202, 26] on button "reset" at bounding box center [1194, 20] width 15 height 15
click at [1093, 26] on input "Search" at bounding box center [1108, 25] width 138 height 14
paste input "BRAINWAVE LABS LIMITED"
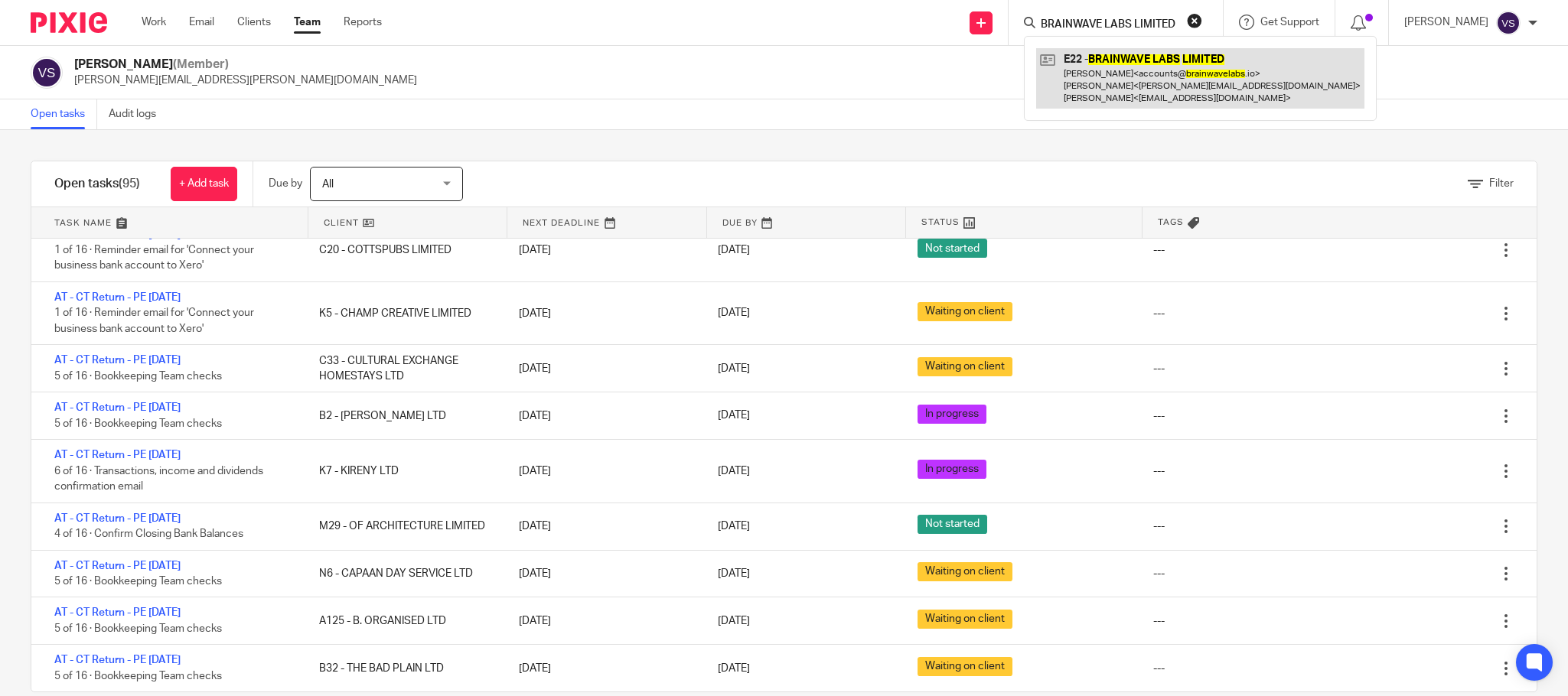
type input "BRAINWAVE LABS LIMITED"
click at [1102, 71] on link at bounding box center [1200, 78] width 329 height 61
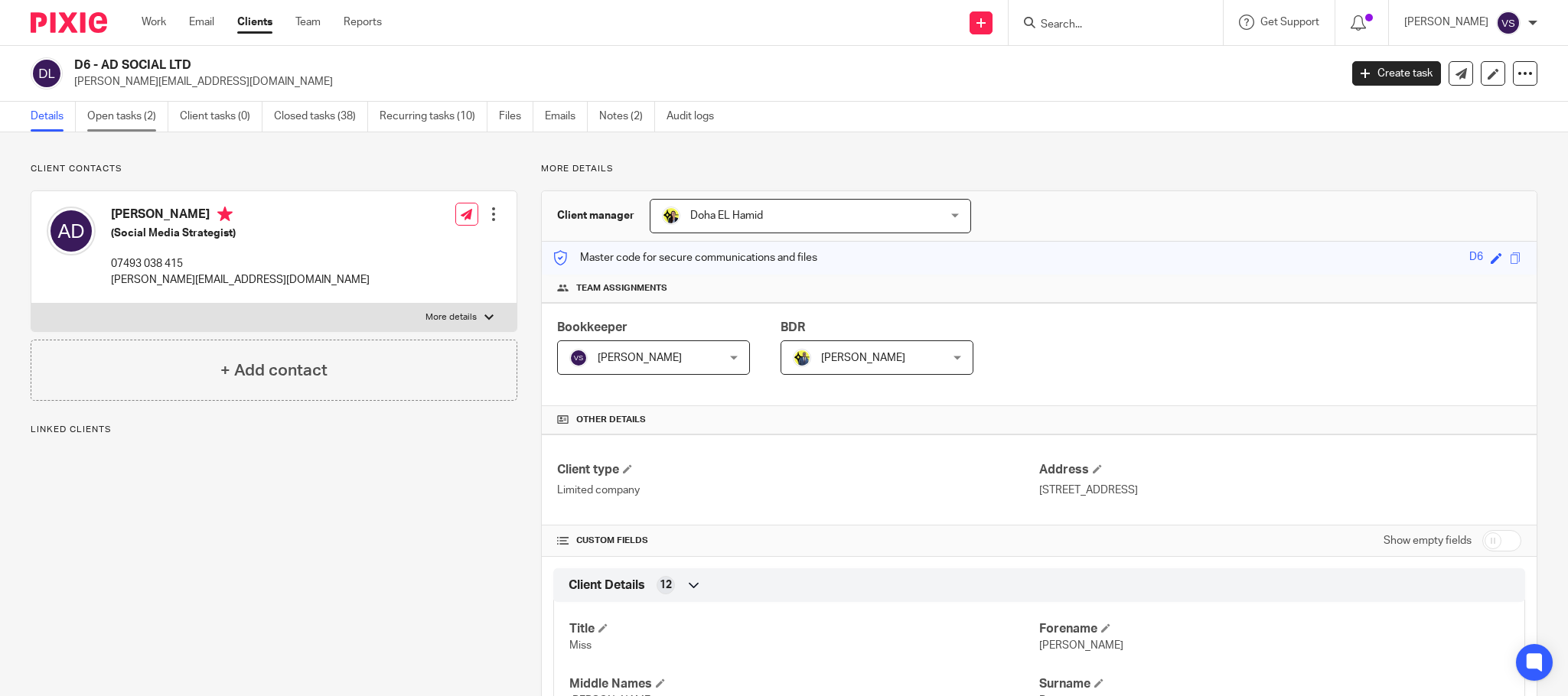
click at [111, 117] on link "Open tasks (2)" at bounding box center [127, 116] width 81 height 30
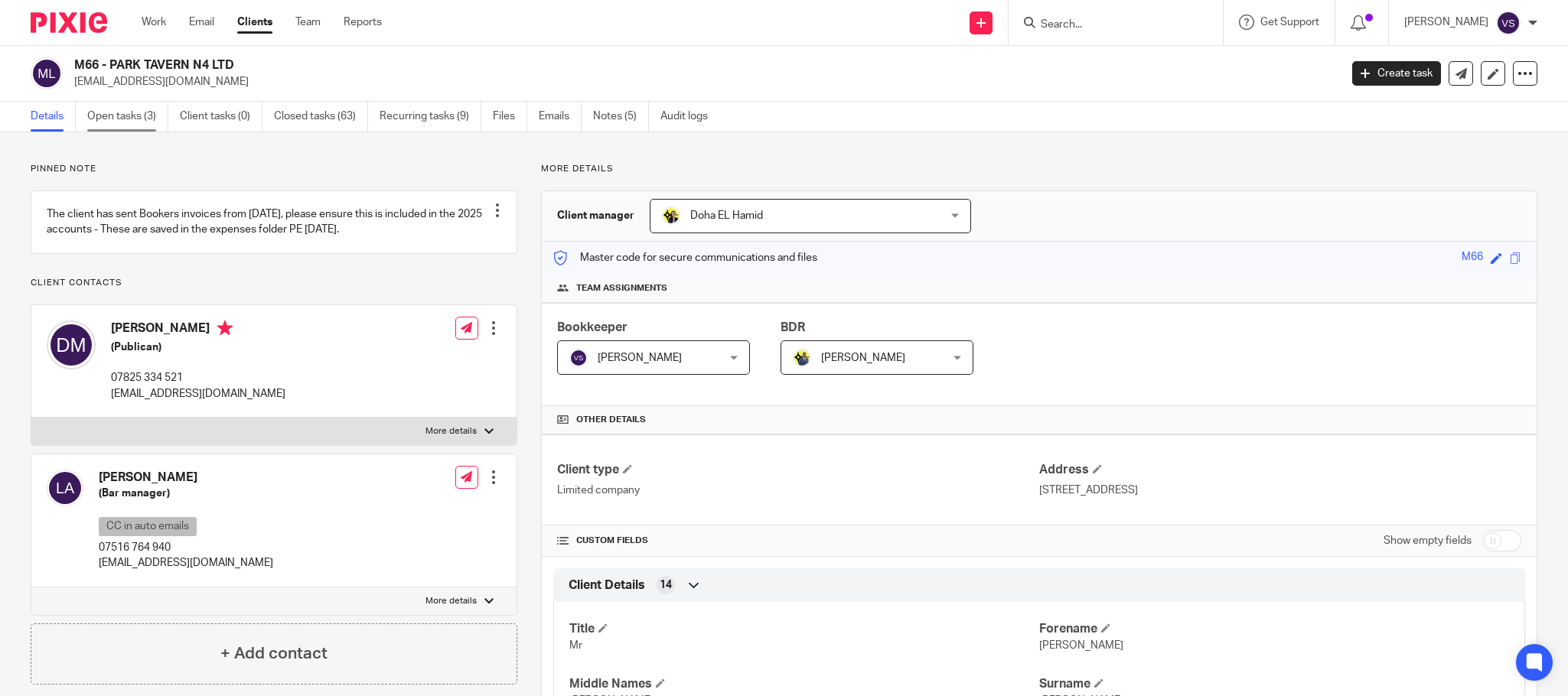
click at [136, 119] on link "Open tasks (3)" at bounding box center [127, 116] width 81 height 30
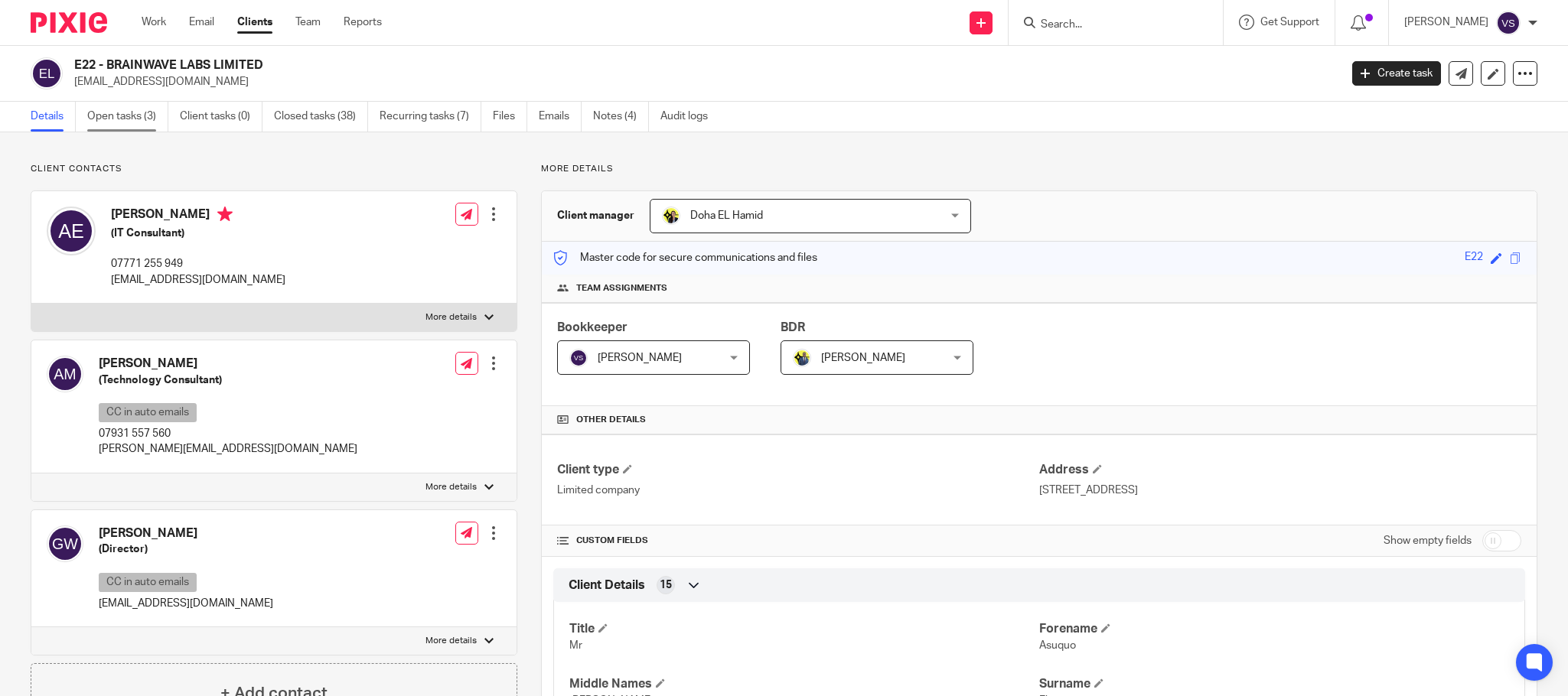
click at [141, 119] on link "Open tasks (3)" at bounding box center [127, 116] width 81 height 30
